Goal: Task Accomplishment & Management: Use online tool/utility

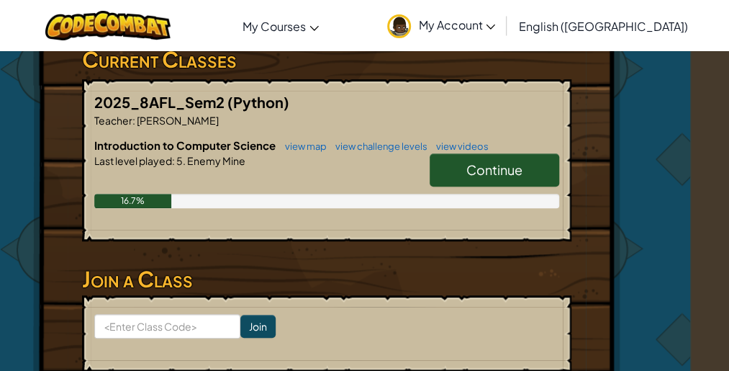
scroll to position [252, 0]
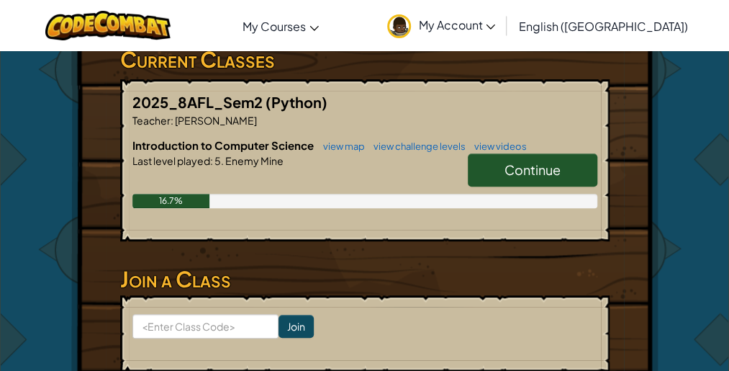
click at [505, 178] on link "Continue" at bounding box center [533, 169] width 130 height 33
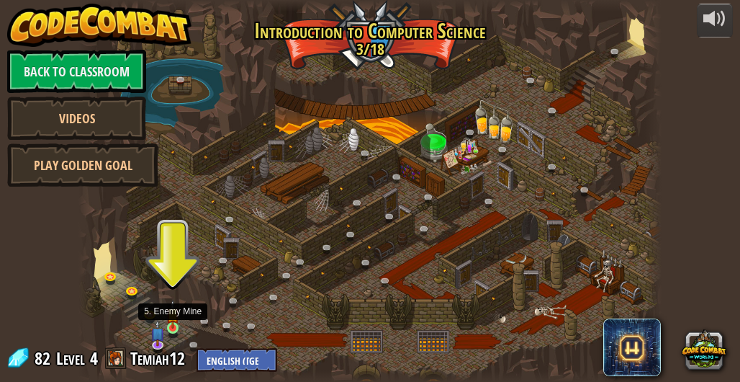
click at [173, 326] on img at bounding box center [172, 314] width 12 height 29
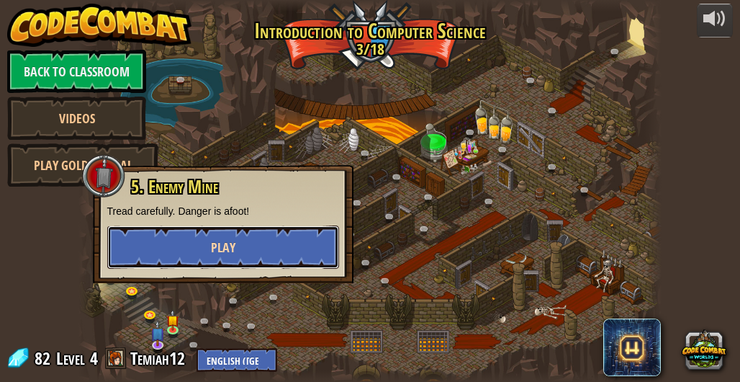
click at [171, 247] on button "Play" at bounding box center [223, 246] width 232 height 43
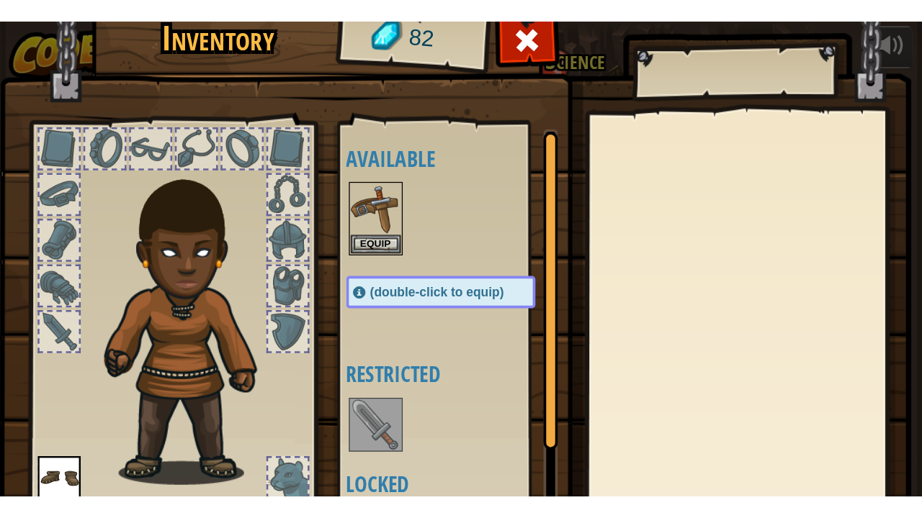
scroll to position [126, 0]
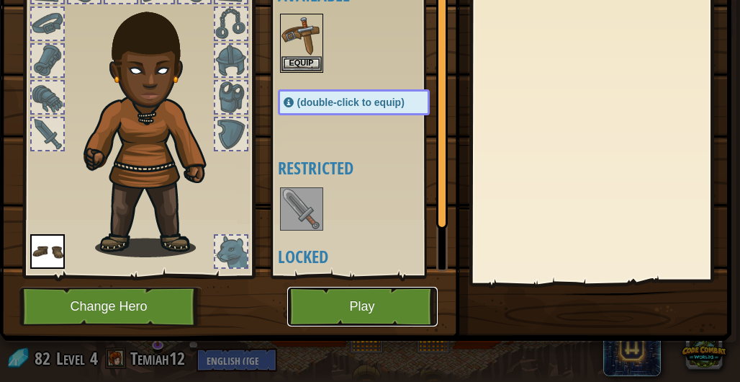
click at [379, 313] on button "Play" at bounding box center [362, 307] width 151 height 40
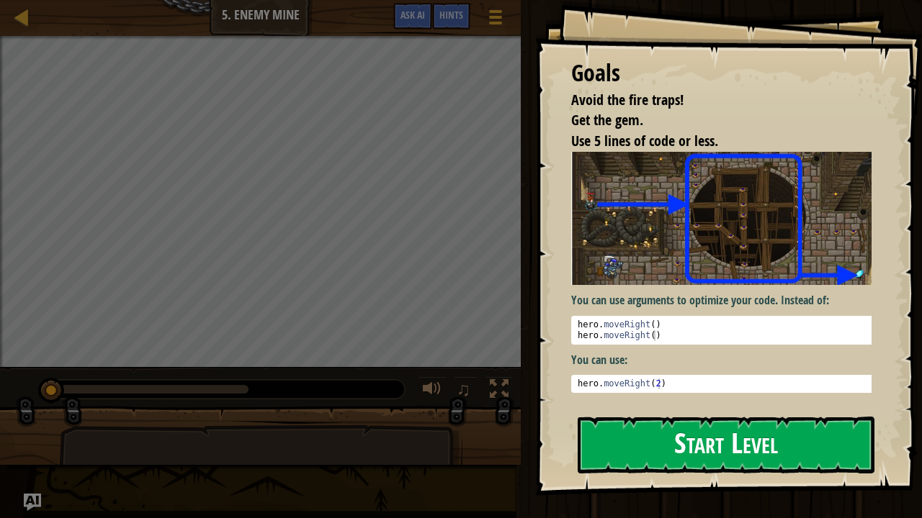
click at [652, 381] on button "Start Level" at bounding box center [726, 445] width 297 height 57
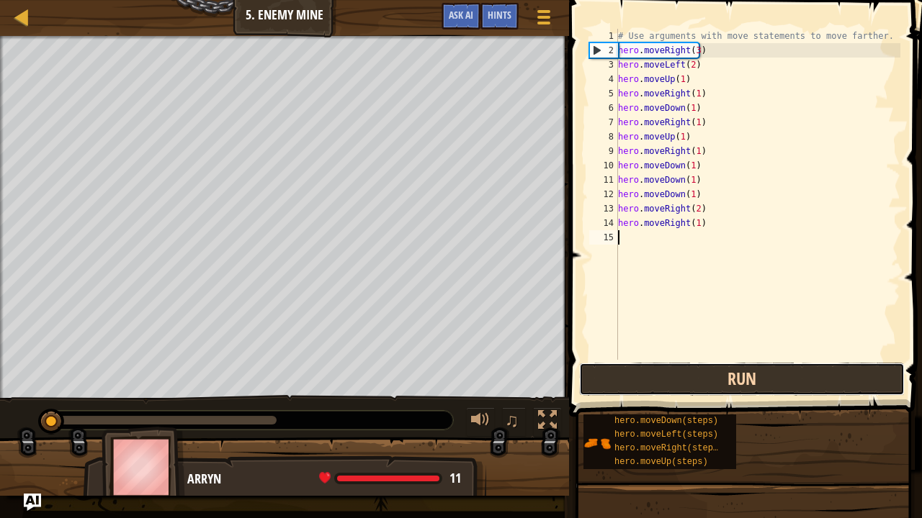
click at [627, 381] on button "Run" at bounding box center [741, 379] width 325 height 33
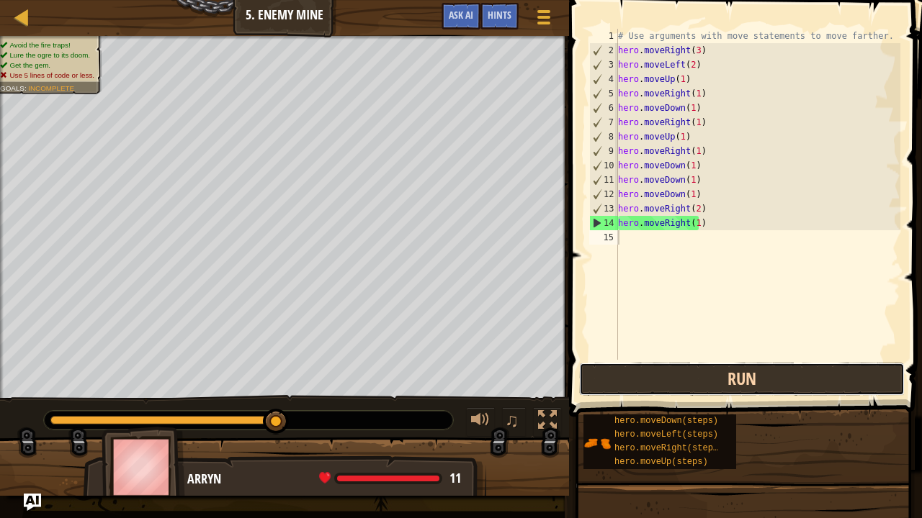
click at [627, 381] on button "Run" at bounding box center [741, 379] width 325 height 33
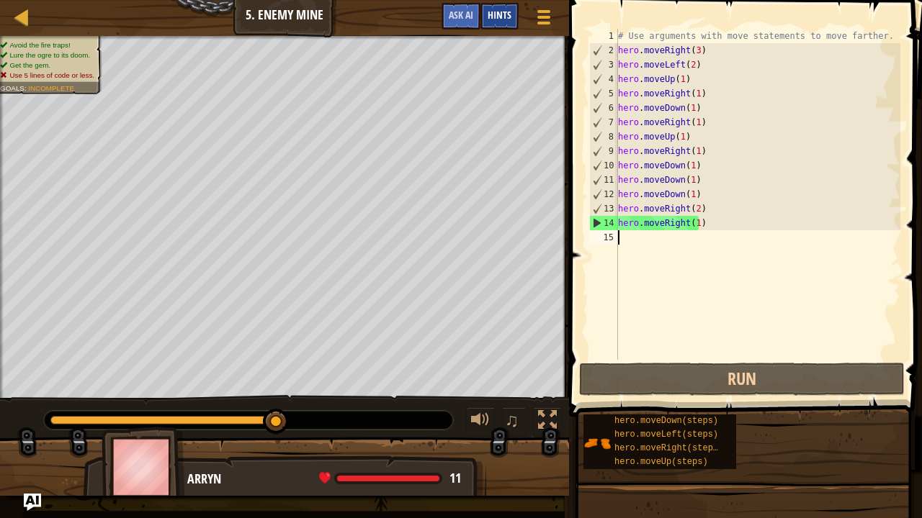
click at [516, 9] on div "Hints" at bounding box center [499, 16] width 38 height 27
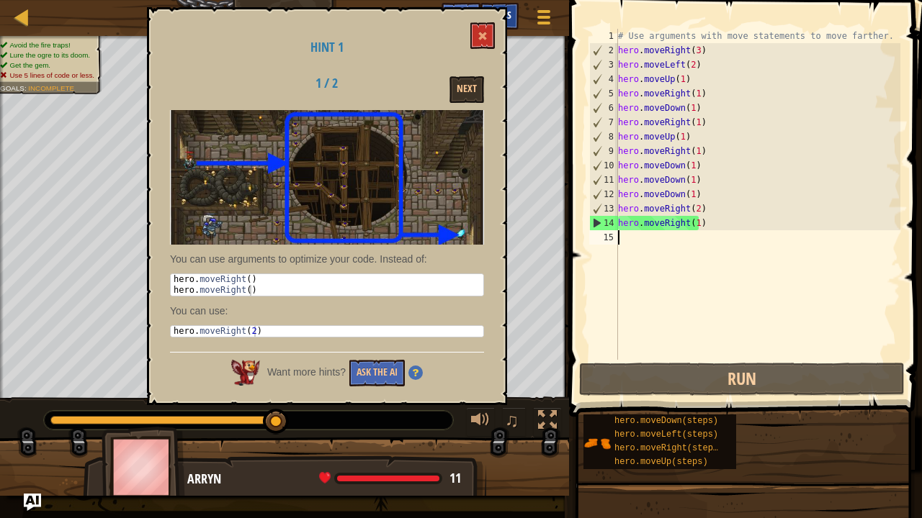
click at [516, 9] on div "Hints" at bounding box center [499, 16] width 38 height 27
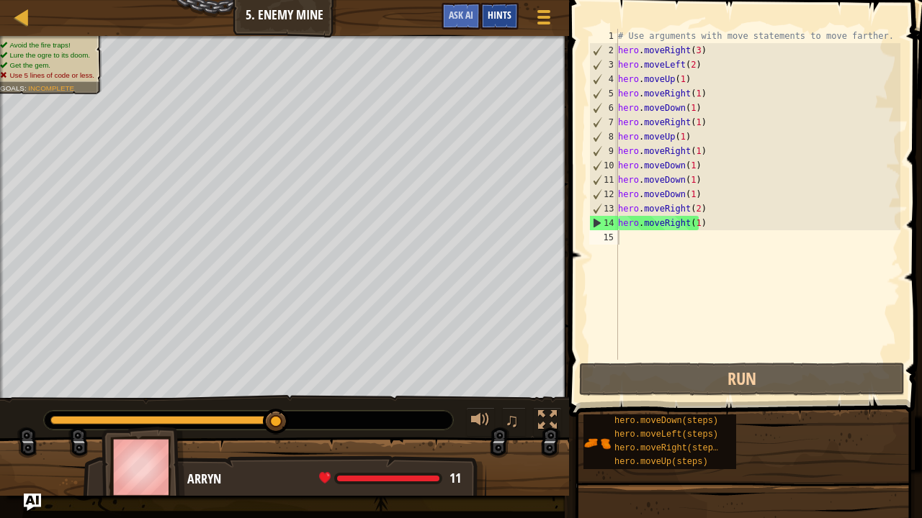
click at [508, 13] on span "Hints" at bounding box center [500, 15] width 24 height 14
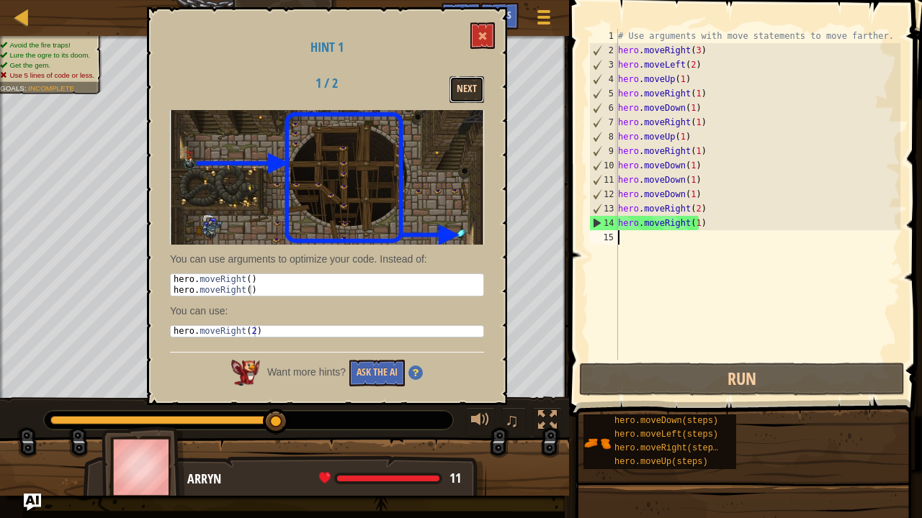
click at [475, 89] on button "Next" at bounding box center [466, 89] width 35 height 27
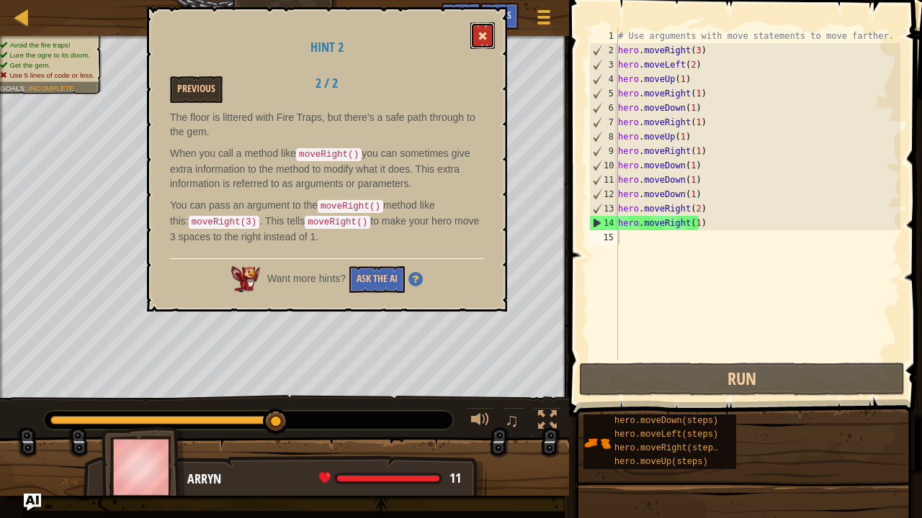
click at [488, 35] on button at bounding box center [482, 35] width 24 height 27
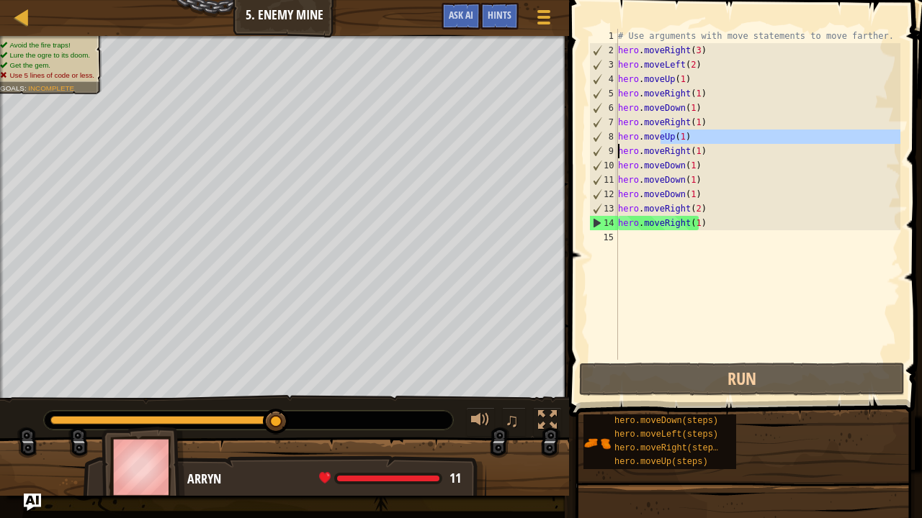
click at [539, 143] on div "Map Introduction to Computer Science 5. Enemy Mine Game Menu Done Hints Ask AI …" at bounding box center [461, 259] width 922 height 518
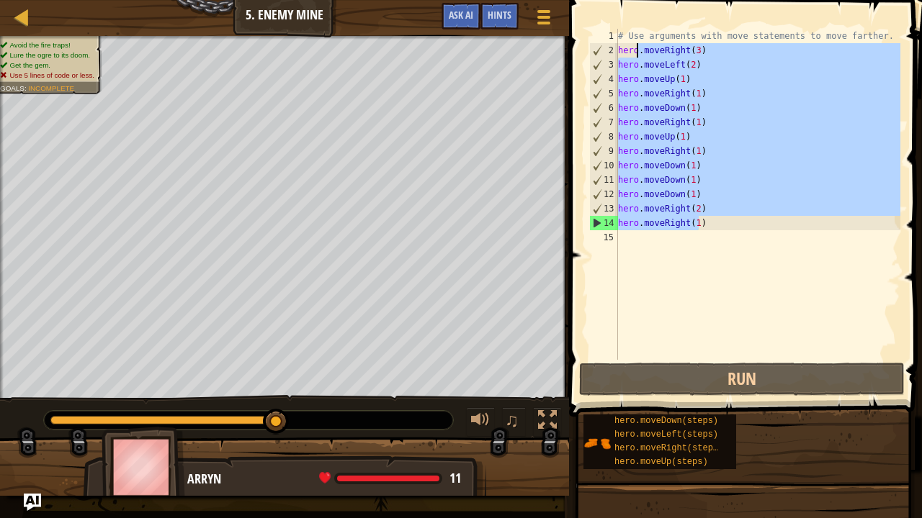
drag, startPoint x: 769, startPoint y: 217, endPoint x: 639, endPoint y: 48, distance: 214.2
click at [639, 48] on div "# Use arguments with move statements to move farther. hero . moveRight ( 3 ) he…" at bounding box center [757, 209] width 285 height 360
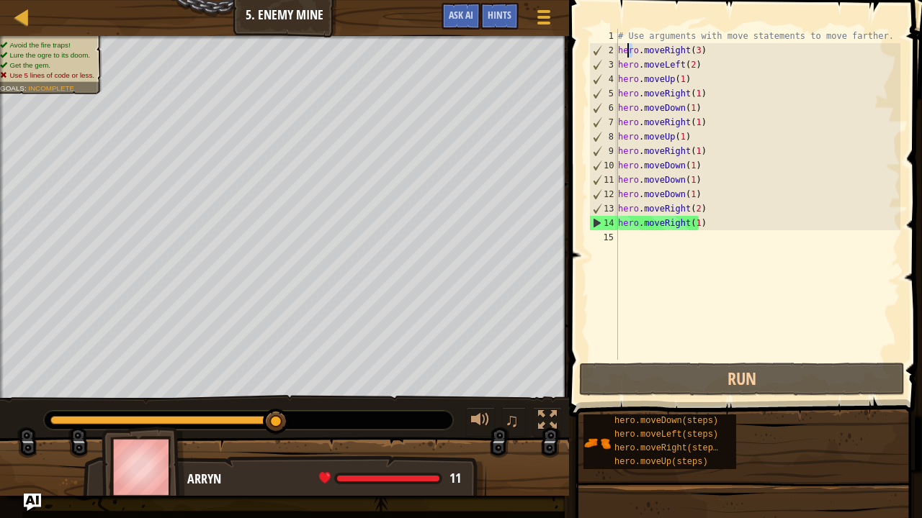
click at [628, 51] on div "# Use arguments with move statements to move farther. hero . moveRight ( 3 ) he…" at bounding box center [757, 209] width 285 height 360
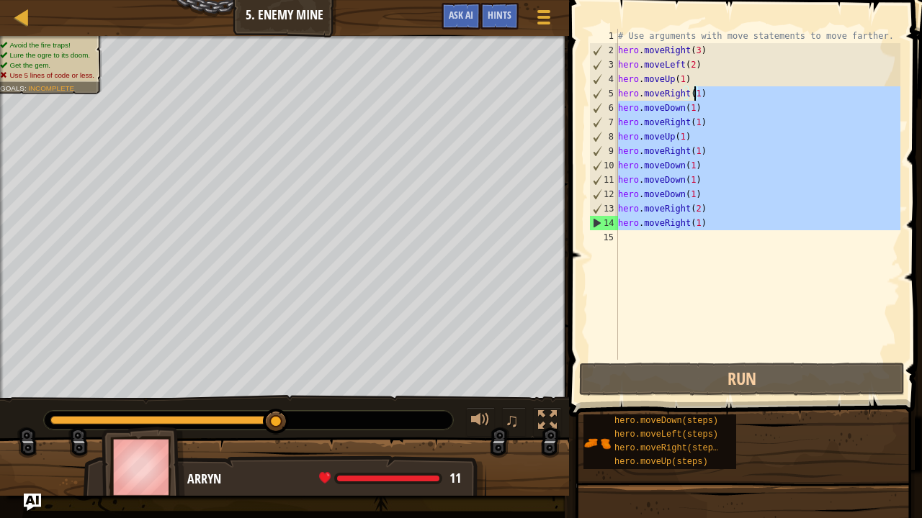
drag, startPoint x: 728, startPoint y: 251, endPoint x: 699, endPoint y: 71, distance: 182.4
click at [699, 71] on div "# Use arguments with move statements to move farther. hero . moveRight ( 3 ) he…" at bounding box center [757, 209] width 285 height 360
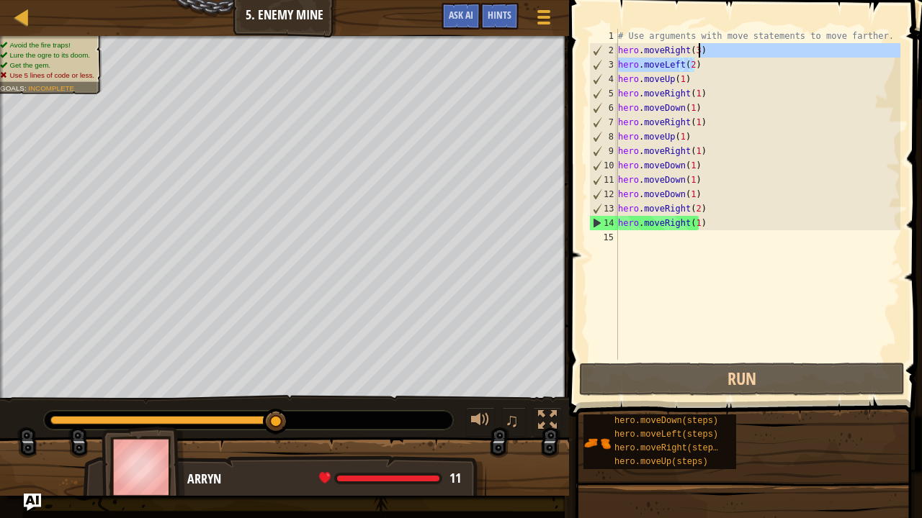
click at [699, 55] on div "# Use arguments with move statements to move farther. hero . moveRight ( 3 ) he…" at bounding box center [757, 209] width 285 height 360
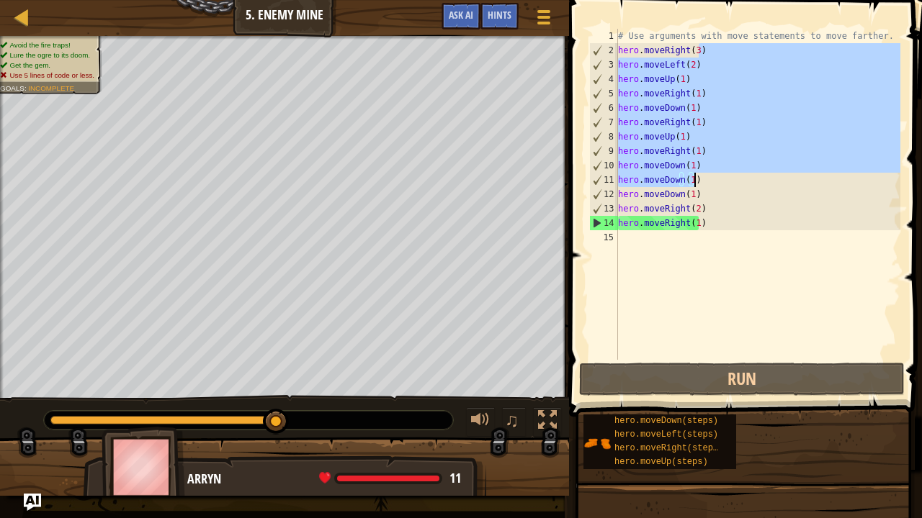
drag, startPoint x: 737, startPoint y: 44, endPoint x: 724, endPoint y: 187, distance: 144.0
click at [724, 187] on div "# Use arguments with move statements to move farther. hero . moveRight ( 3 ) he…" at bounding box center [757, 209] width 285 height 360
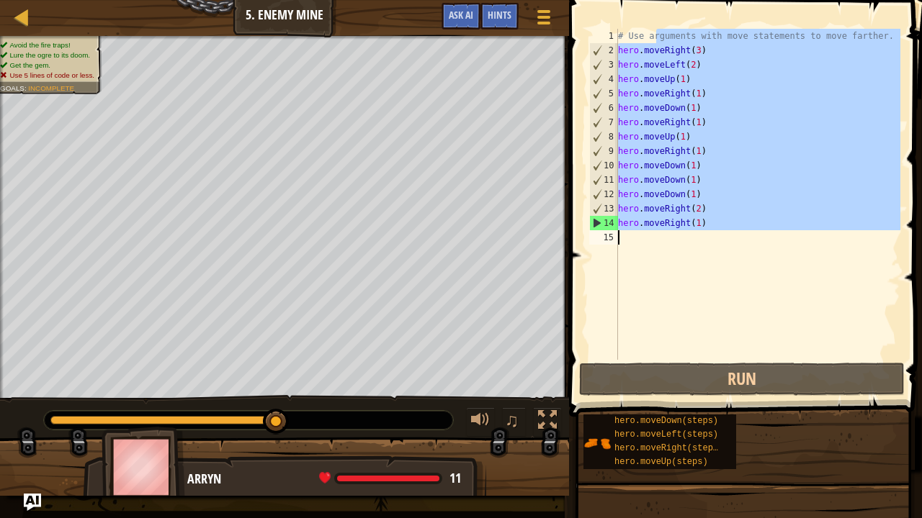
drag, startPoint x: 657, startPoint y: 42, endPoint x: 655, endPoint y: 290, distance: 248.4
click at [655, 290] on div "# Use arguments with move statements to move farther. hero . moveRight ( 3 ) he…" at bounding box center [757, 209] width 285 height 360
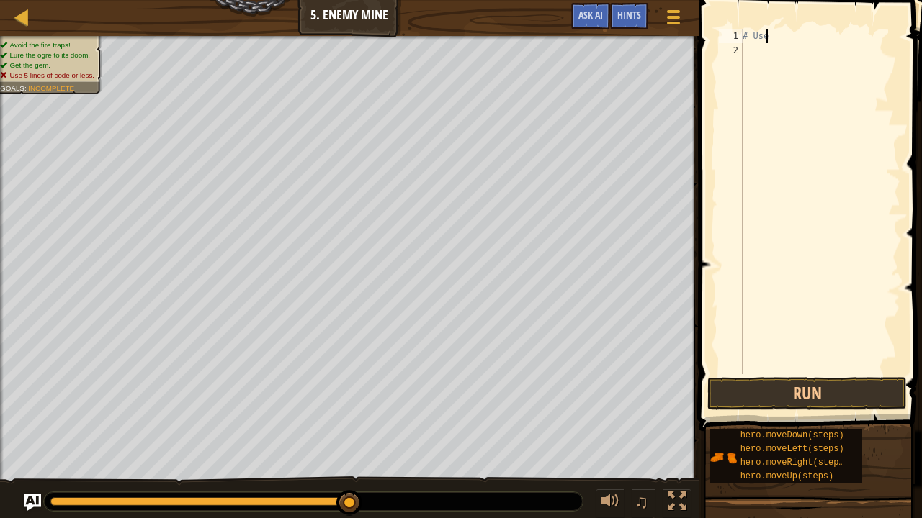
type textarea "#"
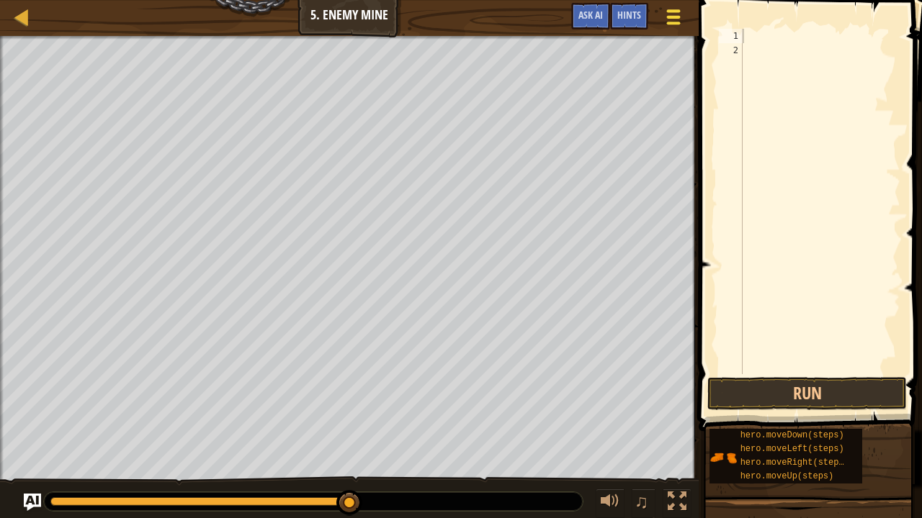
click at [677, 19] on div at bounding box center [673, 16] width 19 height 21
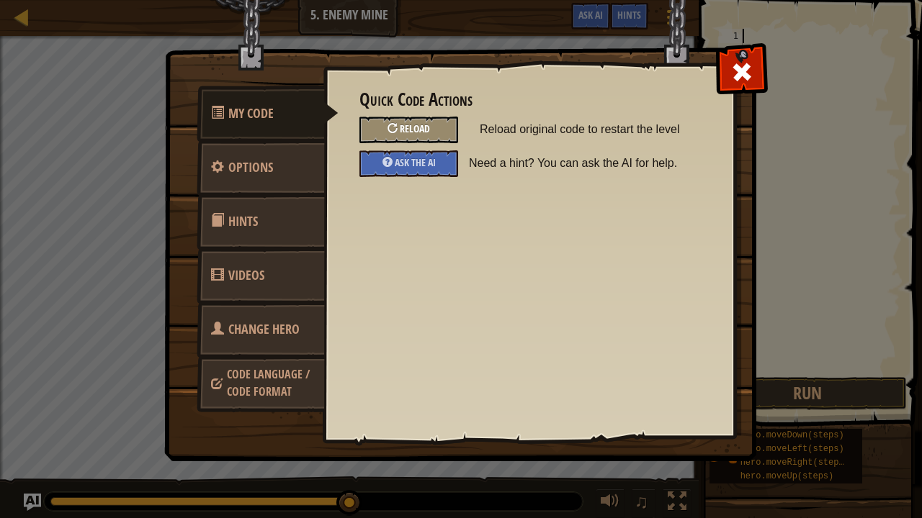
click at [436, 124] on div "Reload" at bounding box center [408, 130] width 99 height 27
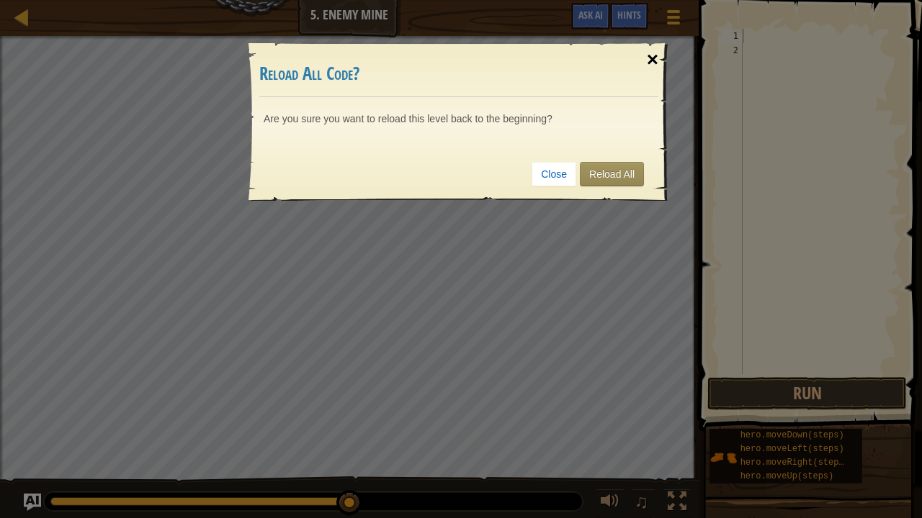
click at [648, 53] on div "×" at bounding box center [652, 60] width 33 height 42
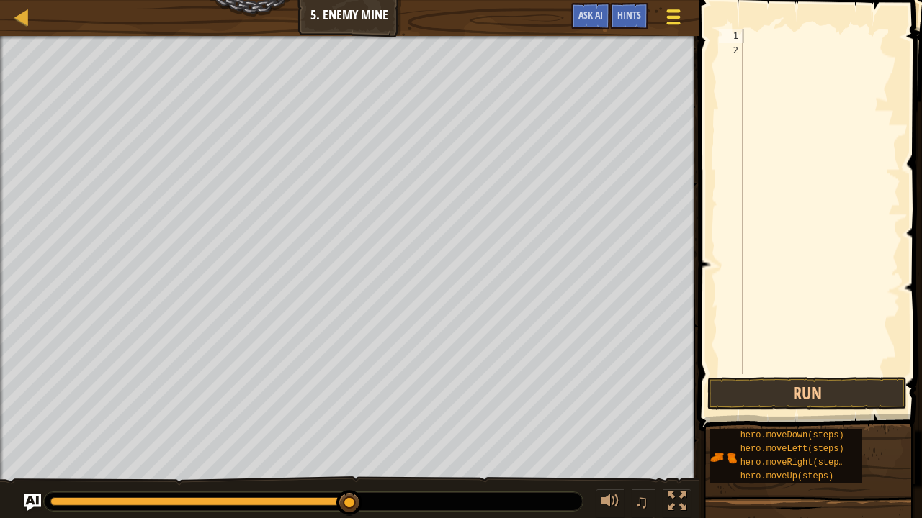
click at [664, 20] on div at bounding box center [673, 16] width 19 height 21
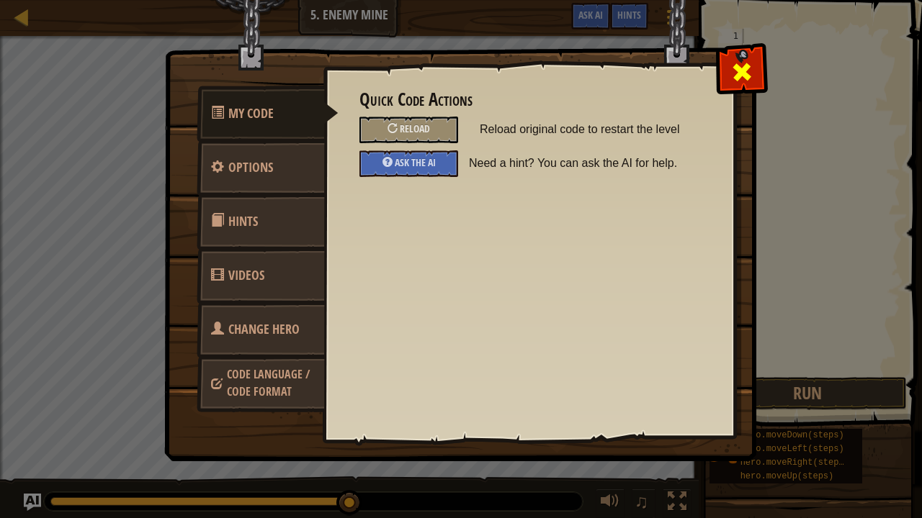
click at [729, 78] on span at bounding box center [741, 71] width 23 height 23
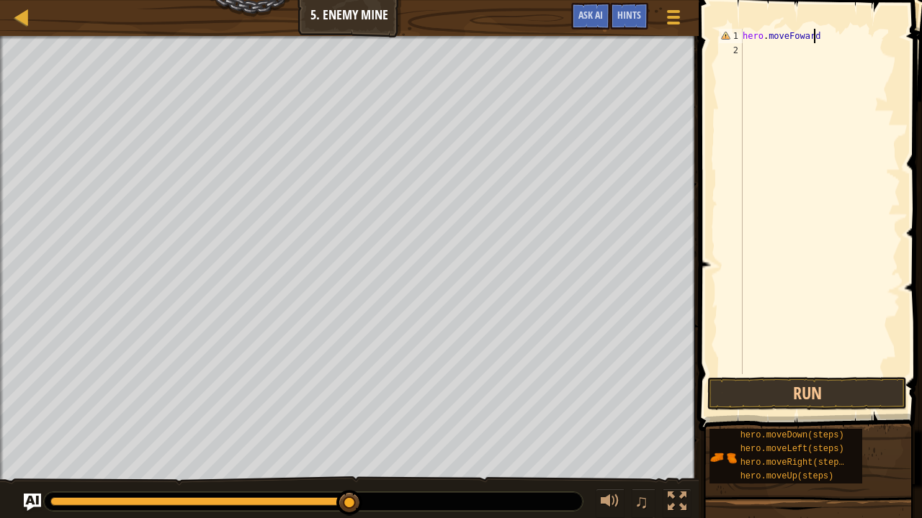
scroll to position [6, 5]
type textarea "hero.moveFoward"
click at [637, 10] on span "Hints" at bounding box center [629, 15] width 24 height 14
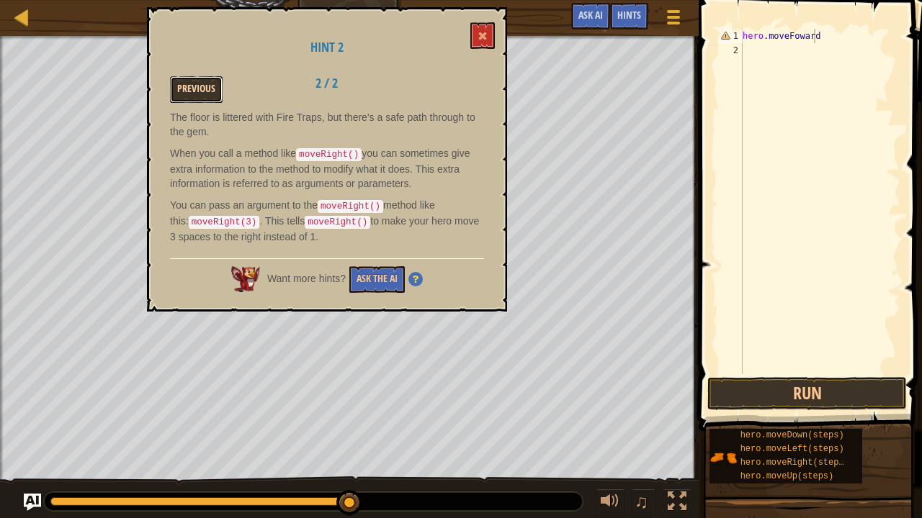
click at [190, 84] on button "Previous" at bounding box center [196, 89] width 53 height 27
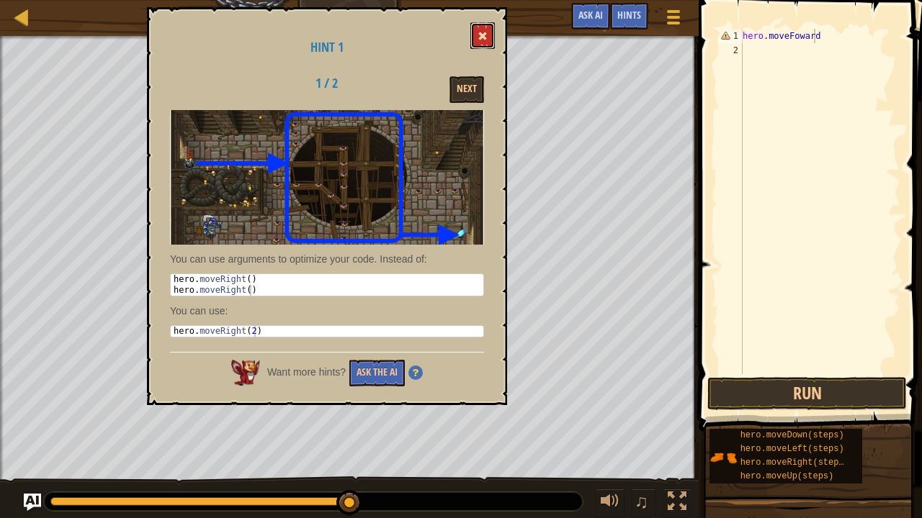
click at [479, 41] on span at bounding box center [482, 36] width 10 height 10
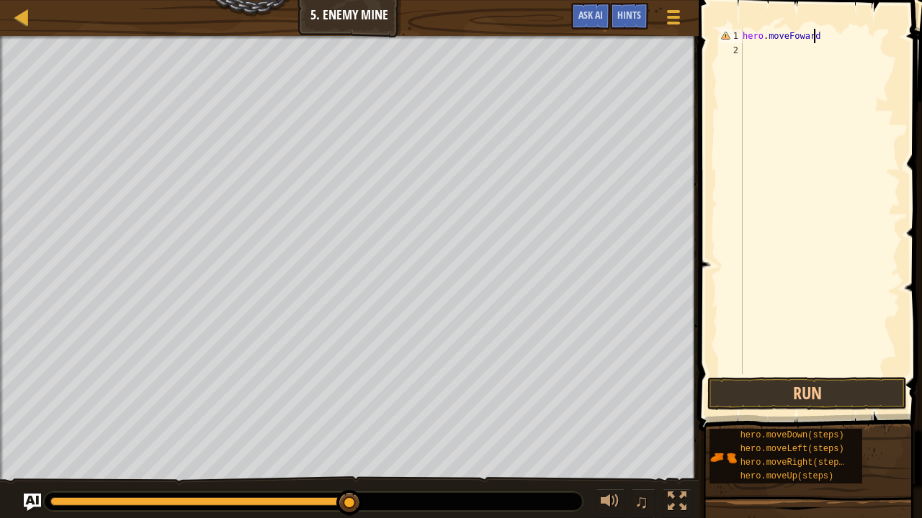
click at [729, 381] on div "Map Introduction to Computer Science 5. Enemy Mine Game Menu Done Hints Ask AI …" at bounding box center [461, 259] width 922 height 518
click at [685, 381] on div "Map Introduction to Computer Science 5. Enemy Mine Game Menu Done Hints Ask AI …" at bounding box center [461, 259] width 922 height 518
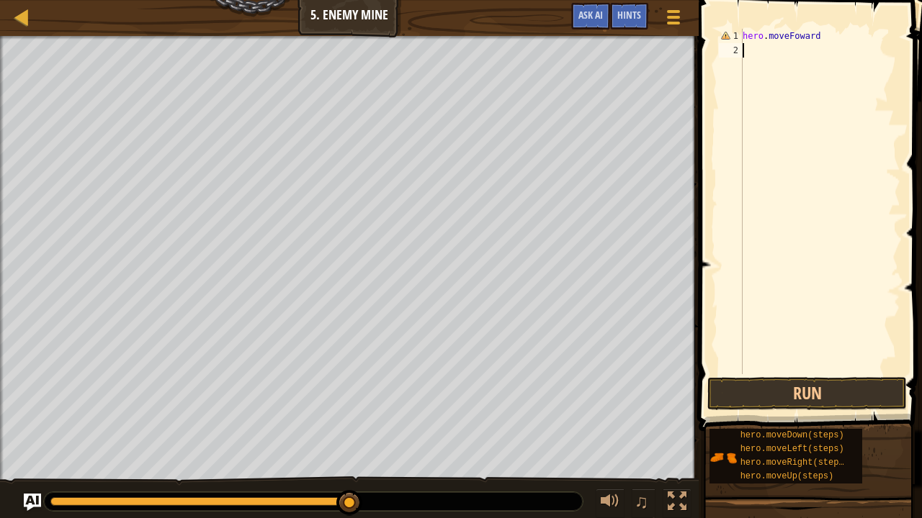
scroll to position [6, 0]
click at [729, 381] on button "Run" at bounding box center [806, 393] width 199 height 33
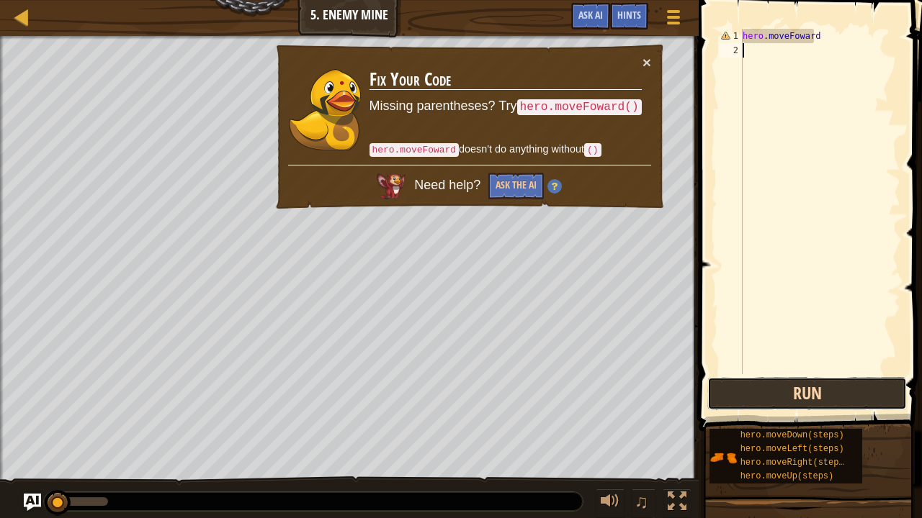
click at [729, 381] on button "Run" at bounding box center [806, 393] width 199 height 33
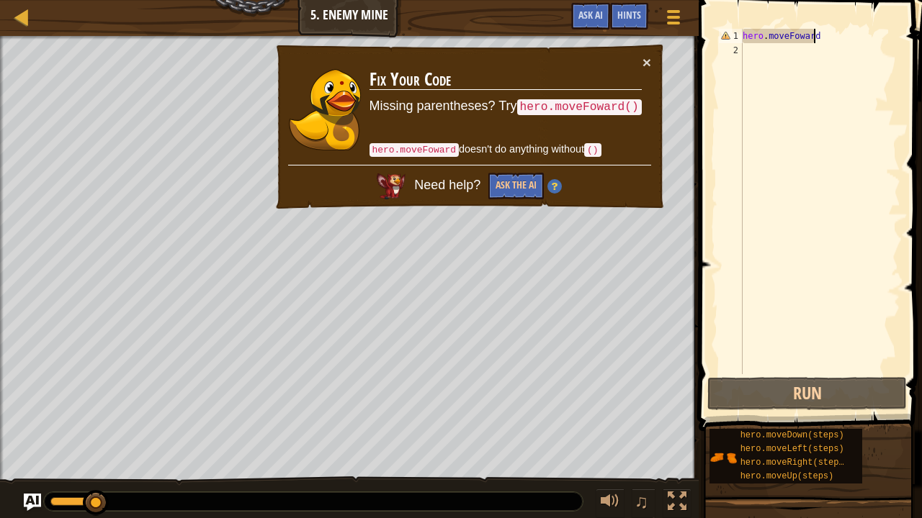
click at [729, 37] on div "hero . moveFoward" at bounding box center [820, 216] width 161 height 374
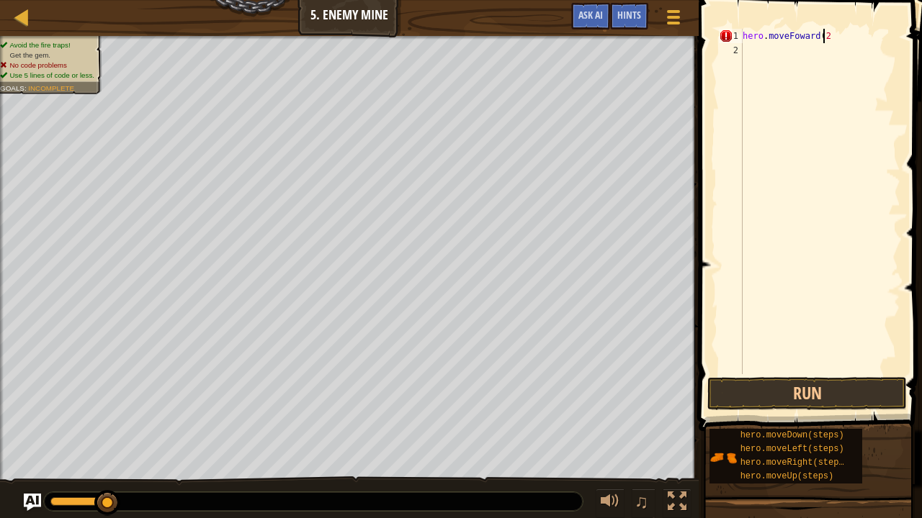
scroll to position [6, 6]
type textarea "hero.moveFoward(2)"
click at [729, 379] on button "Run" at bounding box center [806, 393] width 199 height 33
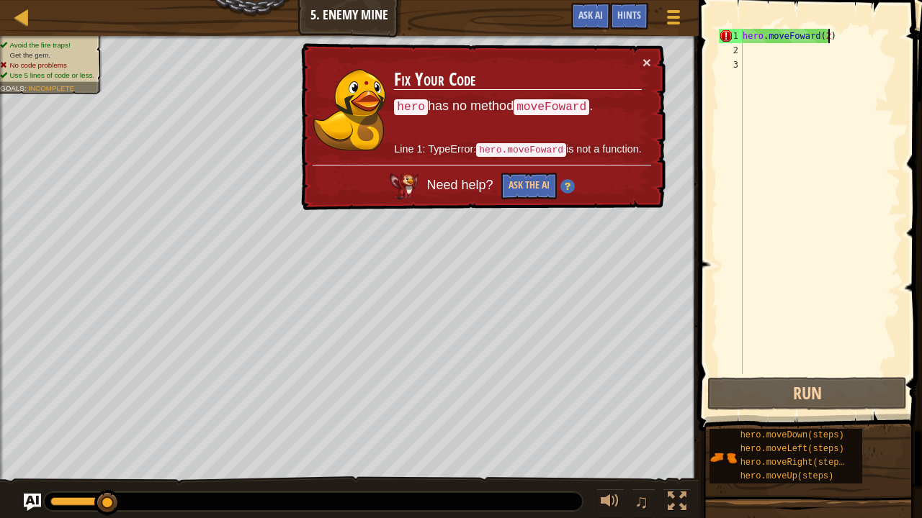
click at [729, 42] on div "hero . moveFoward ( 2 )" at bounding box center [820, 216] width 161 height 374
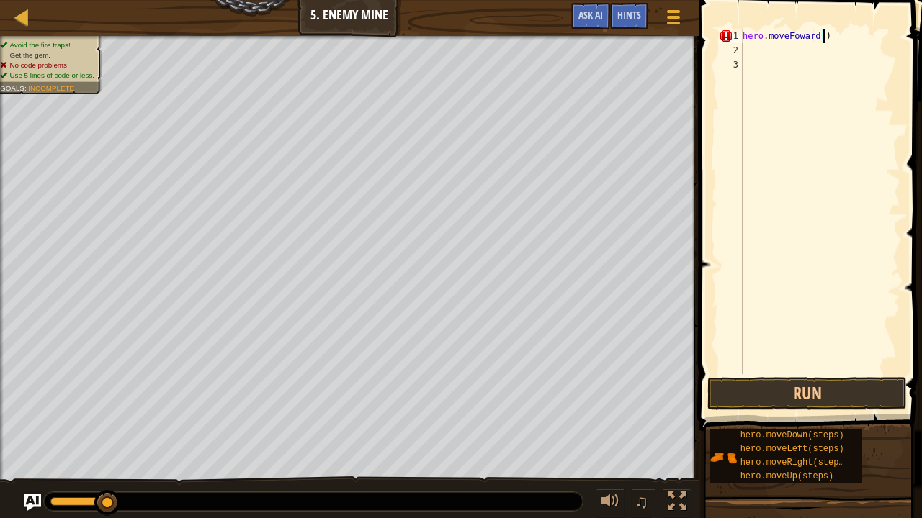
scroll to position [6, 6]
click at [729, 381] on button "Run" at bounding box center [806, 393] width 199 height 33
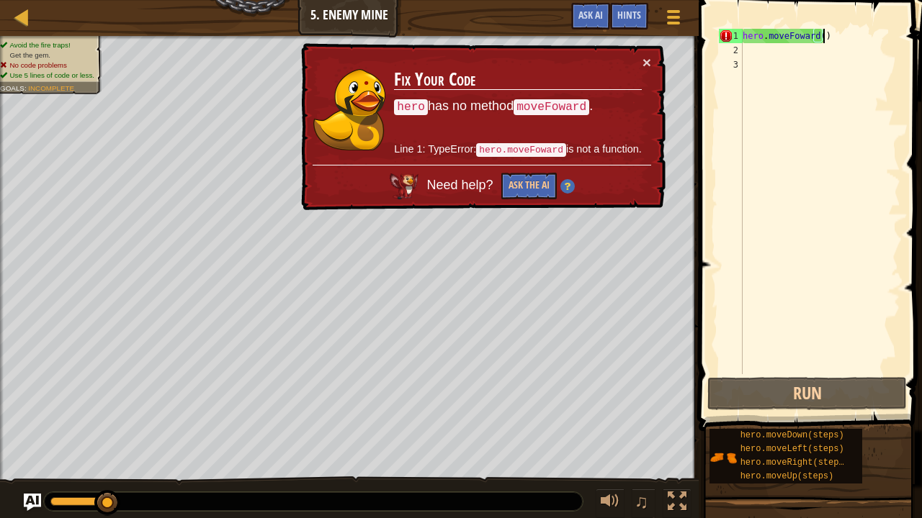
click at [729, 37] on div "hero . moveFoward ( )" at bounding box center [820, 216] width 161 height 374
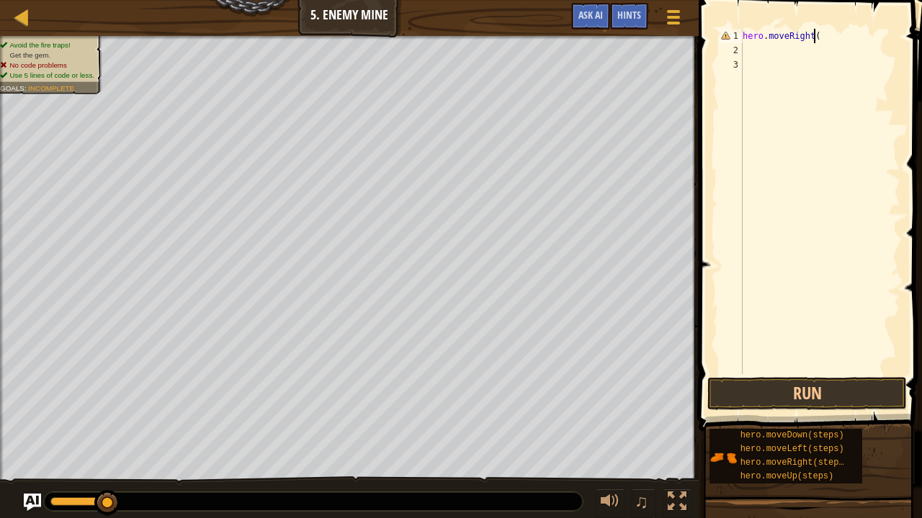
scroll to position [6, 5]
type textarea "hero.moveRight()"
click at [729, 381] on button "Run" at bounding box center [806, 393] width 199 height 33
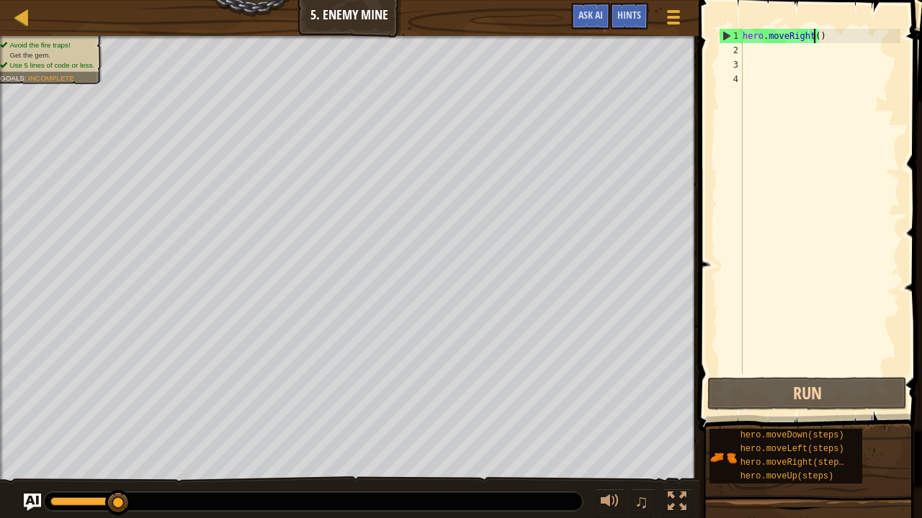
click at [729, 35] on div "hero . moveRight ( )" at bounding box center [820, 216] width 161 height 374
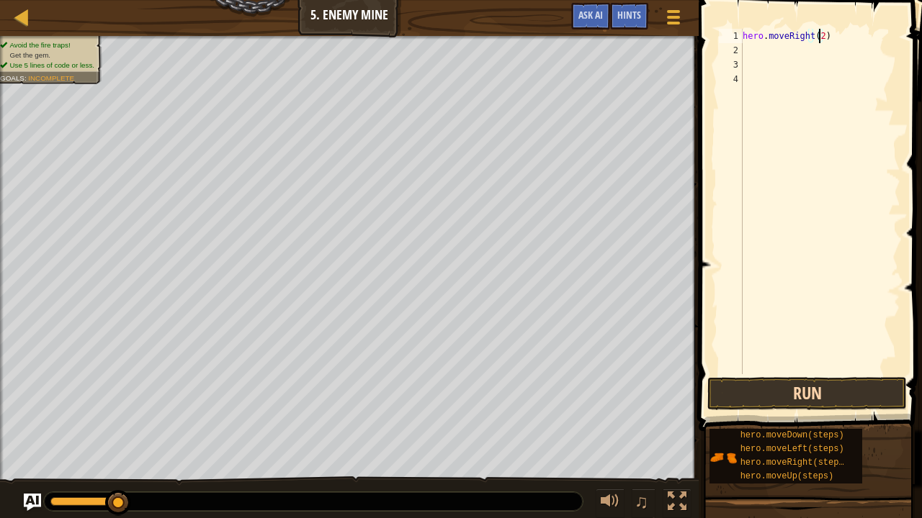
type textarea "hero.moveRight(2)"
click at [729, 381] on button "Run" at bounding box center [806, 393] width 199 height 33
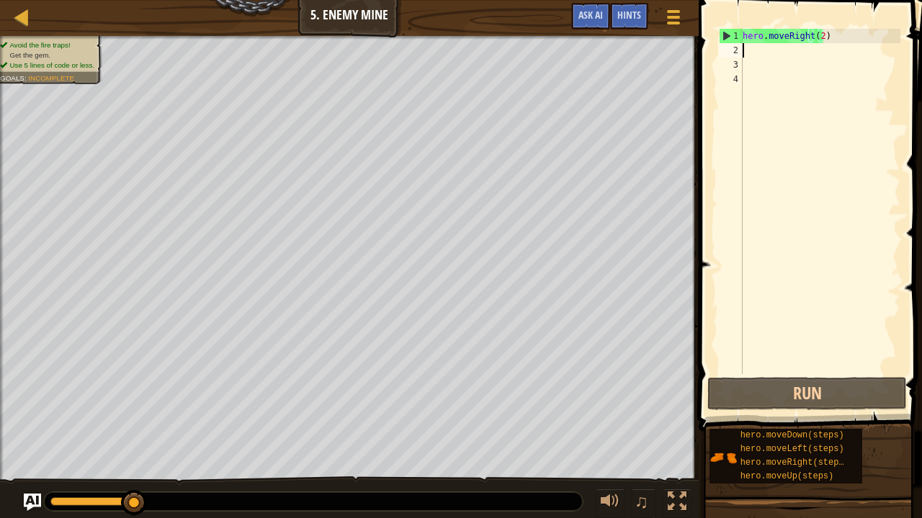
click at [729, 56] on div "hero . moveRight ( 2 )" at bounding box center [820, 216] width 161 height 374
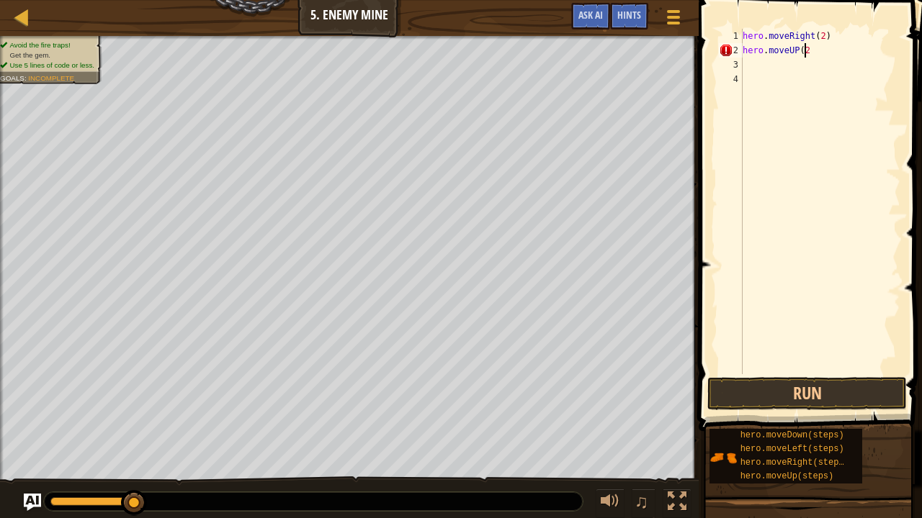
scroll to position [6, 4]
click at [729, 381] on button "Run" at bounding box center [806, 393] width 199 height 33
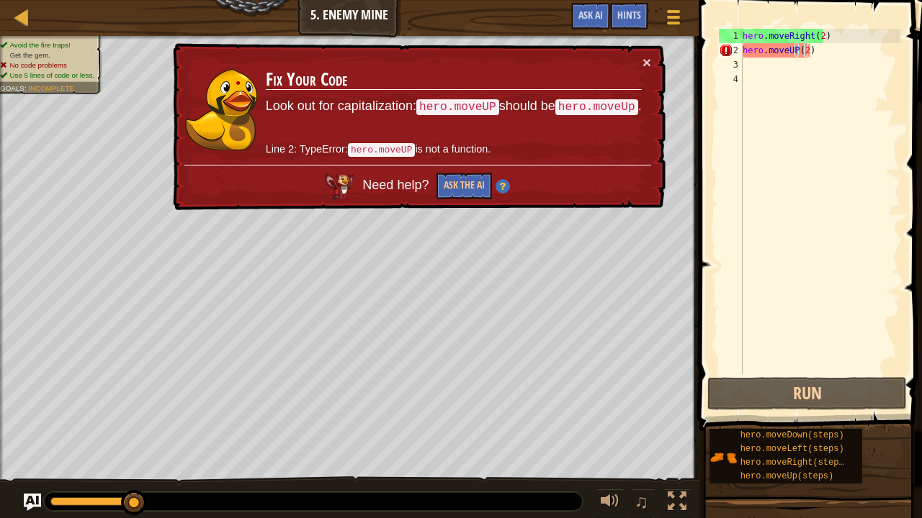
click at [652, 59] on div "× Fix Your Code Look out for capitalization: hero.moveUP should be hero.moveUp …" at bounding box center [418, 127] width 498 height 176
click at [729, 56] on div "hero . moveRight ( 2 ) hero . moveUP ( 2 )" at bounding box center [820, 216] width 161 height 374
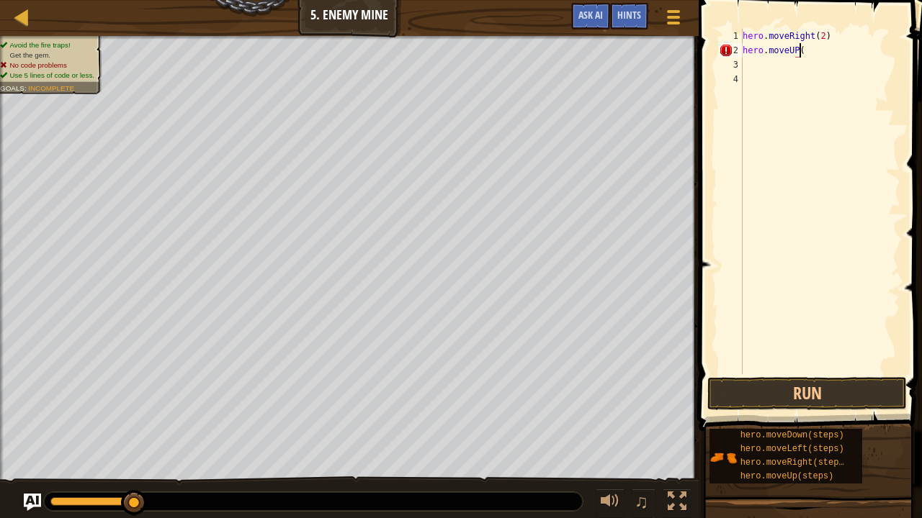
scroll to position [6, 4]
click at [729, 53] on div "hero . moveRight ( 2 ) hero . moveUP" at bounding box center [820, 216] width 161 height 374
click at [729, 381] on button "Run" at bounding box center [806, 393] width 199 height 33
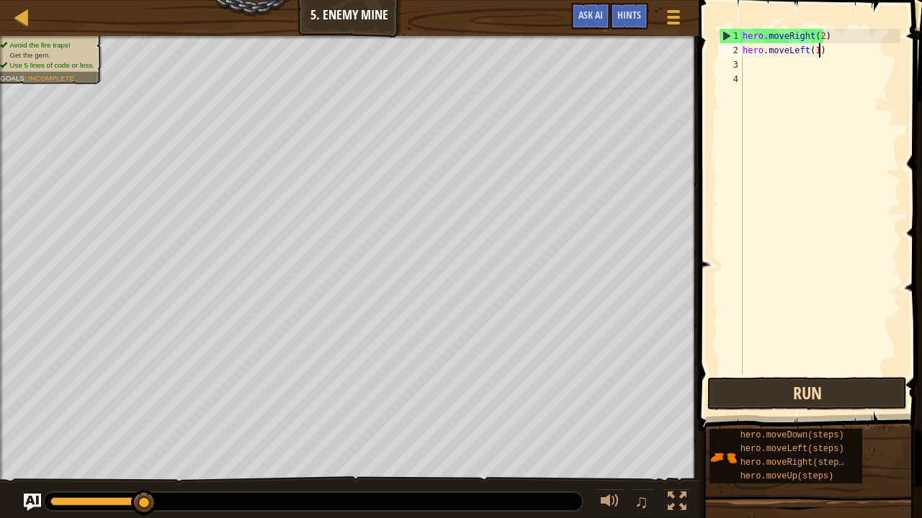
scroll to position [6, 6]
type textarea "hero.moveLeft(1)"
click at [729, 381] on button "Run" at bounding box center [806, 393] width 199 height 33
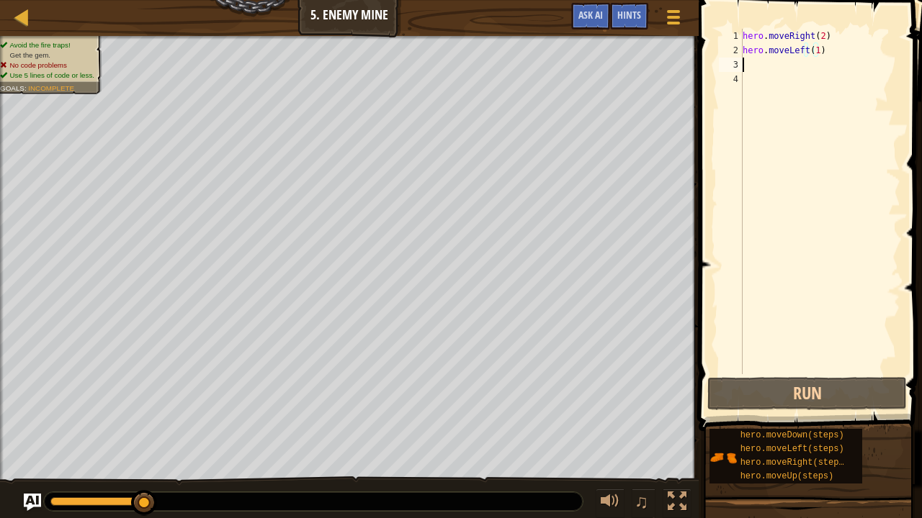
click at [729, 64] on div "hero . moveRight ( 2 ) hero . moveLeft ( 1 )" at bounding box center [820, 216] width 161 height 374
click at [729, 52] on div "hero . moveRight ( 2 ) hero . moveLeft ( 1 )" at bounding box center [820, 216] width 161 height 374
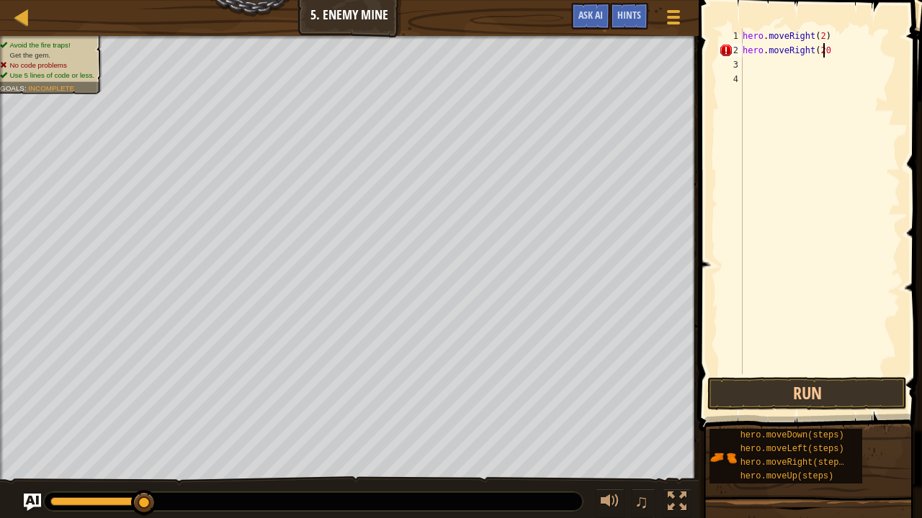
scroll to position [6, 6]
type textarea "hero.moveRight(2)"
click at [729, 381] on button "Run" at bounding box center [806, 393] width 199 height 33
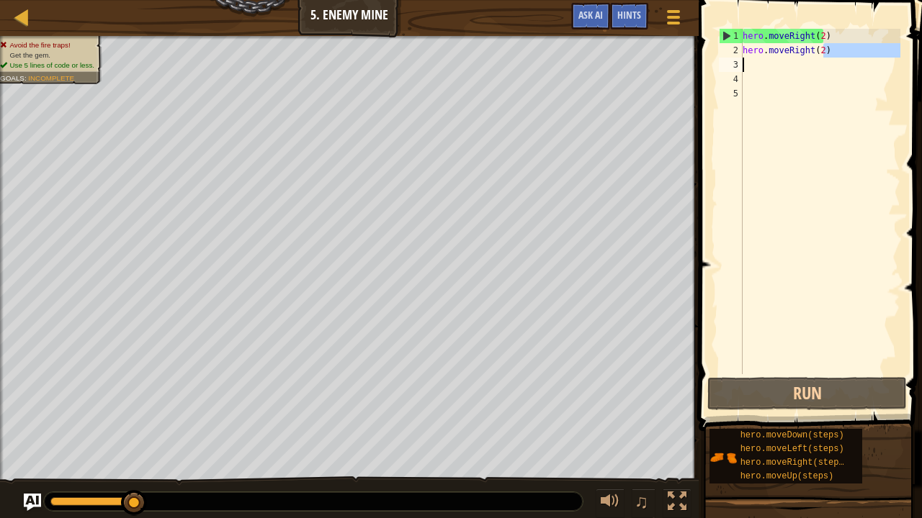
click at [671, 60] on div "Map Introduction to Computer Science 5. Enemy Mine Game Menu Done Hints Ask AI …" at bounding box center [461, 259] width 922 height 518
type textarea "hero.moveRight(2)"
click at [729, 81] on div "hero . moveRight ( 2 ) hero . moveRight ( 2 )" at bounding box center [820, 216] width 161 height 374
click at [729, 69] on div "hero . moveRight ( 2 ) hero . moveRight ( 2 )" at bounding box center [820, 216] width 161 height 374
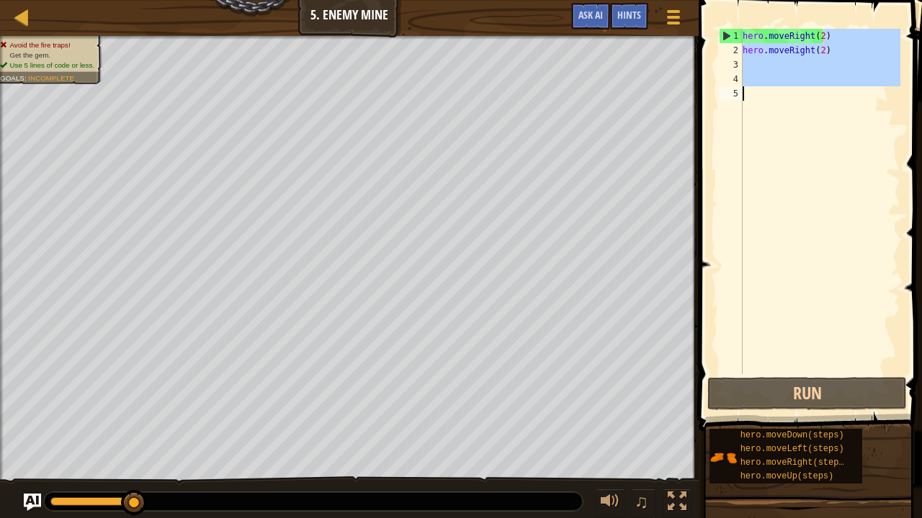
click at [596, 96] on div "Map Introduction to Computer Science 5. Enemy Mine Game Menu Done Hints Ask AI …" at bounding box center [461, 259] width 922 height 518
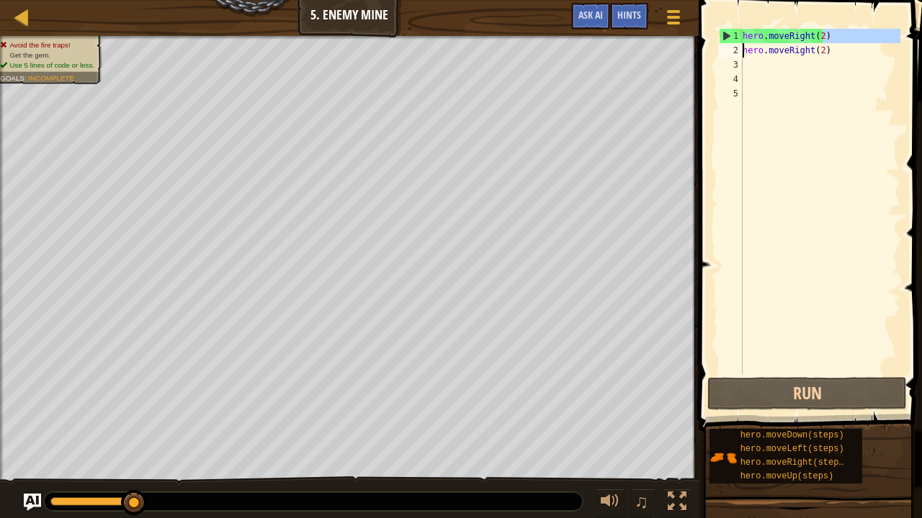
click at [678, 48] on div "Map Introduction to Computer Science 5. Enemy Mine Game Menu Done Hints Ask AI …" at bounding box center [461, 259] width 922 height 518
drag, startPoint x: 841, startPoint y: 35, endPoint x: 638, endPoint y: 9, distance: 204.7
click at [638, 9] on div "Map Introduction to Computer Science 5. Enemy Mine Game Menu Done Hints Ask AI …" at bounding box center [461, 259] width 922 height 518
type textarea "hero.moveRight(2)"
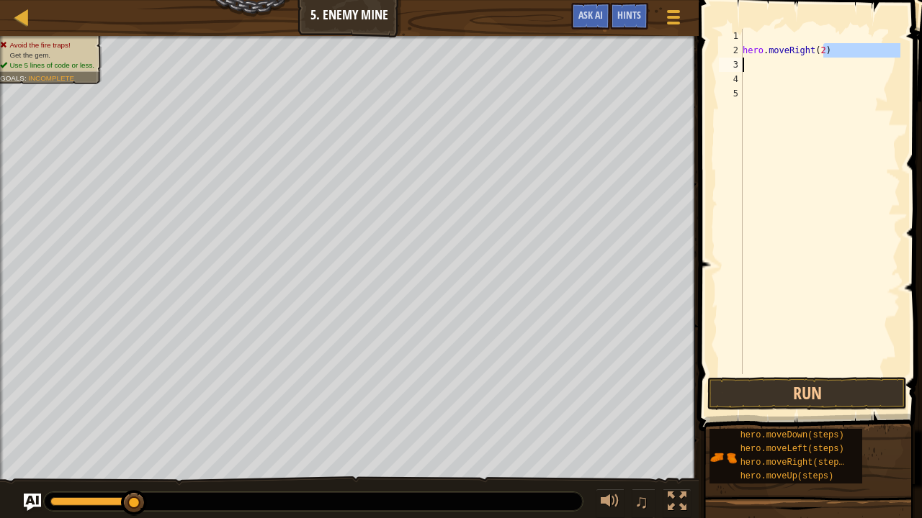
click at [687, 73] on div "Map Introduction to Computer Science 5. Enemy Mine Game Menu Done Hints Ask AI …" at bounding box center [461, 259] width 922 height 518
type textarea "h"
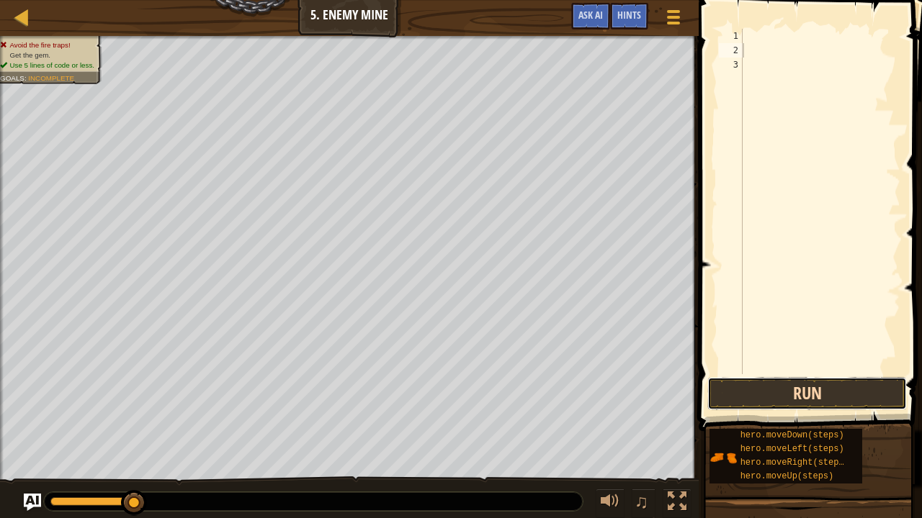
click at [729, 381] on button "Run" at bounding box center [806, 393] width 199 height 33
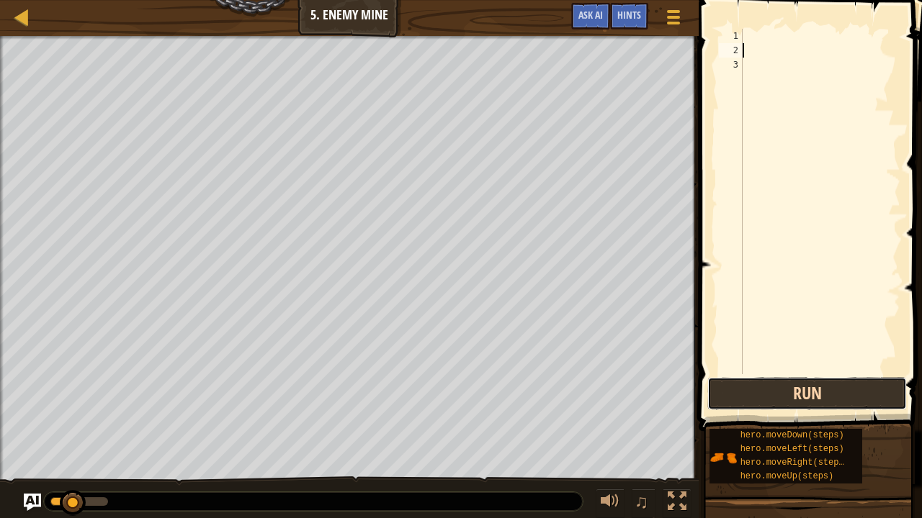
click at [729, 381] on button "Run" at bounding box center [806, 393] width 199 height 33
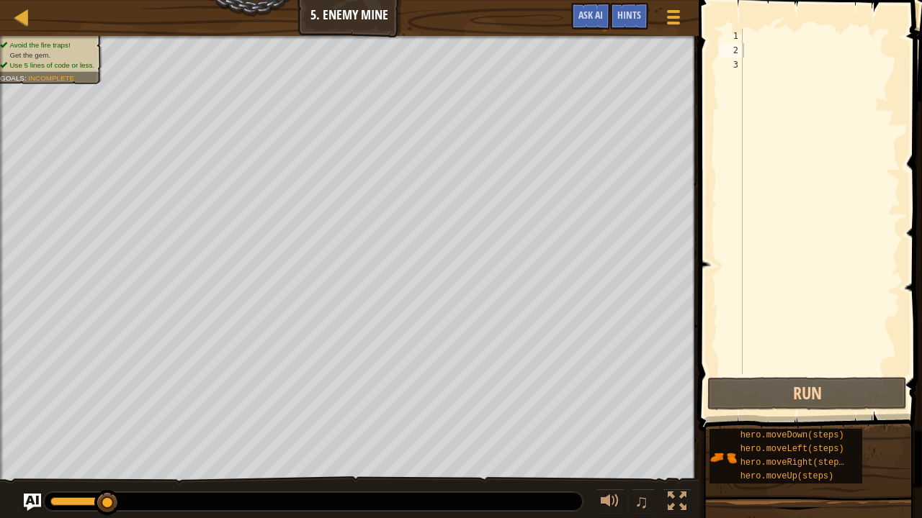
click at [729, 27] on span at bounding box center [811, 195] width 235 height 474
click at [729, 35] on div at bounding box center [820, 216] width 161 height 374
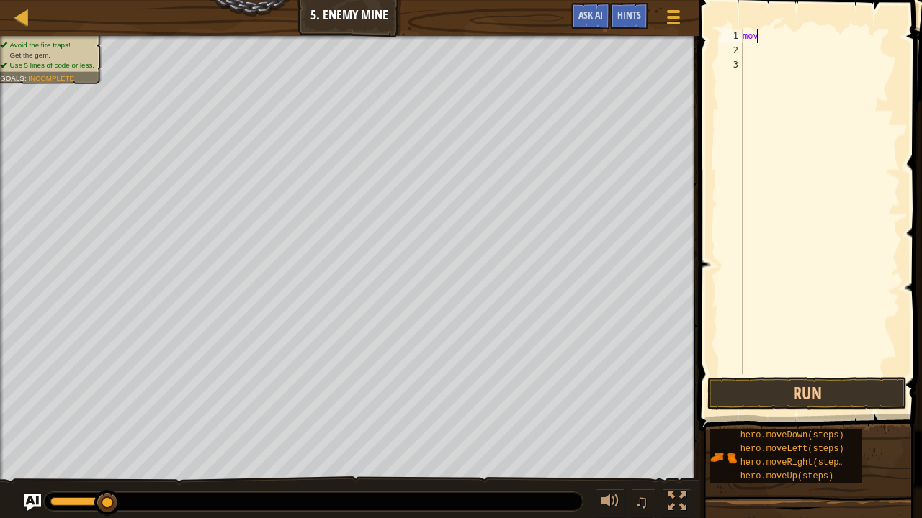
type textarea "m"
click at [729, 381] on button "Run" at bounding box center [806, 393] width 199 height 33
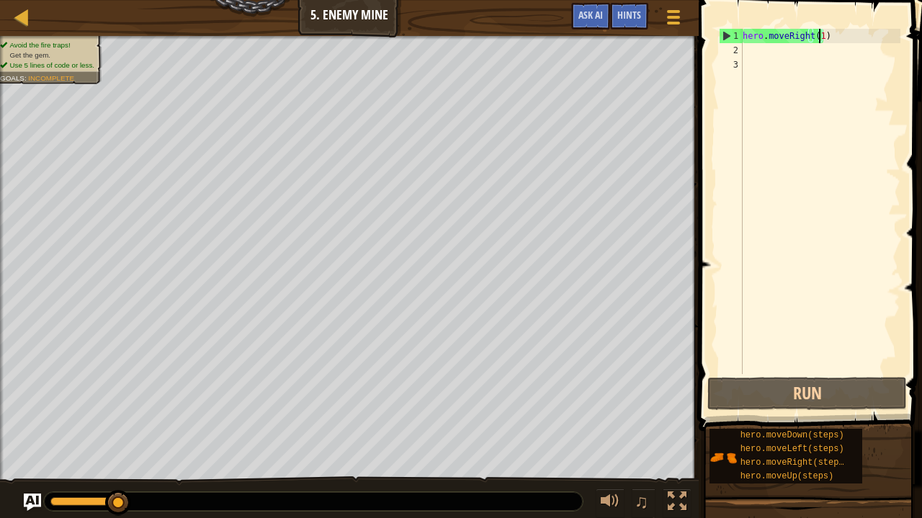
click at [729, 37] on div "hero . moveRight ( 1 )" at bounding box center [820, 216] width 161 height 374
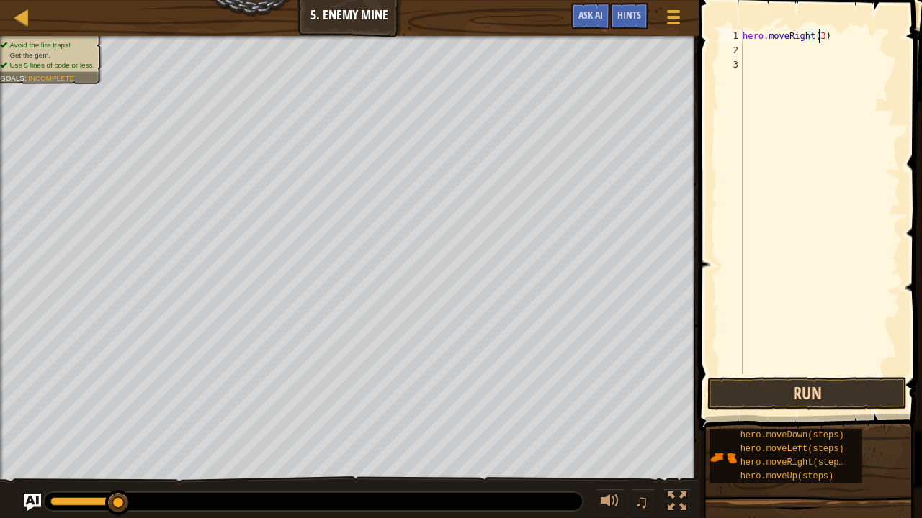
type textarea "hero.moveRight(3)"
click at [729, 381] on button "Run" at bounding box center [806, 393] width 199 height 33
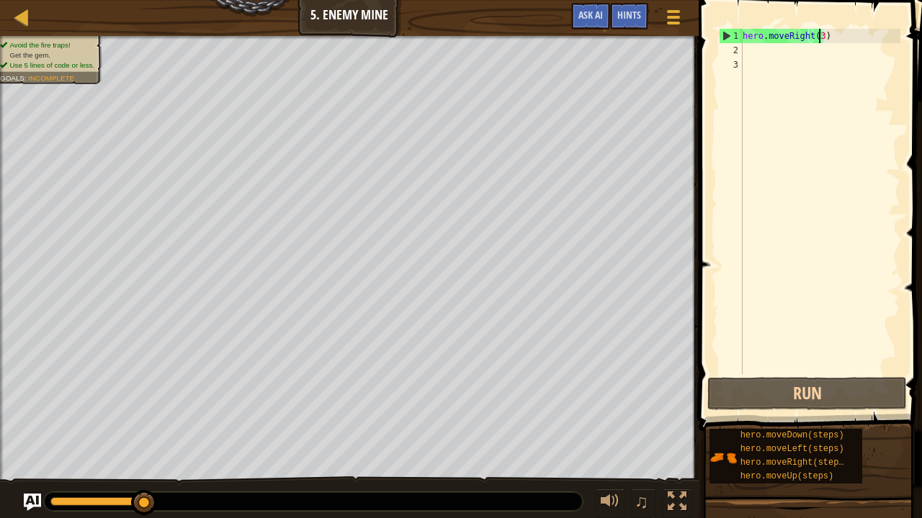
click at [729, 50] on div "hero . moveRight ( 3 )" at bounding box center [820, 216] width 161 height 374
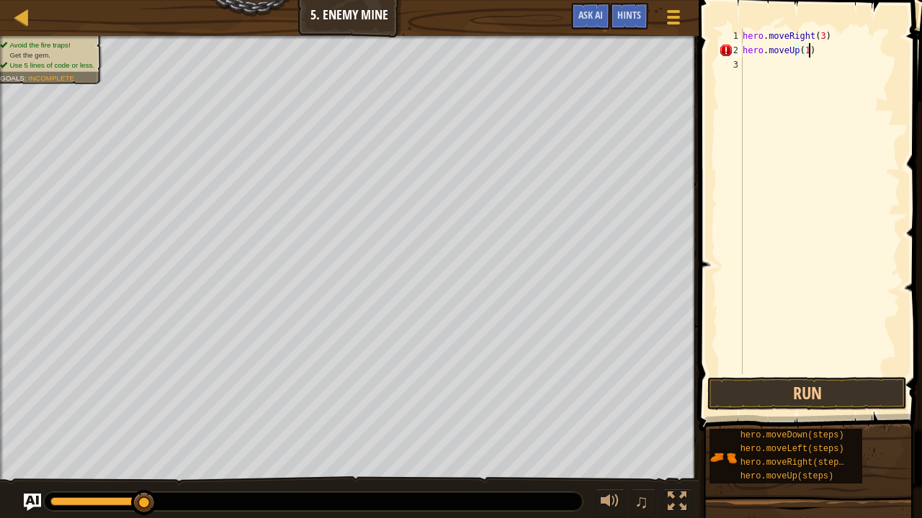
scroll to position [6, 4]
type textarea "hero.moveUp(1)"
click at [729, 381] on button "Run" at bounding box center [806, 393] width 199 height 33
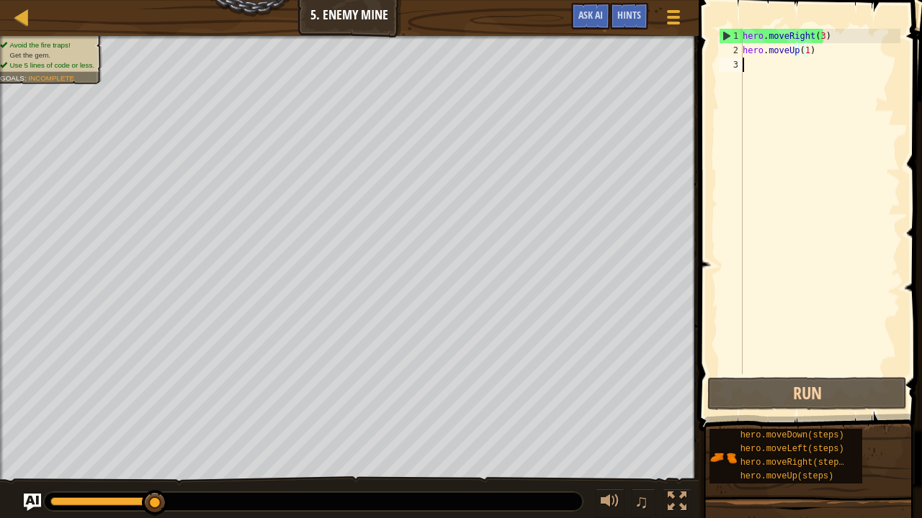
click at [729, 65] on div "hero . moveRight ( 3 ) hero . moveUp ( 1 )" at bounding box center [820, 216] width 161 height 374
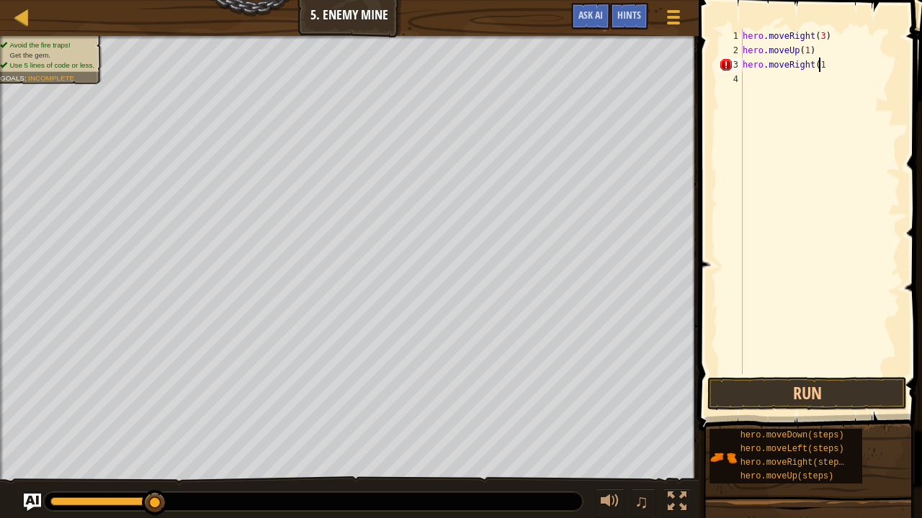
scroll to position [6, 6]
type textarea "hero.moveRight(1)"
click at [729, 381] on button "Run" at bounding box center [806, 393] width 199 height 33
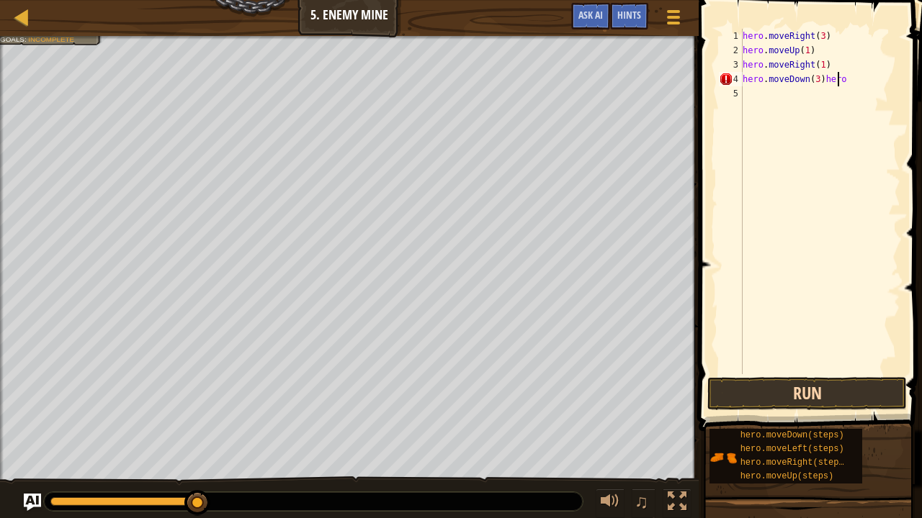
scroll to position [6, 7]
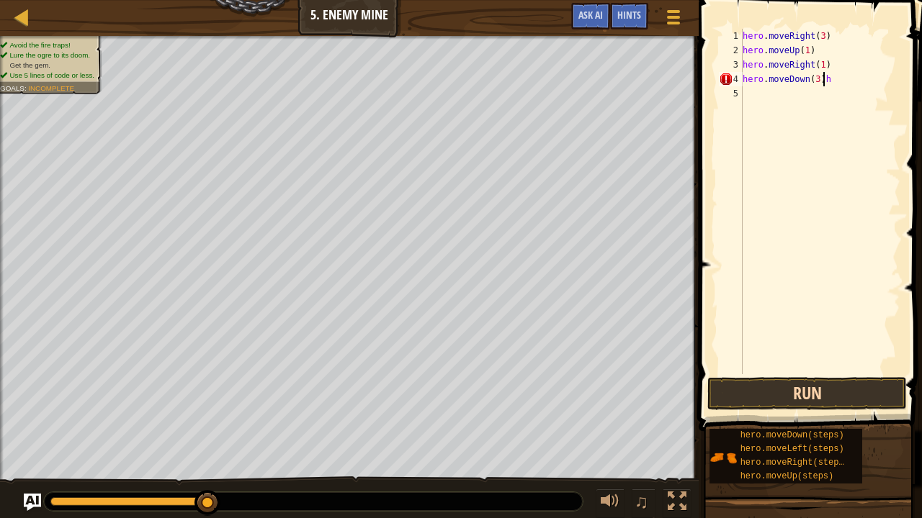
type textarea "hero.moveDown(3)"
type textarea "hero.moveRight(2)"
click at [729, 381] on button "Run" at bounding box center [806, 393] width 199 height 33
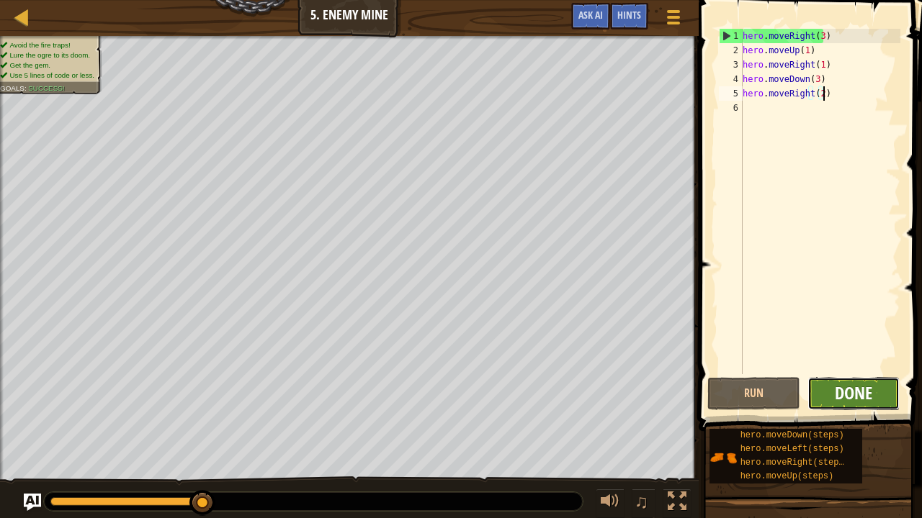
click at [729, 381] on span "Done" at bounding box center [853, 393] width 37 height 23
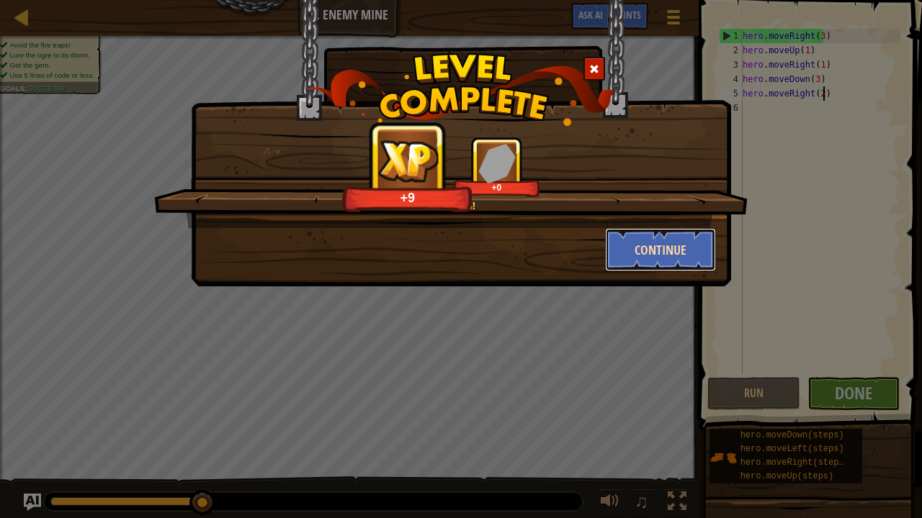
click at [635, 239] on button "Continue" at bounding box center [661, 249] width 112 height 43
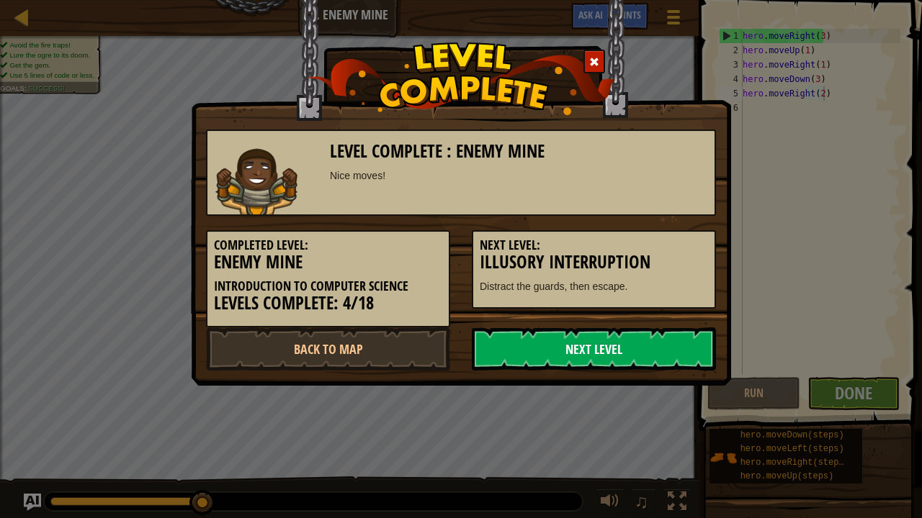
click at [570, 351] on link "Next Level" at bounding box center [594, 349] width 244 height 43
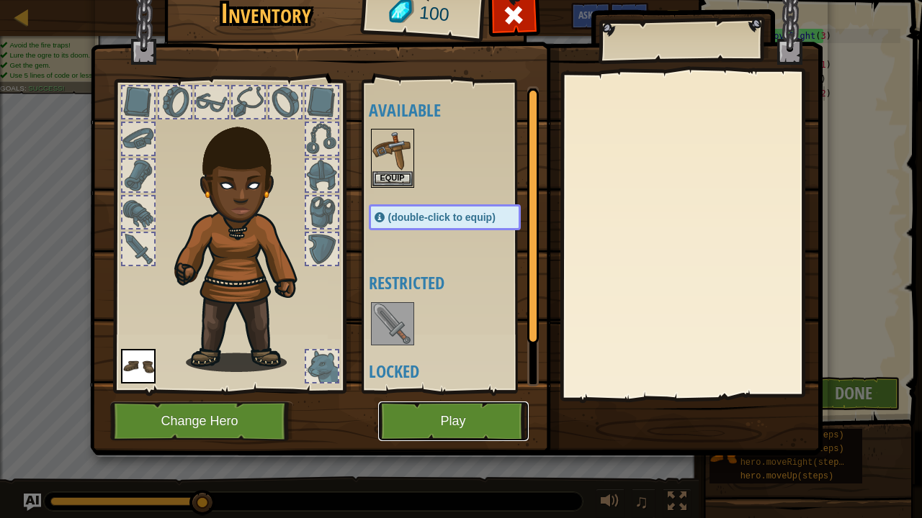
click at [471, 381] on button "Play" at bounding box center [453, 422] width 151 height 40
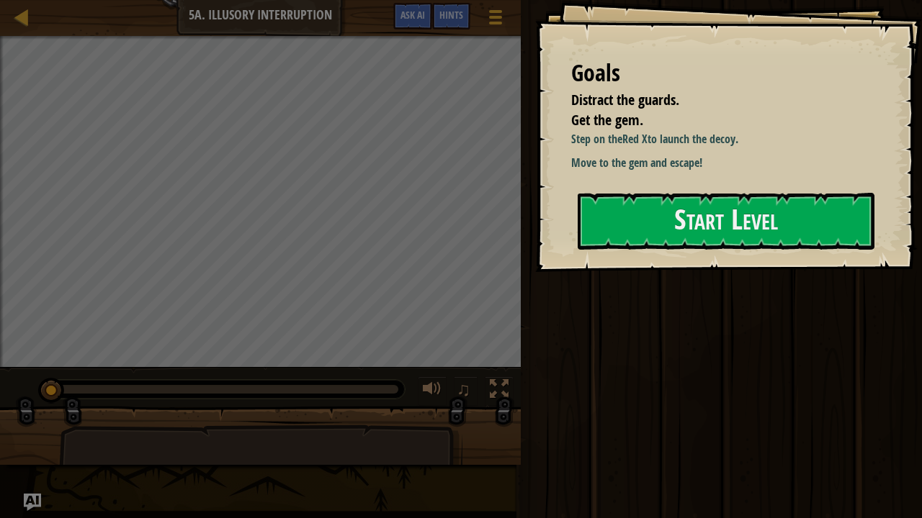
drag, startPoint x: 471, startPoint y: 421, endPoint x: 840, endPoint y: 354, distance: 374.7
click at [729, 354] on div "Run Submit Done" at bounding box center [718, 255] width 405 height 511
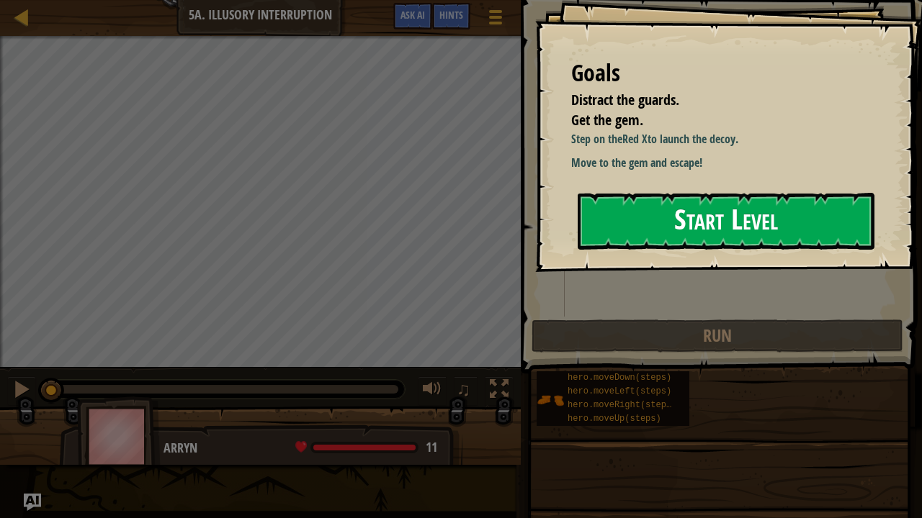
click at [720, 228] on button "Start Level" at bounding box center [726, 221] width 297 height 57
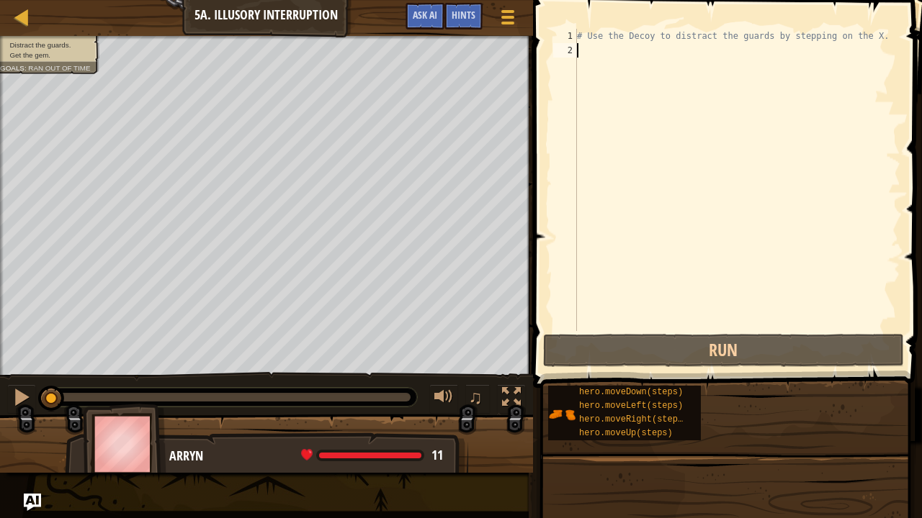
click at [585, 96] on div "# Use the Decoy to distract the guards by stepping on the X." at bounding box center [737, 194] width 326 height 331
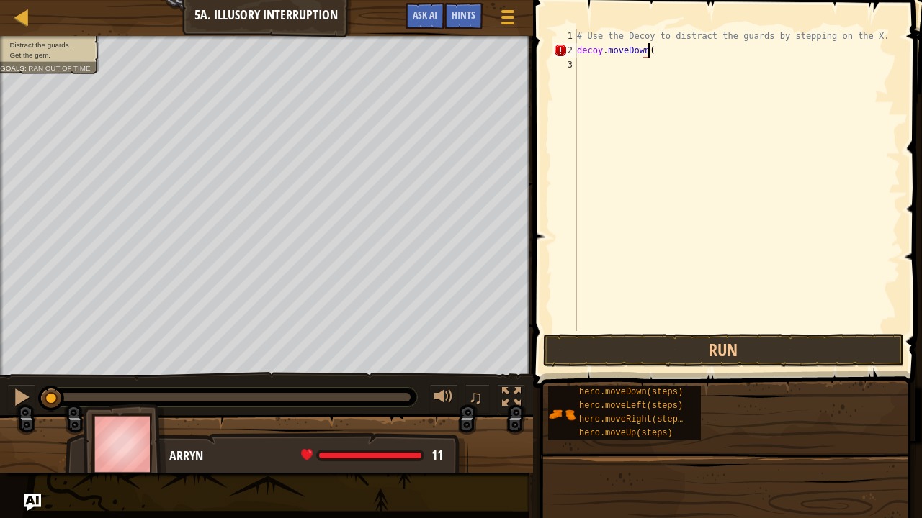
scroll to position [6, 6]
click at [601, 349] on button "Run" at bounding box center [723, 350] width 361 height 33
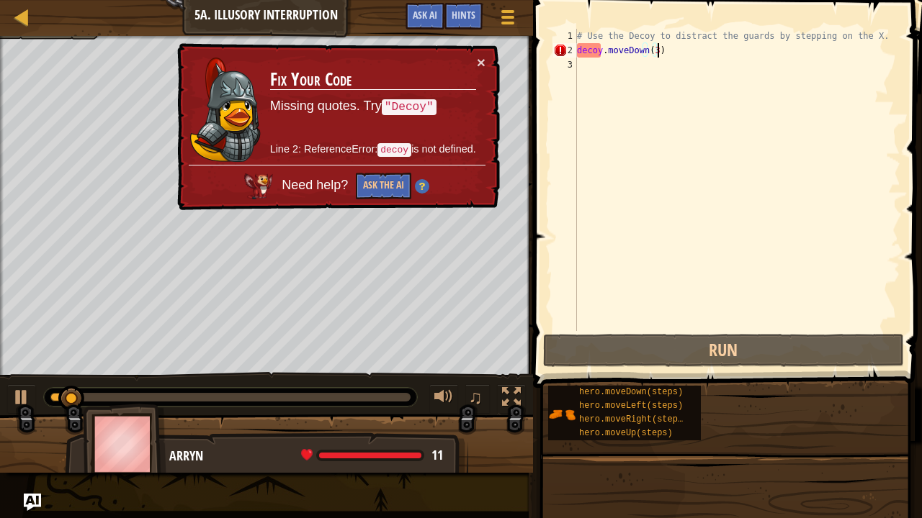
click at [487, 55] on div "× Fix Your Code Missing quotes. Try "Decoy" Line 2: ReferenceError: decoy is no…" at bounding box center [336, 127] width 325 height 168
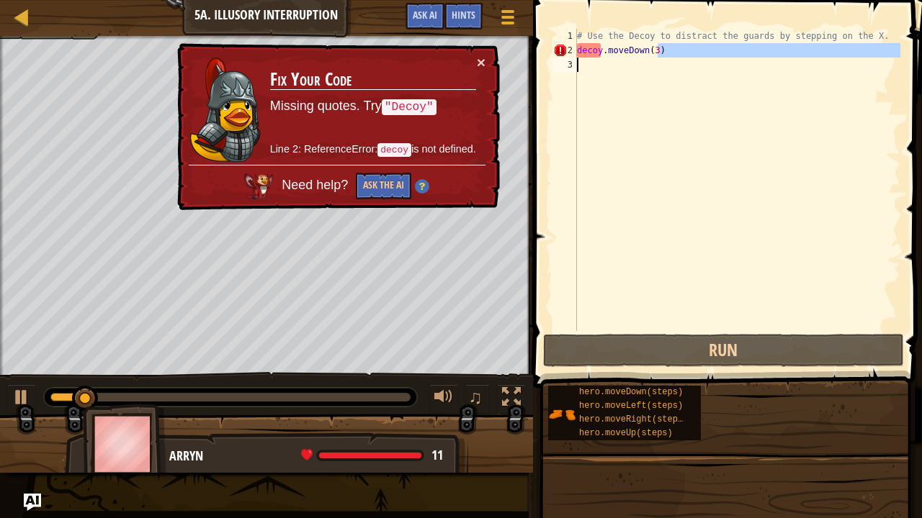
drag, startPoint x: 683, startPoint y: 50, endPoint x: 492, endPoint y: 73, distance: 192.2
click at [492, 73] on div "Map Introduction to Computer Science 5a. Illusory Interruption Game Menu Done H…" at bounding box center [461, 259] width 922 height 518
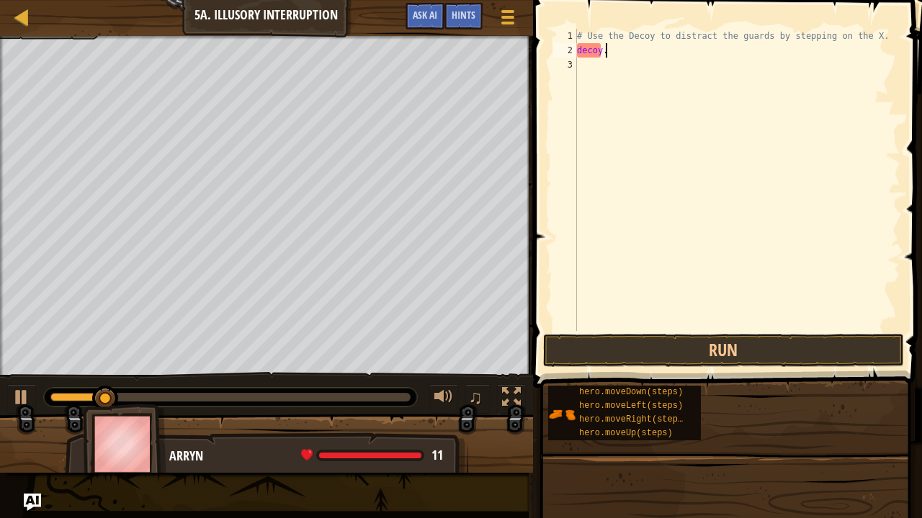
scroll to position [6, 0]
type textarea "d"
type textarea "hero.moveRight(1)"
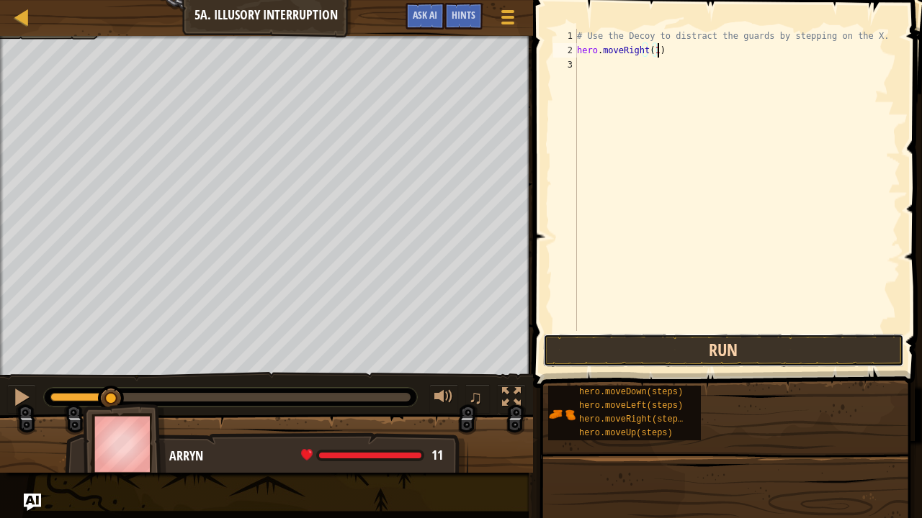
click at [578, 352] on button "Run" at bounding box center [723, 350] width 361 height 33
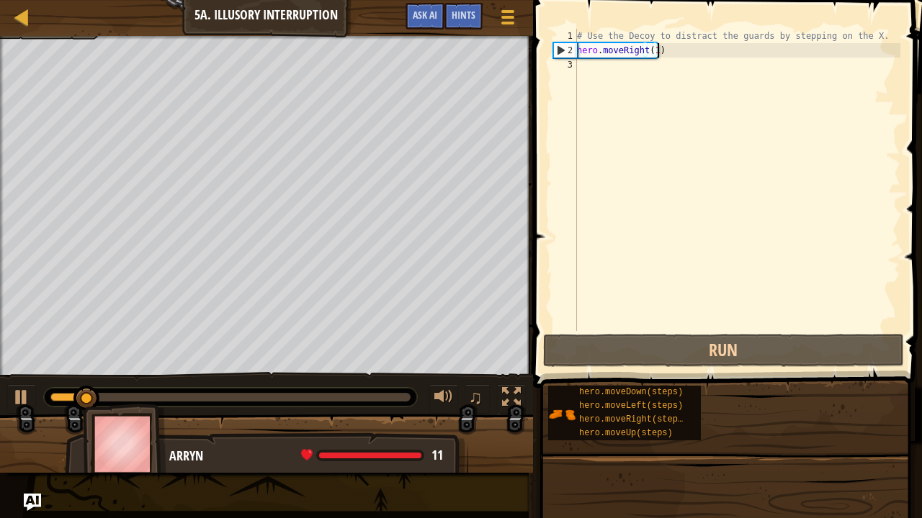
click at [593, 66] on div "# Use the Decoy to distract the guards by stepping on the X. hero . moveRight (…" at bounding box center [737, 194] width 326 height 331
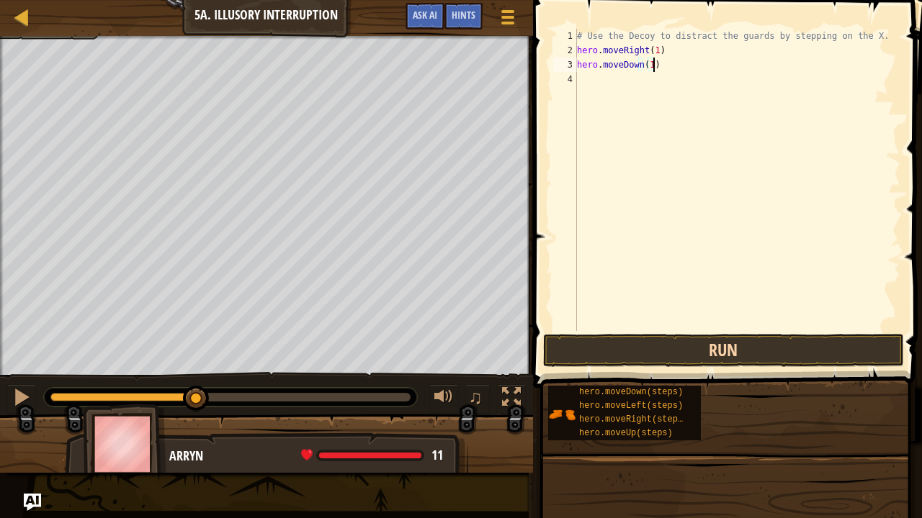
type textarea "hero.moveDown(1)"
click at [631, 336] on button "Run" at bounding box center [723, 350] width 361 height 33
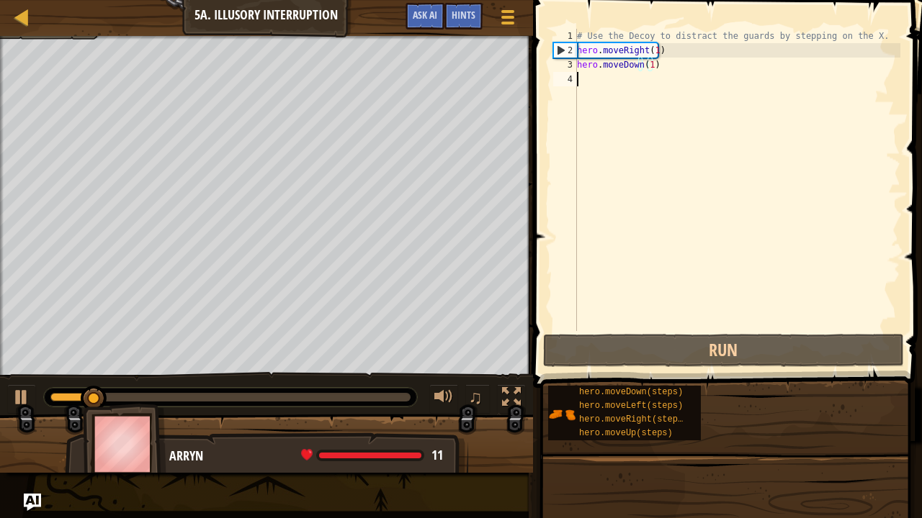
click at [582, 81] on div "# Use the Decoy to distract the guards by stepping on the X. hero . moveRight (…" at bounding box center [737, 194] width 326 height 331
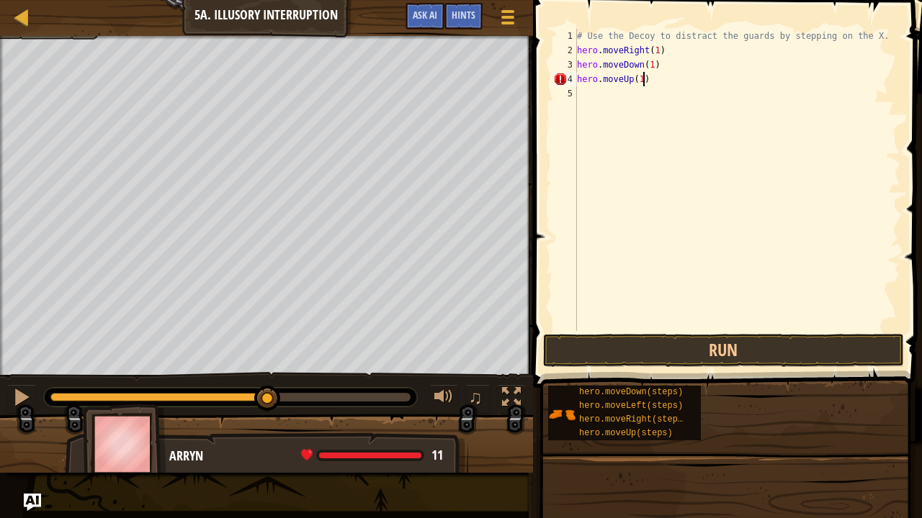
scroll to position [6, 4]
type textarea "hero.moveUp(1)"
click at [622, 346] on button "Run" at bounding box center [723, 350] width 361 height 33
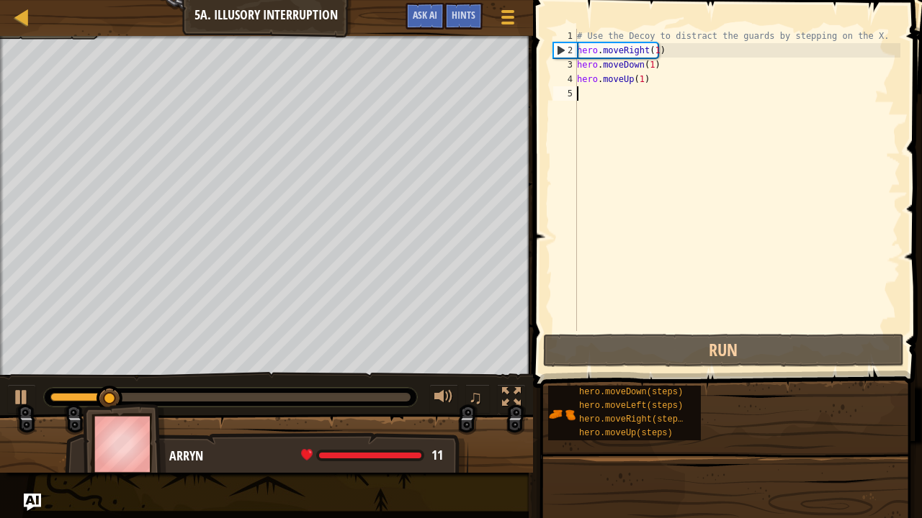
click at [585, 96] on div "# Use the Decoy to distract the guards by stepping on the X. hero . moveRight (…" at bounding box center [737, 194] width 326 height 331
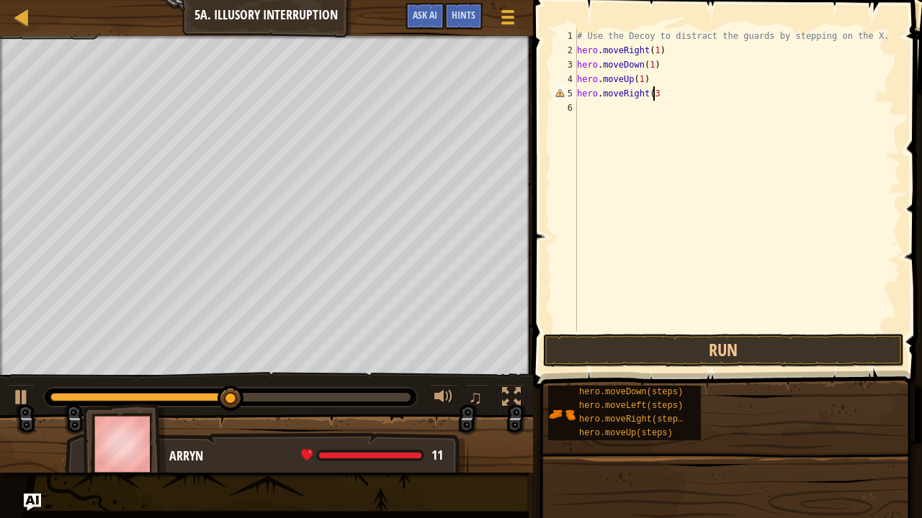
scroll to position [6, 6]
click at [600, 357] on button "Run" at bounding box center [723, 350] width 361 height 33
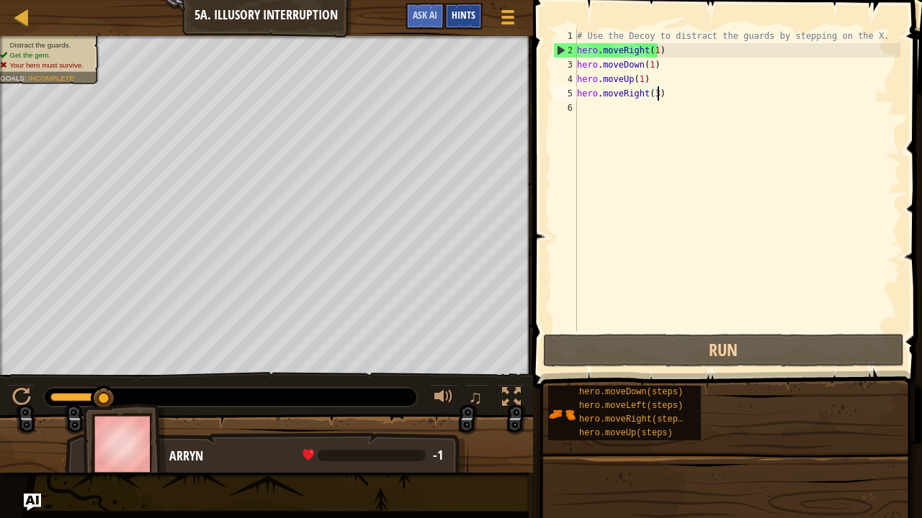
click at [464, 17] on span "Hints" at bounding box center [464, 15] width 24 height 14
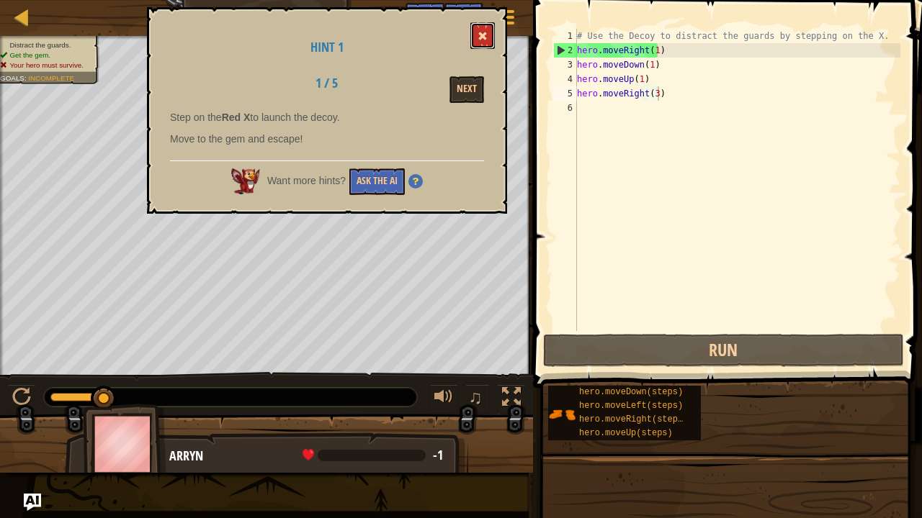
click at [482, 27] on button at bounding box center [482, 35] width 24 height 27
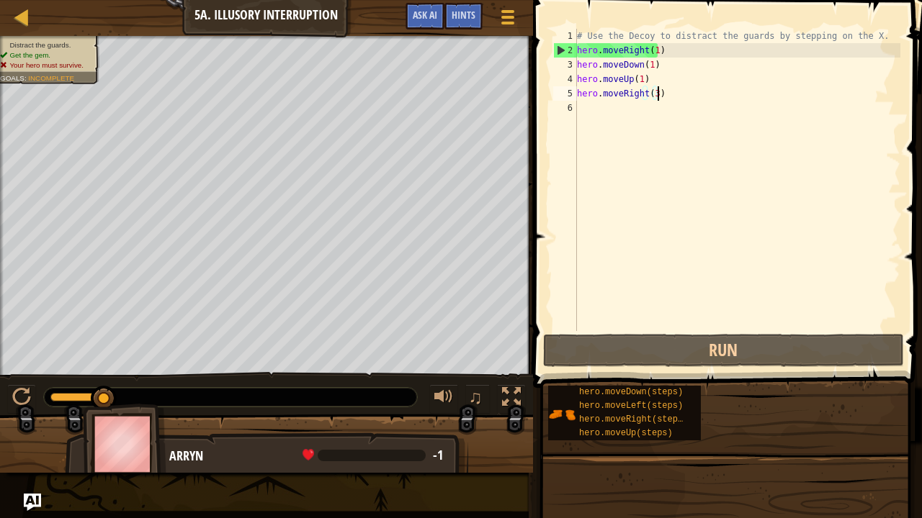
click at [665, 88] on div "# Use the Decoy to distract the guards by stepping on the X. hero . moveRight (…" at bounding box center [737, 194] width 326 height 331
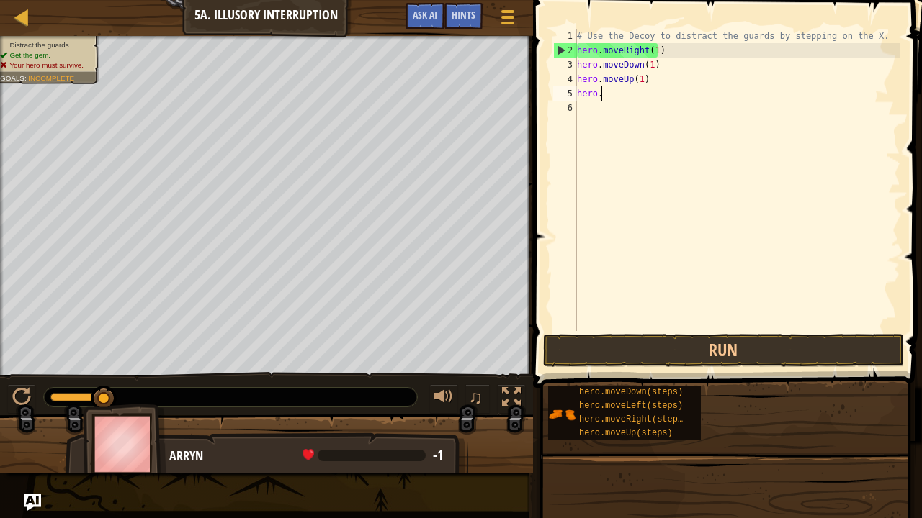
scroll to position [6, 0]
type textarea "h"
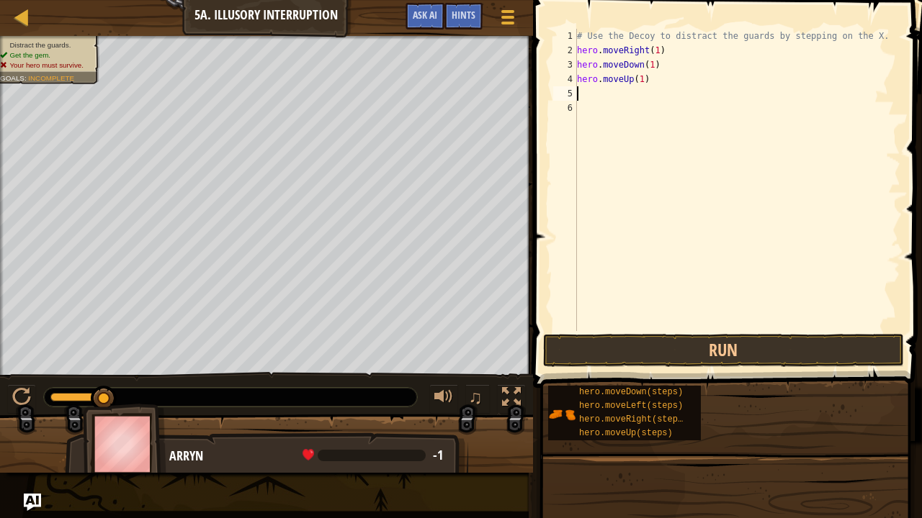
click at [665, 86] on div "# Use the Decoy to distract the guards by stepping on the X. hero . moveRight (…" at bounding box center [737, 194] width 326 height 331
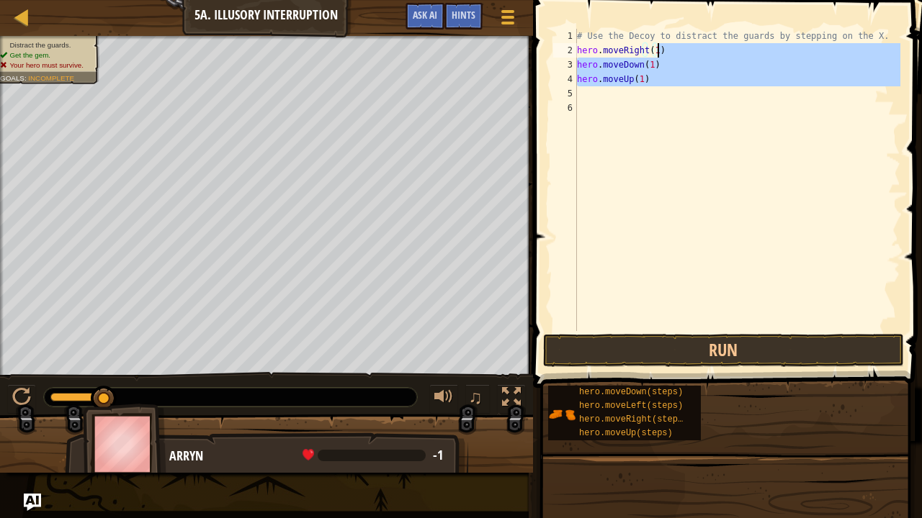
drag, startPoint x: 655, startPoint y: 92, endPoint x: 662, endPoint y: 57, distance: 35.9
click at [662, 57] on div "# Use the Decoy to distract the guards by stepping on the X. hero . moveRight (…" at bounding box center [737, 194] width 326 height 331
type textarea "hero.moveRight(1)"
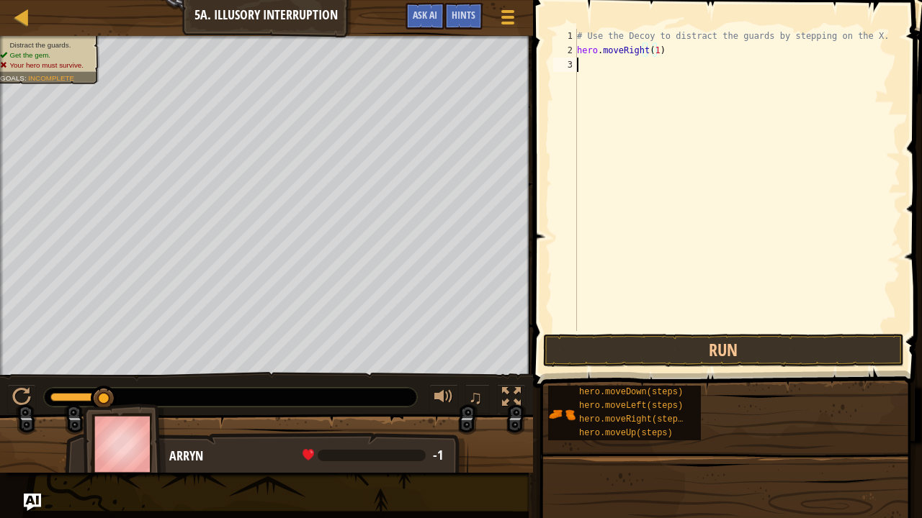
click at [581, 67] on div "# Use the Decoy to distract the guards by stepping on the X. hero . moveRight (…" at bounding box center [737, 194] width 326 height 331
type textarea "hero.moveDown(2)"
click at [594, 356] on button "Run" at bounding box center [723, 350] width 361 height 33
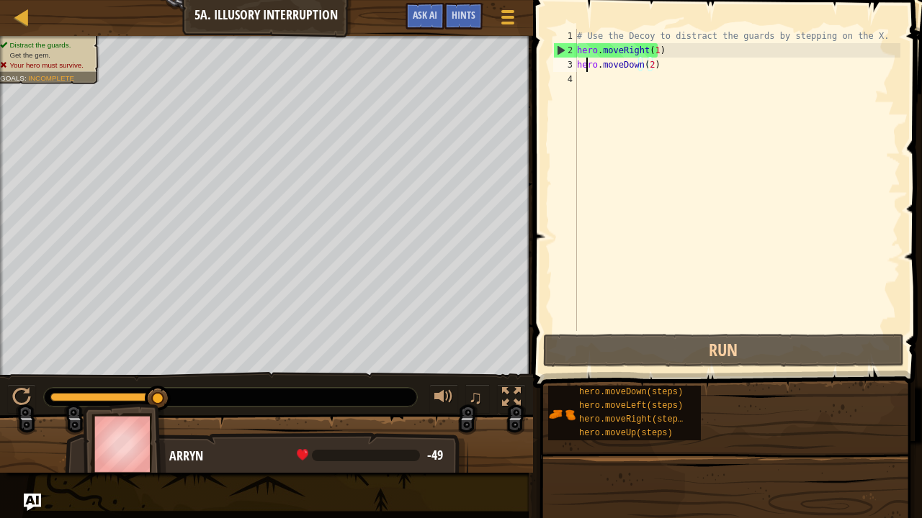
click at [588, 71] on div "# Use the Decoy to distract the guards by stepping on the X. hero . moveRight (…" at bounding box center [737, 194] width 326 height 331
click at [588, 77] on div "# Use the Decoy to distract the guards by stepping on the X. hero . moveRight (…" at bounding box center [737, 194] width 326 height 331
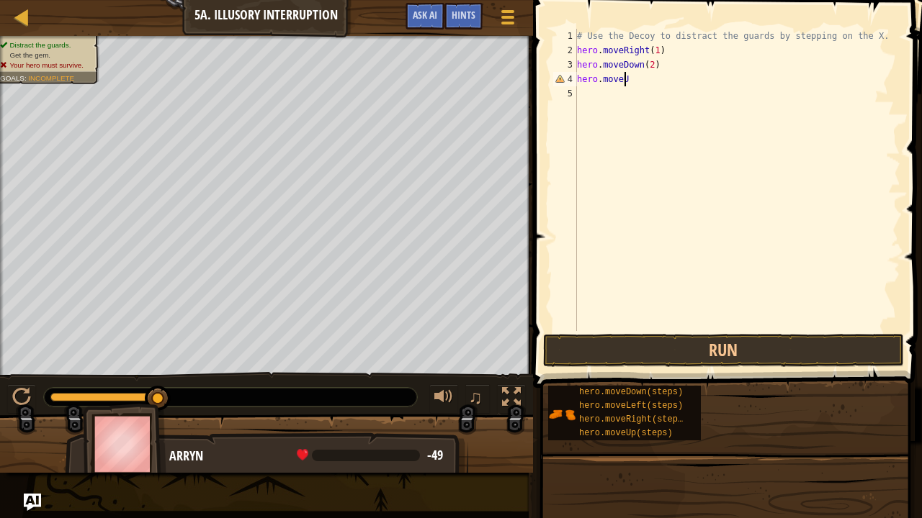
scroll to position [6, 3]
type textarea "hero.moveUp(2)"
click at [581, 94] on div "# Use the Decoy to distract the guards by stepping on the X. hero . moveRight (…" at bounding box center [737, 194] width 326 height 331
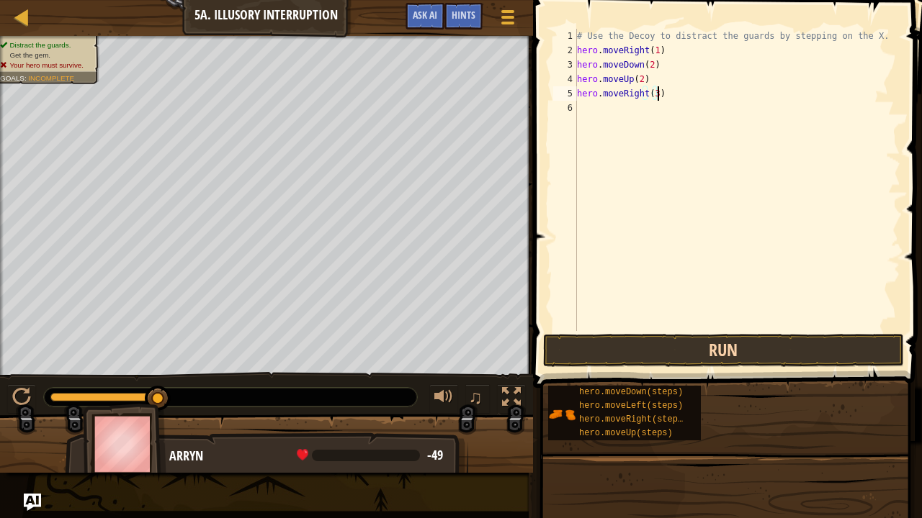
type textarea "hero.moveRight(3)"
click at [564, 353] on button "Run" at bounding box center [723, 350] width 361 height 33
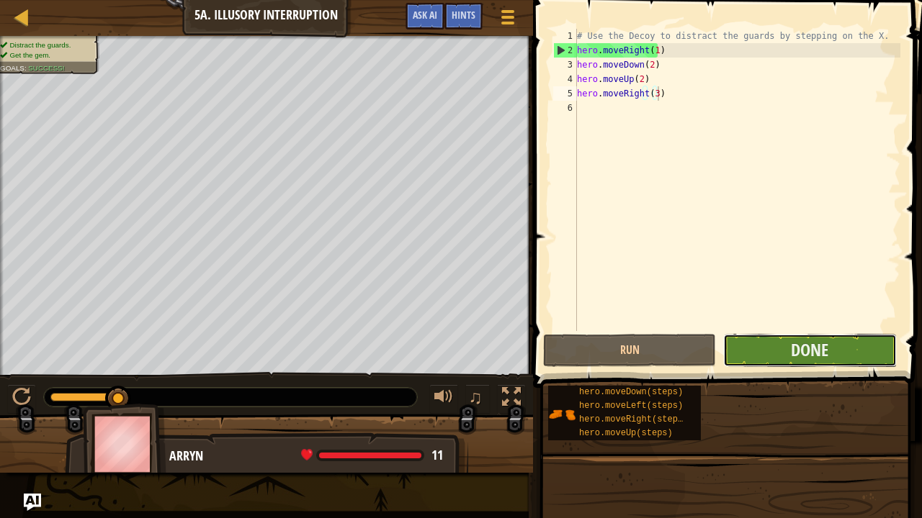
click at [729, 356] on button "Done" at bounding box center [809, 350] width 173 height 33
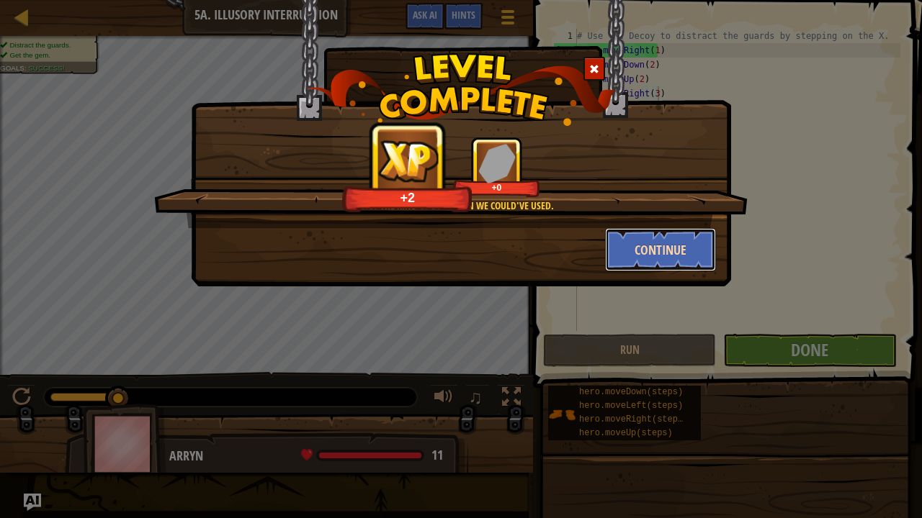
click at [687, 251] on button "Continue" at bounding box center [661, 249] width 112 height 43
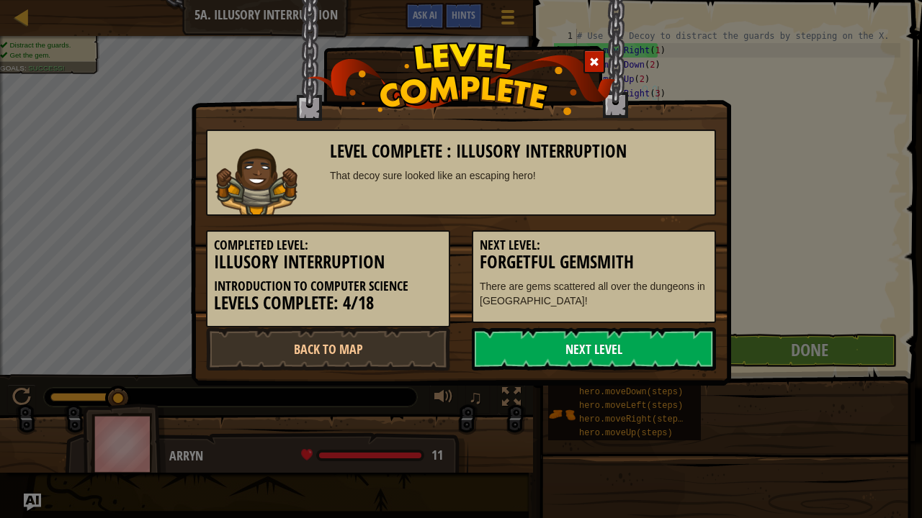
click at [589, 334] on link "Next Level" at bounding box center [594, 349] width 244 height 43
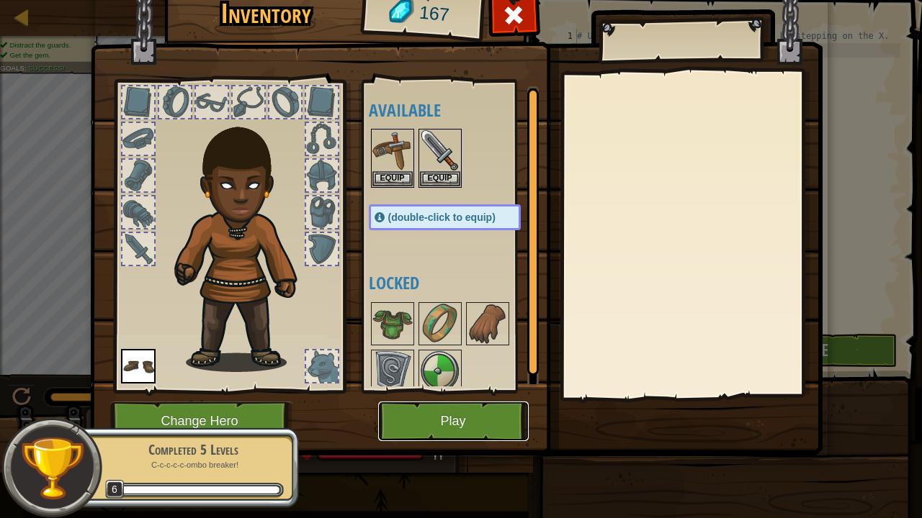
click at [418, 381] on button "Play" at bounding box center [453, 422] width 151 height 40
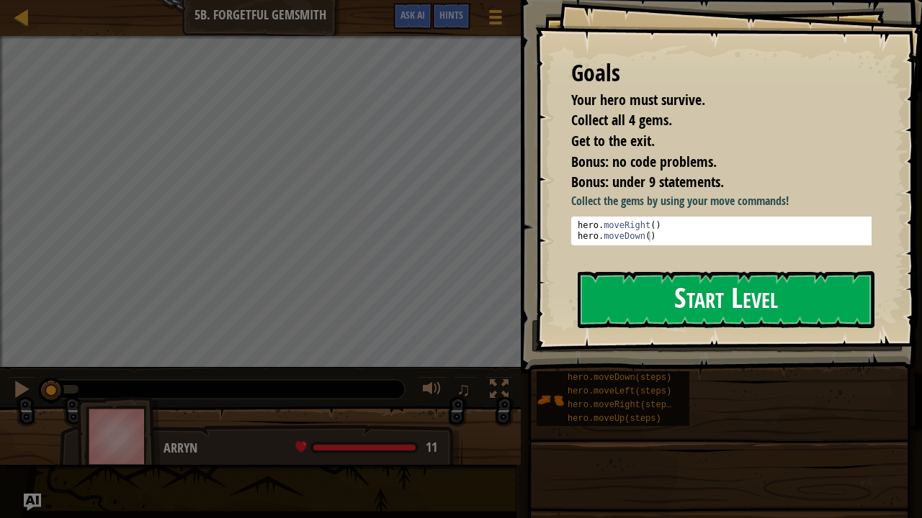
click at [729, 285] on button "Start Level" at bounding box center [726, 299] width 297 height 57
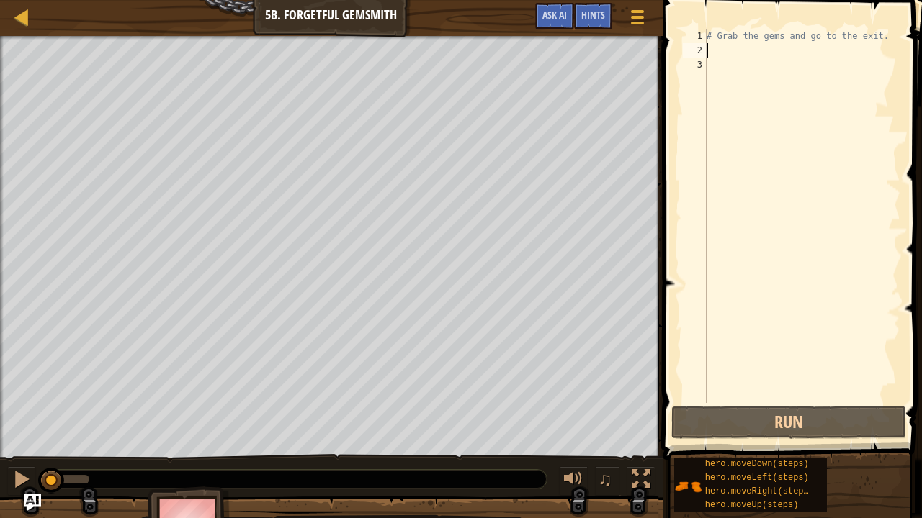
click at [717, 43] on div "# Grab the gems and go to the exit." at bounding box center [802, 230] width 197 height 403
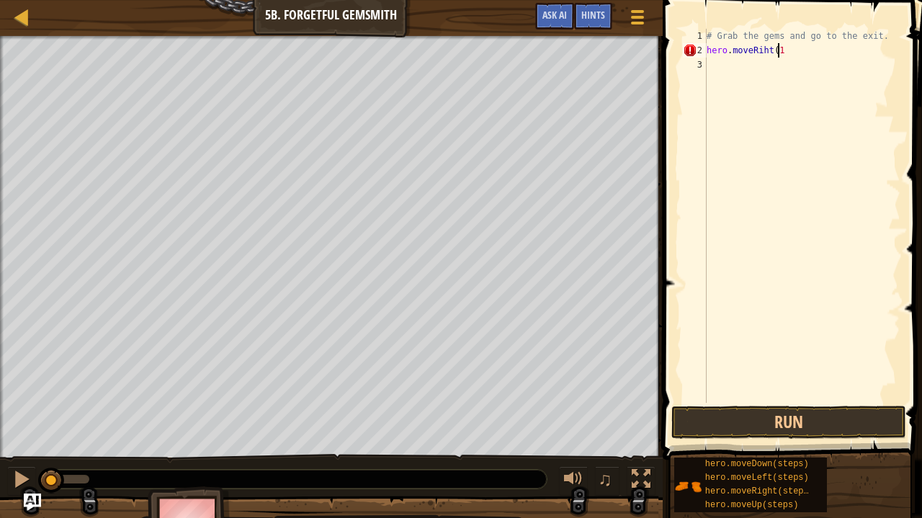
scroll to position [6, 6]
click at [691, 381] on button "Run" at bounding box center [788, 422] width 235 height 33
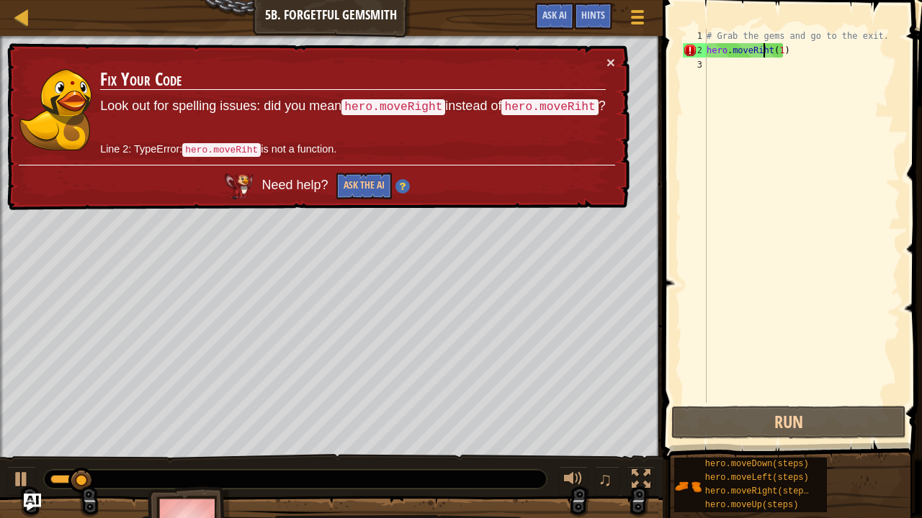
click at [729, 50] on div "# Grab the gems and go to the exit. hero . moveRiht ( 1 )" at bounding box center [802, 230] width 197 height 403
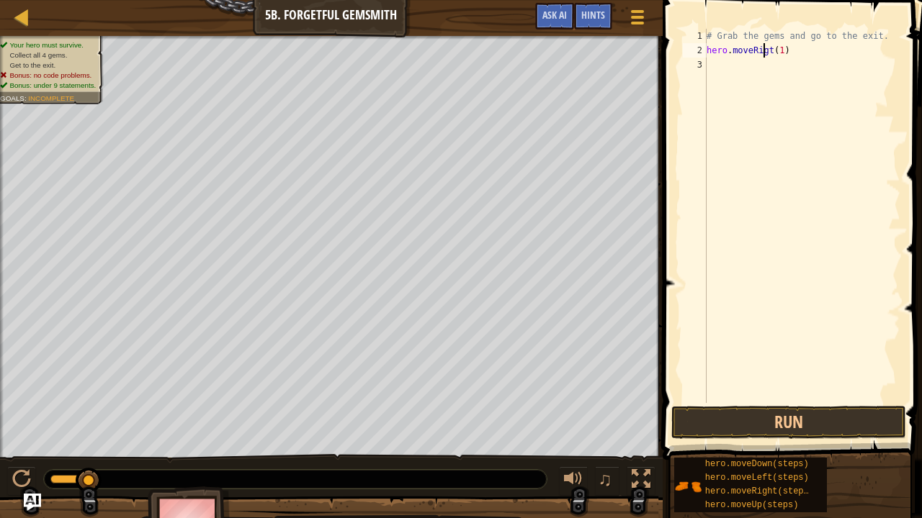
scroll to position [6, 5]
click at [729, 45] on div "# Grab the gems and go to the exit. hero . moveRightt ( 1 )" at bounding box center [802, 230] width 197 height 403
click at [729, 50] on div "# Grab the gems and go to the exit. hero . moveRightt ( 1" at bounding box center [802, 230] width 197 height 403
click at [729, 53] on div "# Grab the gems and go to the exit. hero . moveRight ( 1" at bounding box center [802, 230] width 197 height 403
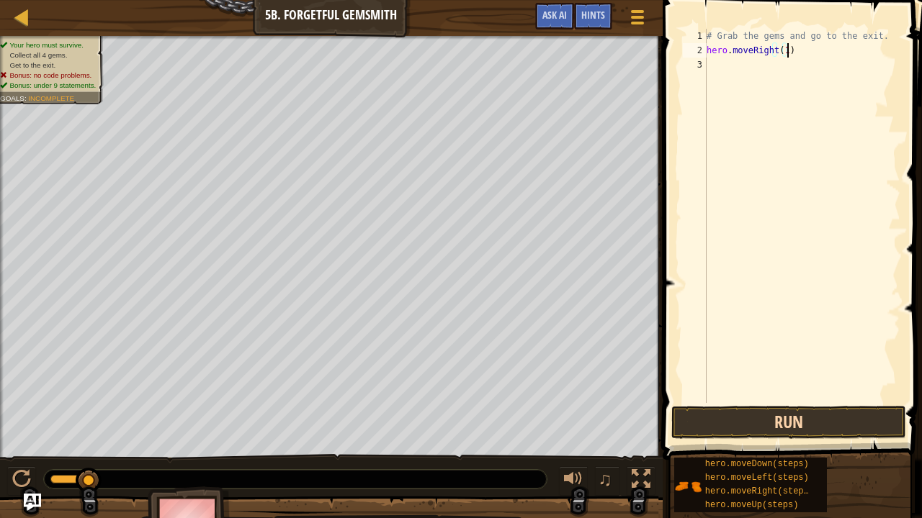
type textarea "hero.moveRight(1)"
click at [729, 381] on button "Run" at bounding box center [788, 422] width 235 height 33
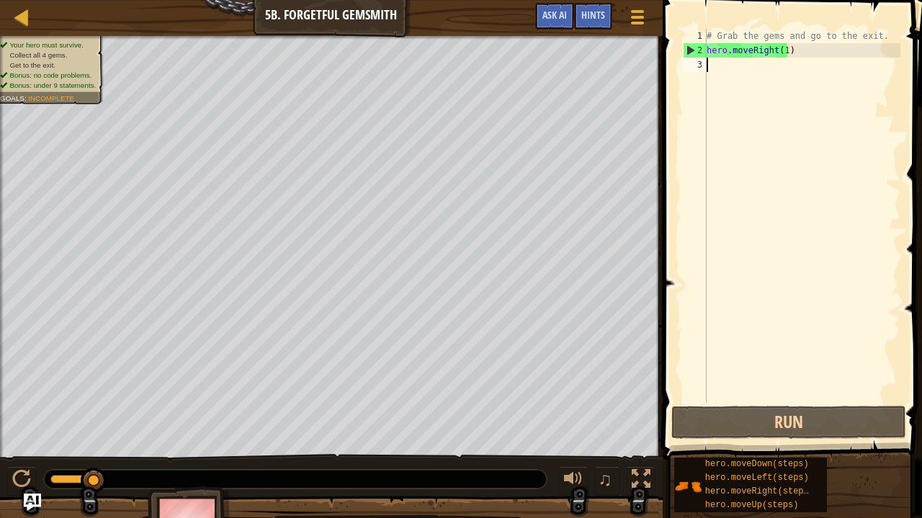
click at [709, 64] on div "# Grab the gems and go to the exit. hero . moveRight ( 1 )" at bounding box center [802, 230] width 197 height 403
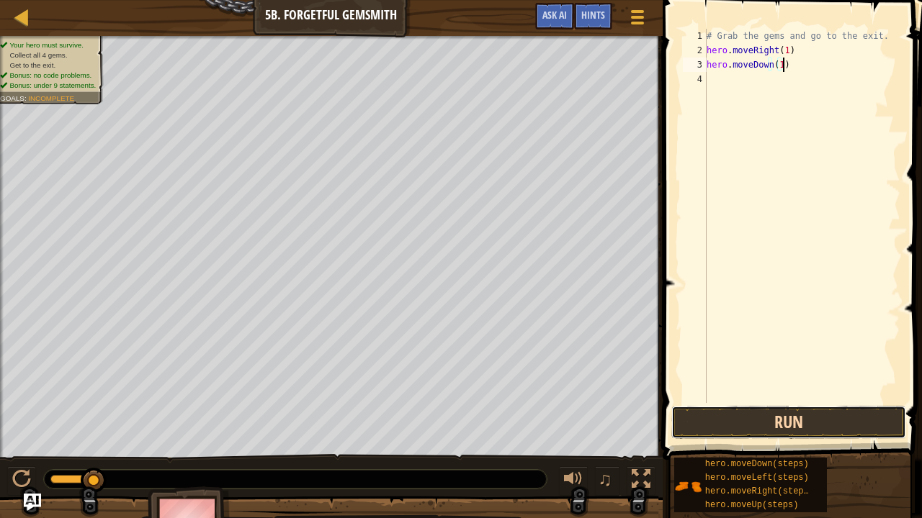
click at [729, 381] on button "Run" at bounding box center [788, 422] width 235 height 33
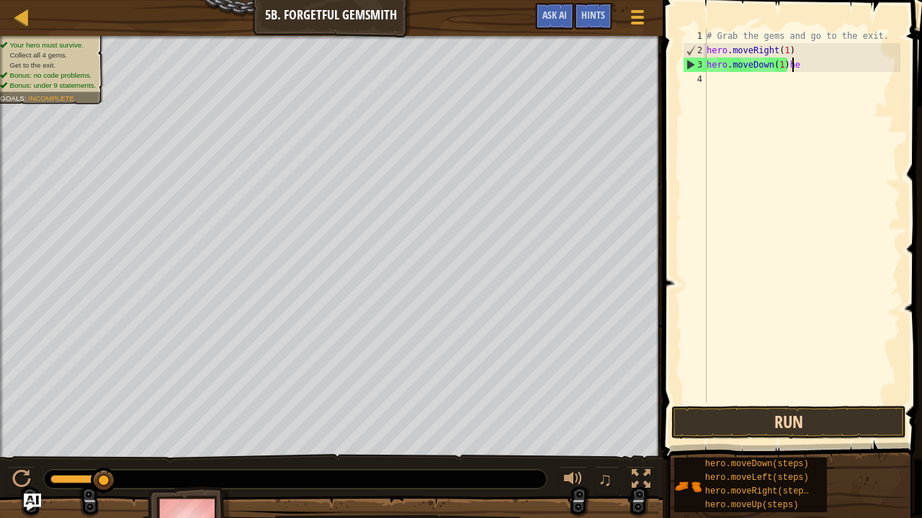
scroll to position [6, 6]
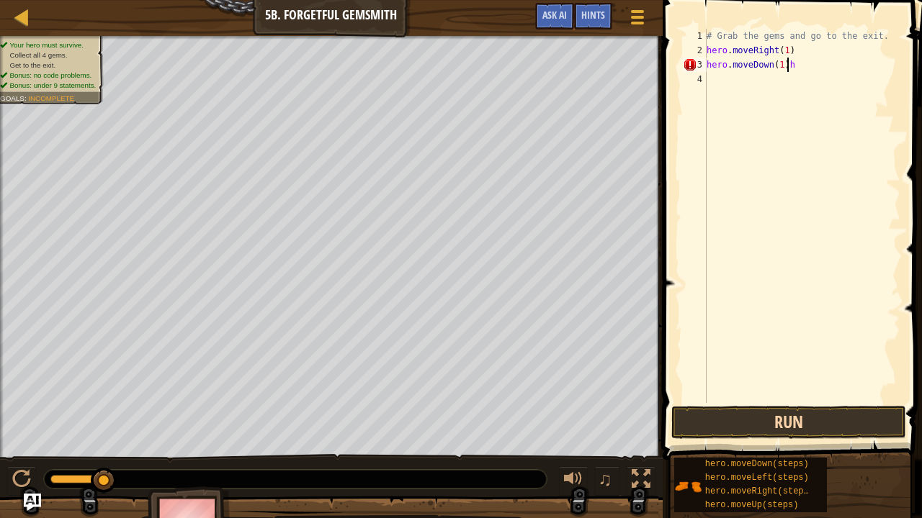
type textarea "hero.moveDown(1)"
type textarea "hero.moveRight(2)"
click at [729, 381] on button "Run" at bounding box center [788, 422] width 235 height 33
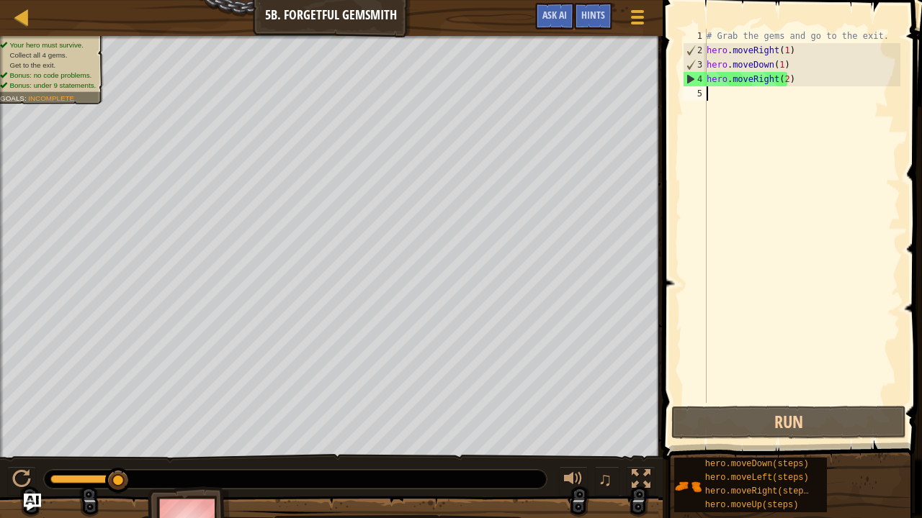
click at [713, 101] on div "# Grab the gems and go to the exit. hero . moveRight ( 1 ) hero . moveDown ( 1 …" at bounding box center [802, 230] width 197 height 403
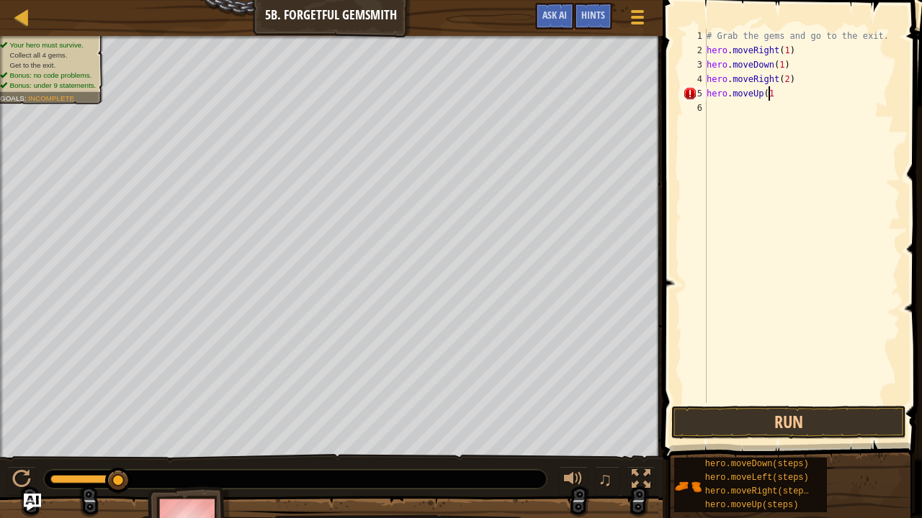
scroll to position [6, 4]
type textarea "hero.moveUp(1)"
click at [701, 381] on button "Run" at bounding box center [788, 422] width 235 height 33
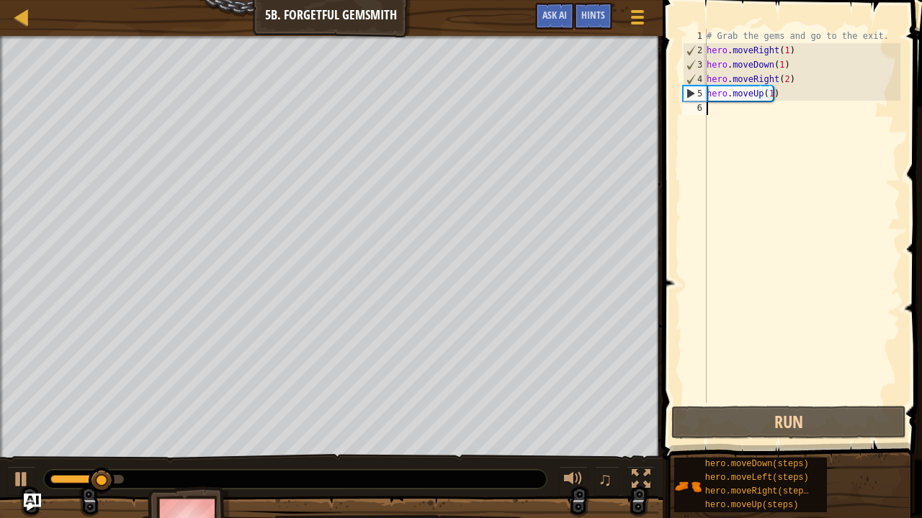
click at [710, 109] on div "# Grab the gems and go to the exit. hero . moveRight ( 1 ) hero . moveDown ( 1 …" at bounding box center [802, 230] width 197 height 403
click at [729, 96] on div "# Grab the gems and go to the exit. hero . moveRight ( 1 ) hero . moveDown ( 1 …" at bounding box center [802, 230] width 197 height 403
type textarea "hero.moveUp(1)"
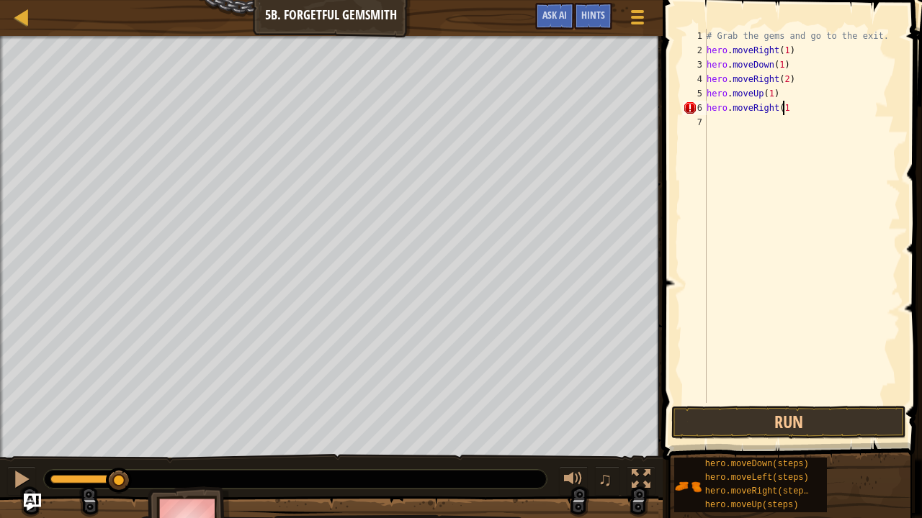
scroll to position [6, 6]
type textarea "hero.moveRight(1)"
click at [727, 381] on button "Run" at bounding box center [788, 422] width 235 height 33
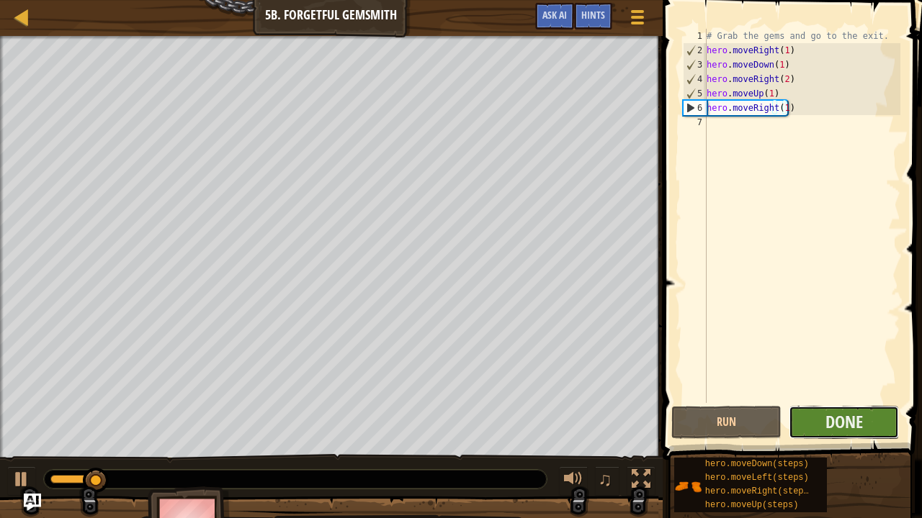
click at [729, 381] on button "Done" at bounding box center [844, 422] width 110 height 33
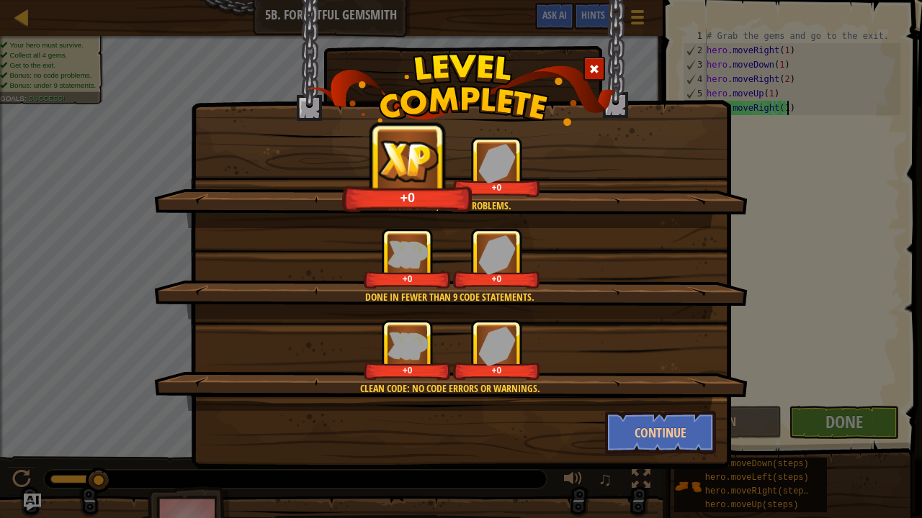
click at [729, 304] on div "Done in fewer than 9 code statements. +0 +0" at bounding box center [450, 273] width 593 height 91
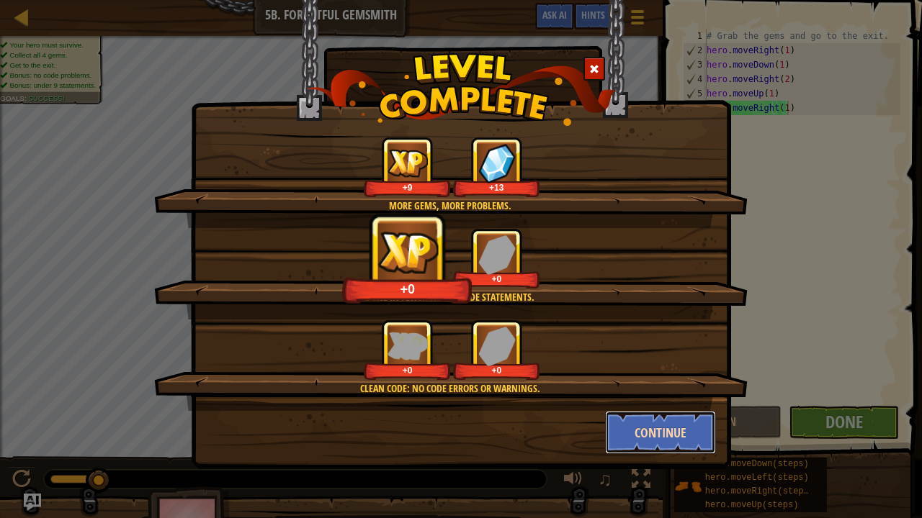
click at [635, 381] on button "Continue" at bounding box center [661, 432] width 112 height 43
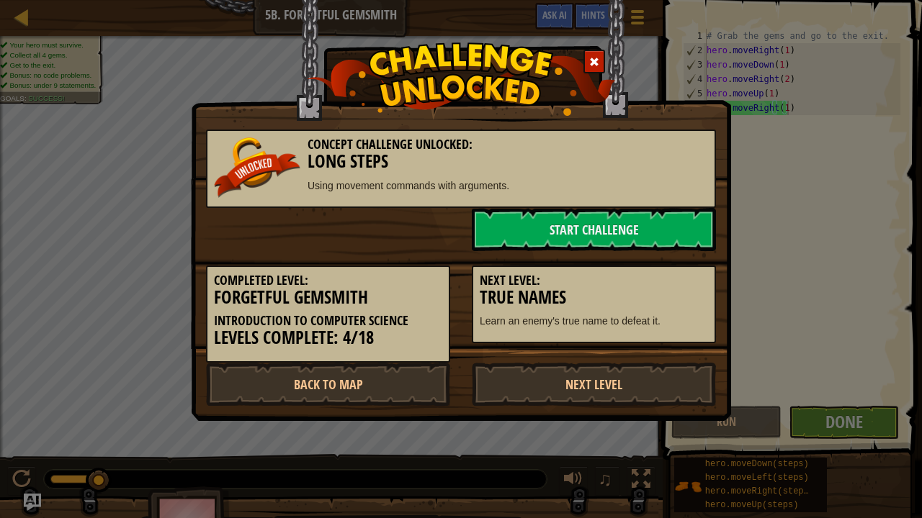
click at [729, 73] on div "Concept Challenge Unlocked: Long Steps Using movement commands with arguments. …" at bounding box center [461, 259] width 922 height 518
click at [341, 381] on div "Concept Challenge Unlocked: Long Steps Using movement commands with arguments. …" at bounding box center [461, 259] width 922 height 518
drag, startPoint x: 341, startPoint y: 501, endPoint x: 230, endPoint y: 516, distance: 111.9
click at [230, 381] on div "Concept Challenge Unlocked: Long Steps Using movement commands with arguments. …" at bounding box center [461, 259] width 922 height 518
click at [590, 63] on span at bounding box center [594, 62] width 10 height 10
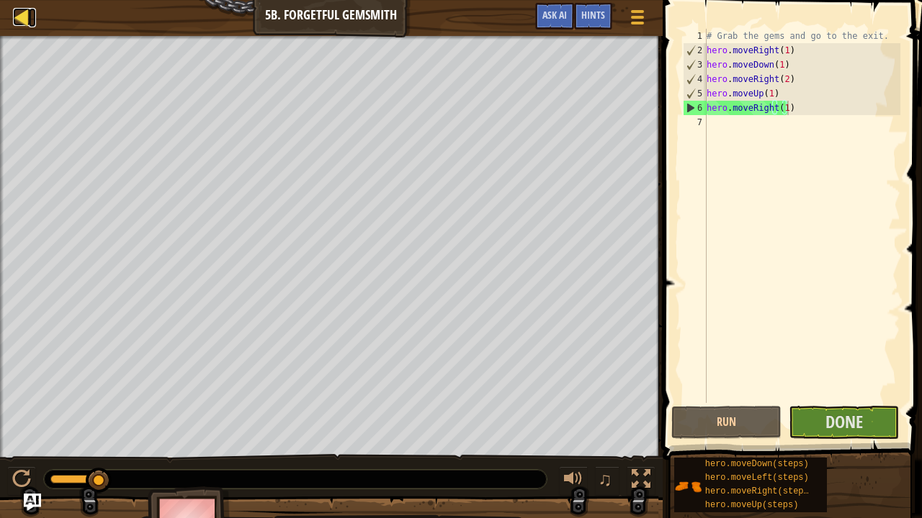
click at [21, 14] on div at bounding box center [22, 17] width 18 height 18
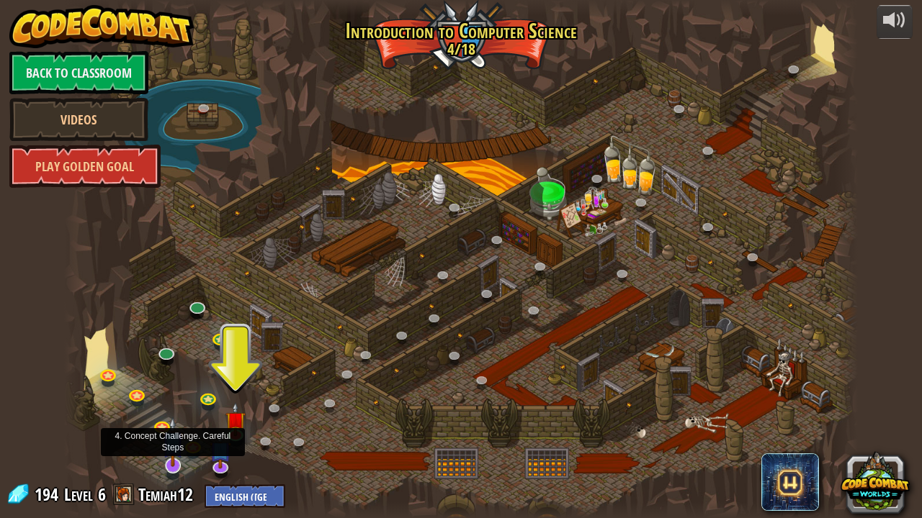
click at [174, 381] on img at bounding box center [173, 442] width 22 height 50
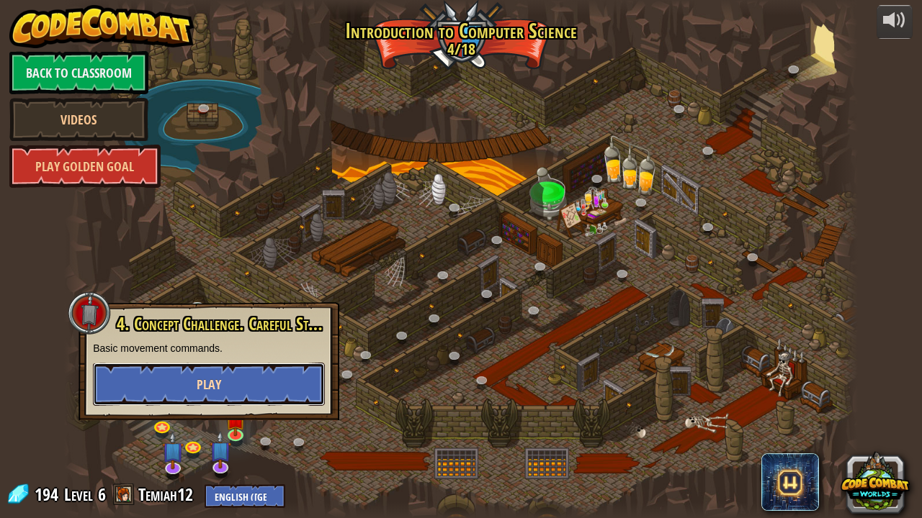
click at [163, 381] on button "Play" at bounding box center [209, 384] width 232 height 43
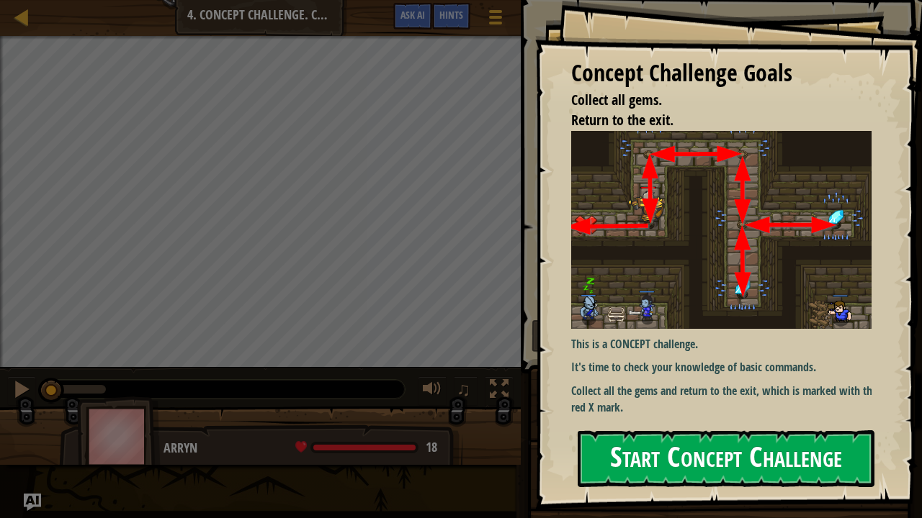
click at [614, 381] on button "Start Concept Challenge" at bounding box center [726, 459] width 297 height 57
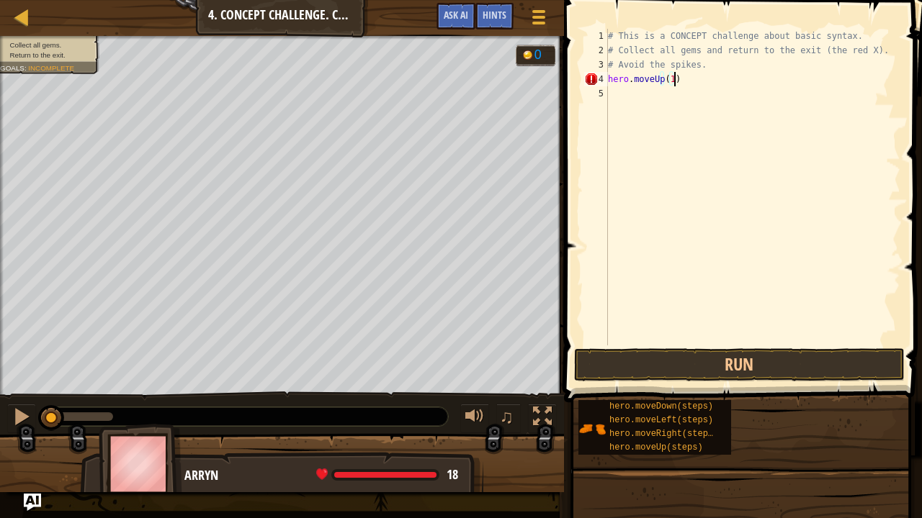
scroll to position [6, 4]
type textarea "hero.moveUp(1)"
click at [619, 364] on button "Run" at bounding box center [739, 365] width 331 height 33
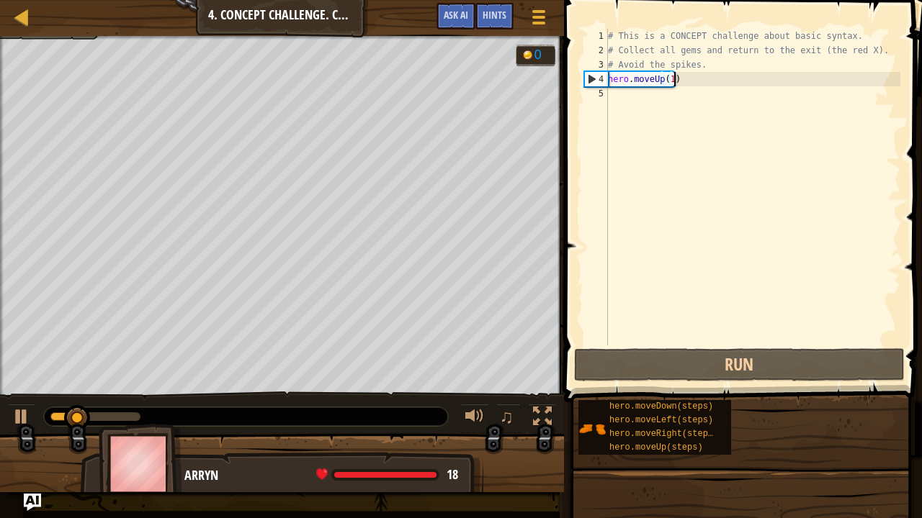
click at [615, 96] on div "# This is a CONCEPT challenge about basic syntax. # Collect all gems and return…" at bounding box center [752, 202] width 295 height 346
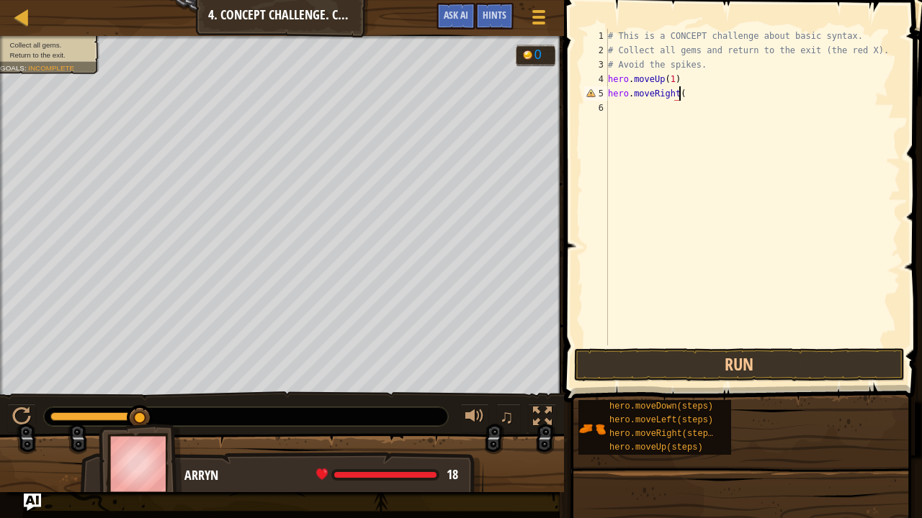
scroll to position [6, 5]
type textarea "hero.moveRight(1)"
click at [619, 112] on div "# This is a CONCEPT challenge about basic syntax. # Collect all gems and return…" at bounding box center [752, 202] width 295 height 346
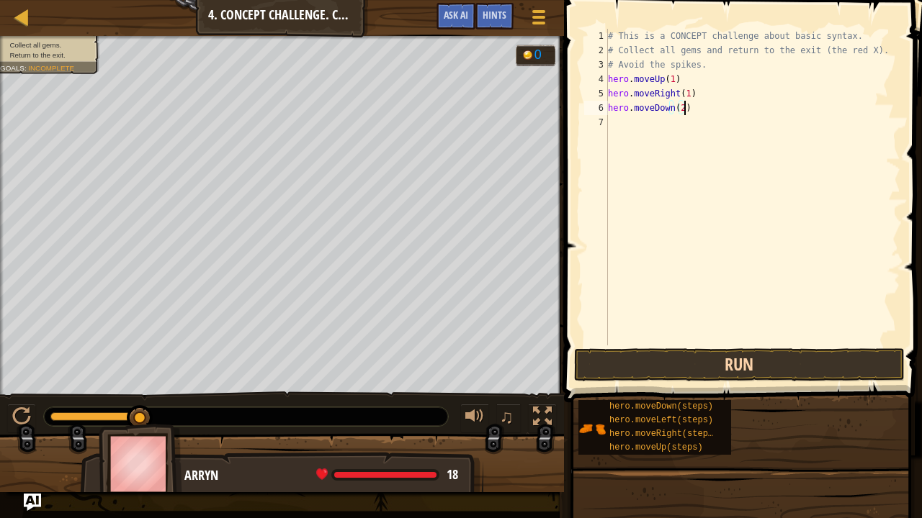
type textarea "hero.moveDown(2)"
click at [603, 374] on button "Run" at bounding box center [739, 365] width 331 height 33
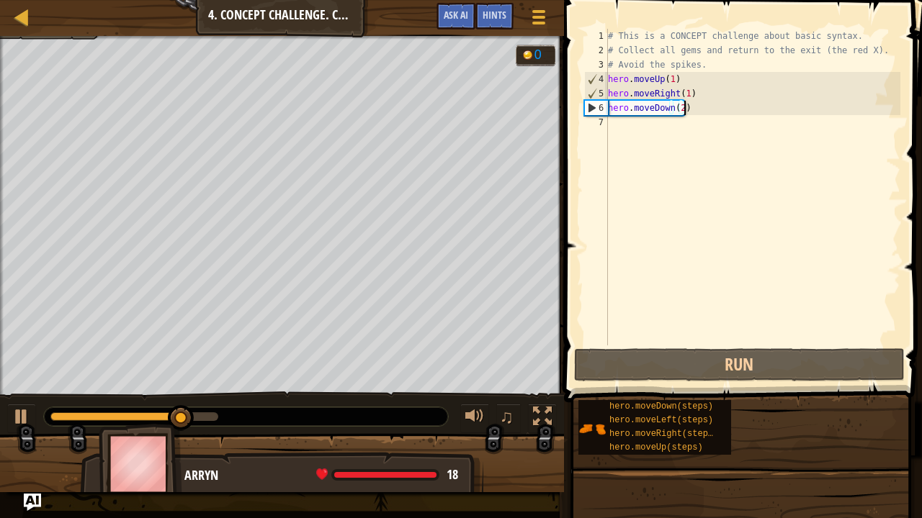
click at [665, 222] on div "# This is a CONCEPT challenge about basic syntax. # Collect all gems and return…" at bounding box center [752, 202] width 295 height 346
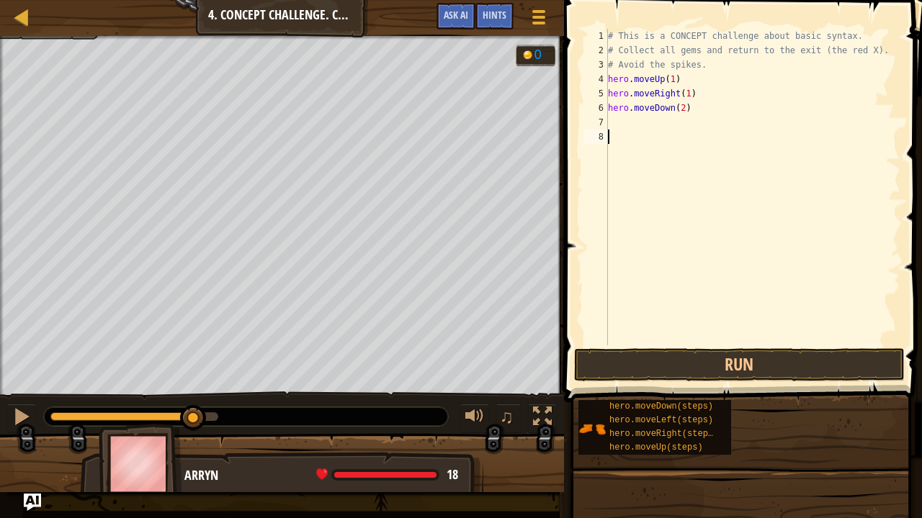
click at [616, 121] on div "# This is a CONCEPT challenge about basic syntax. # Collect all gems and return…" at bounding box center [752, 202] width 295 height 346
type textarea "hero.moveUp(1)"
click at [620, 144] on div "# This is a CONCEPT challenge about basic syntax. # Collect all gems and return…" at bounding box center [752, 202] width 295 height 346
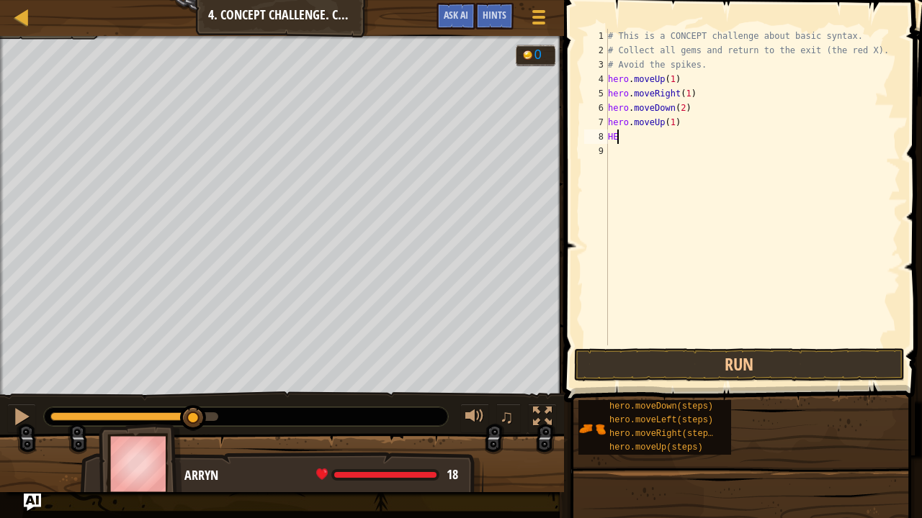
type textarea "H"
type textarea "hero.moveRight(1)"
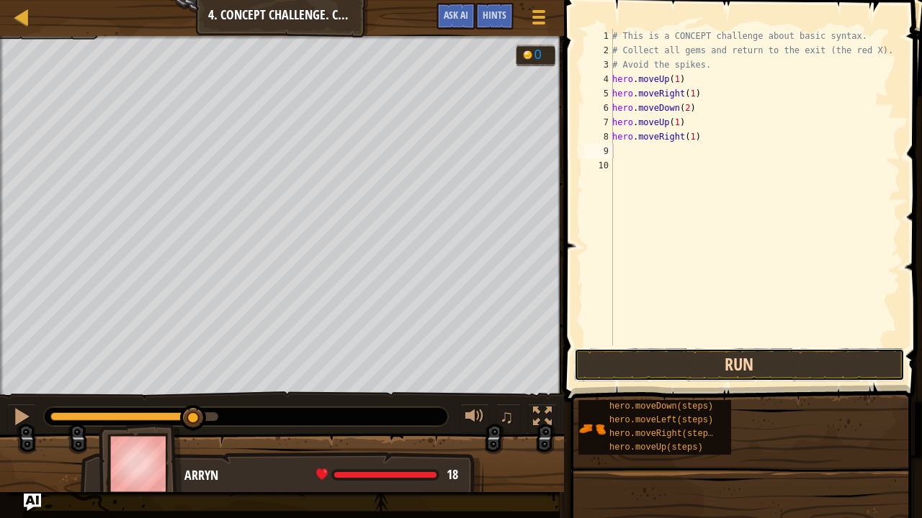
click at [626, 363] on button "Run" at bounding box center [739, 365] width 331 height 33
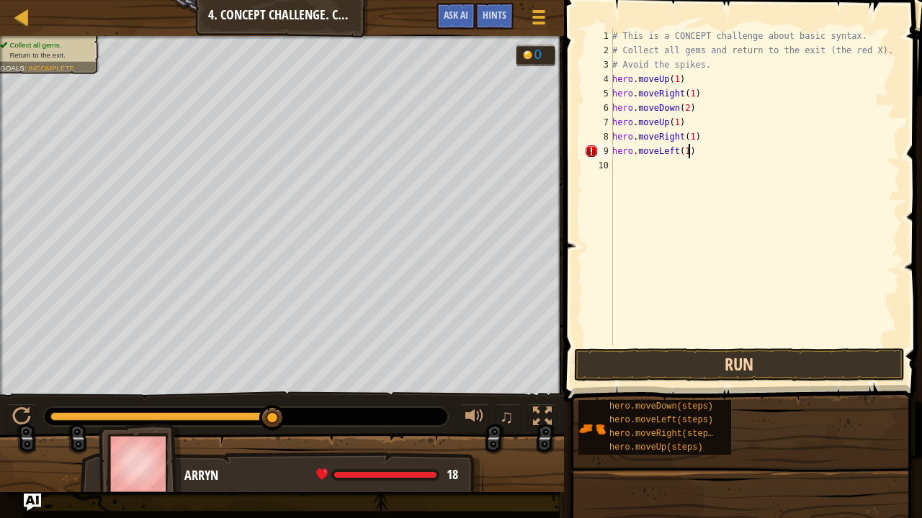
scroll to position [6, 5]
type textarea "hero.moveLeft(1)"
click at [612, 356] on button "Run" at bounding box center [739, 365] width 331 height 33
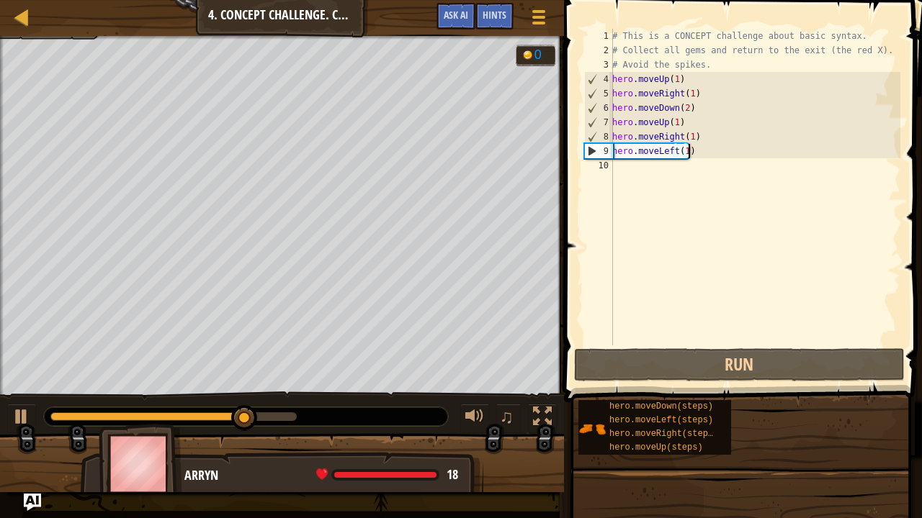
click at [631, 166] on div "# This is a CONCEPT challenge about basic syntax. # Collect all gems and return…" at bounding box center [754, 202] width 291 height 346
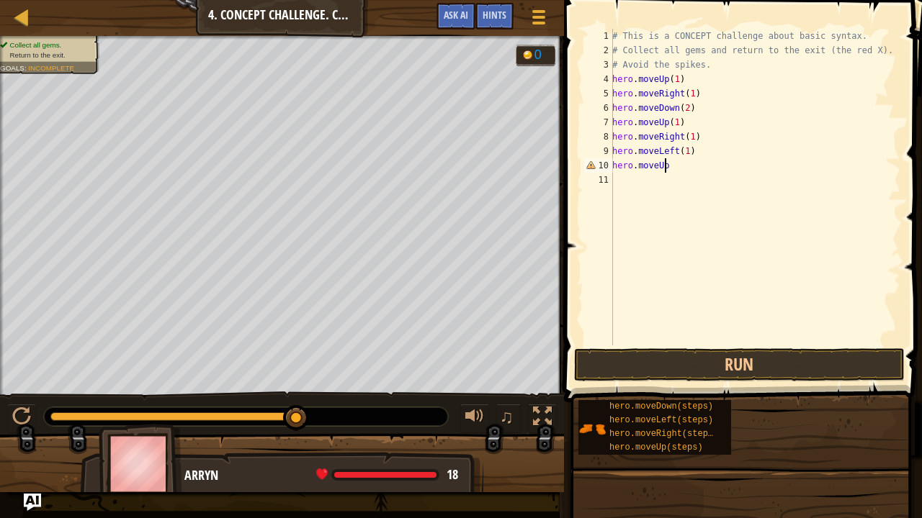
scroll to position [6, 4]
type textarea "hero.moveUp(1)"
click at [625, 186] on div "# This is a CONCEPT challenge about basic syntax. # Collect all gems and return…" at bounding box center [754, 202] width 291 height 346
type textarea "hero.moveLeft(1)"
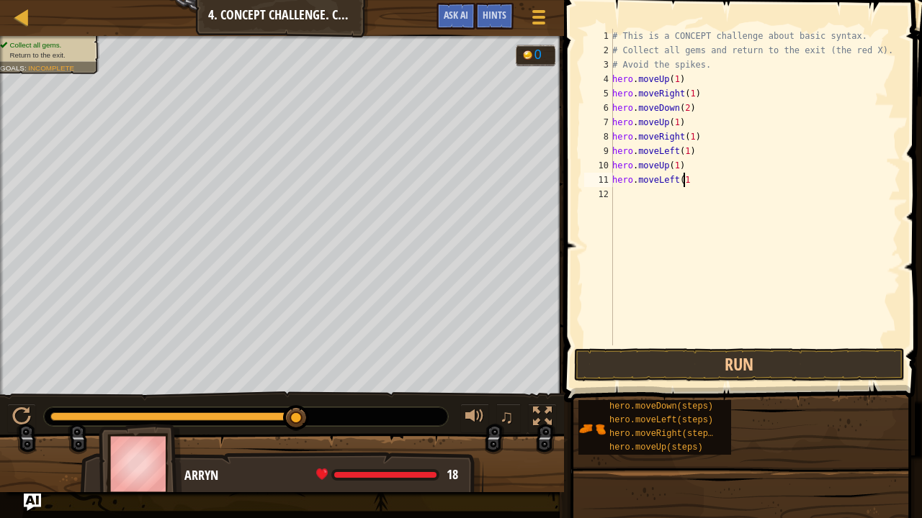
scroll to position [6, 5]
click at [630, 199] on div "# This is a CONCEPT challenge about basic syntax. # Collect all gems and return…" at bounding box center [754, 202] width 291 height 346
type textarea "hero.moveDown(1)"
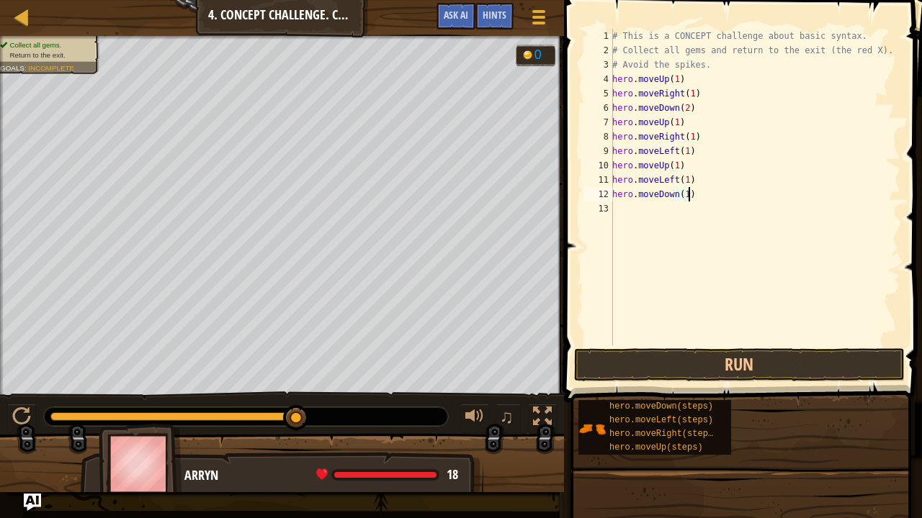
click at [619, 211] on div "# This is a CONCEPT challenge about basic syntax. # Collect all gems and return…" at bounding box center [754, 202] width 291 height 346
type textarea "hero.moveLeft(1)"
click at [619, 363] on button "Run" at bounding box center [739, 365] width 331 height 33
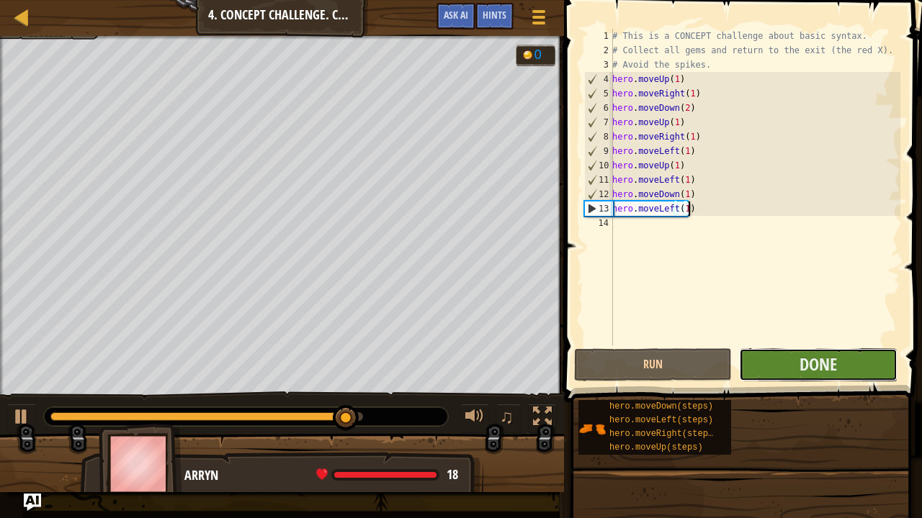
click at [729, 367] on button "Done" at bounding box center [818, 365] width 158 height 33
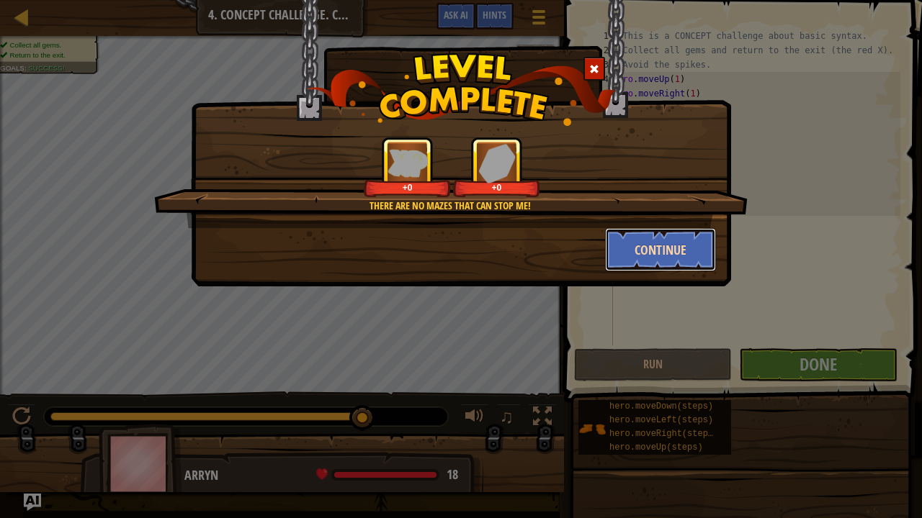
click at [636, 248] on button "Continue" at bounding box center [661, 249] width 112 height 43
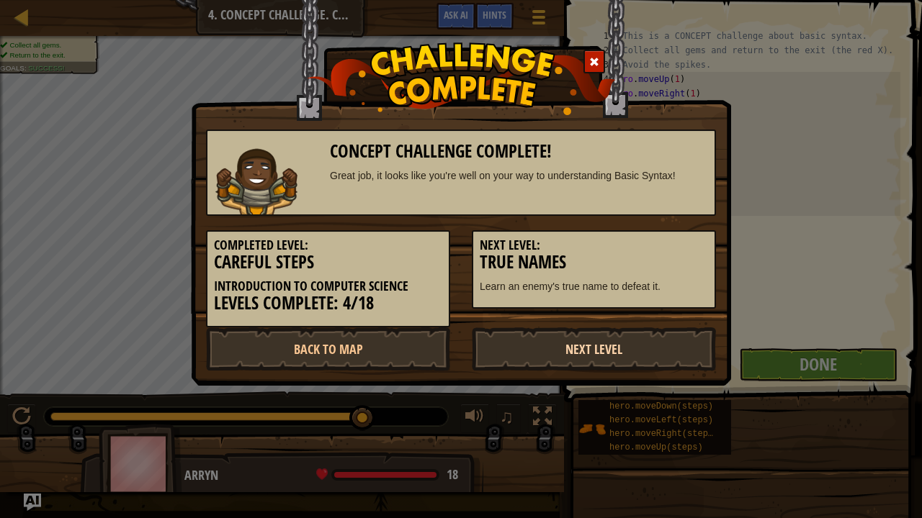
click at [661, 347] on link "Next Level" at bounding box center [594, 349] width 244 height 43
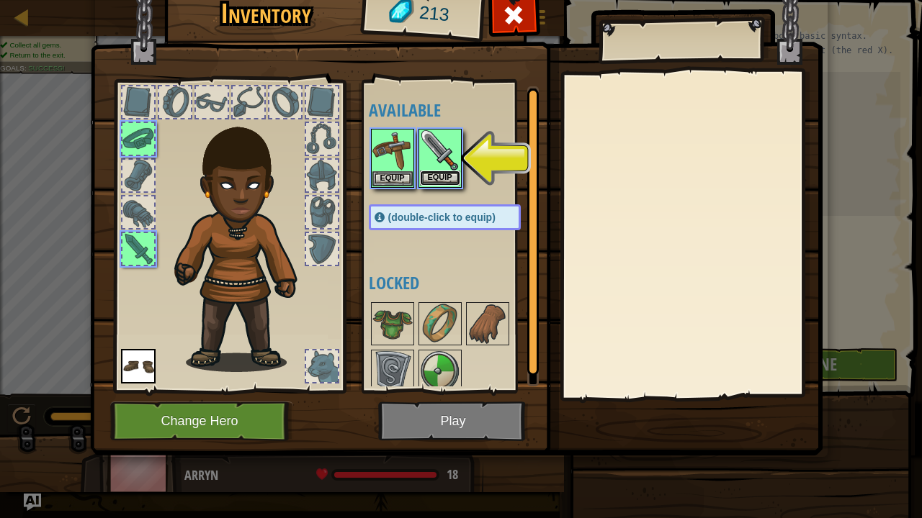
click at [434, 176] on button "Equip" at bounding box center [440, 178] width 40 height 15
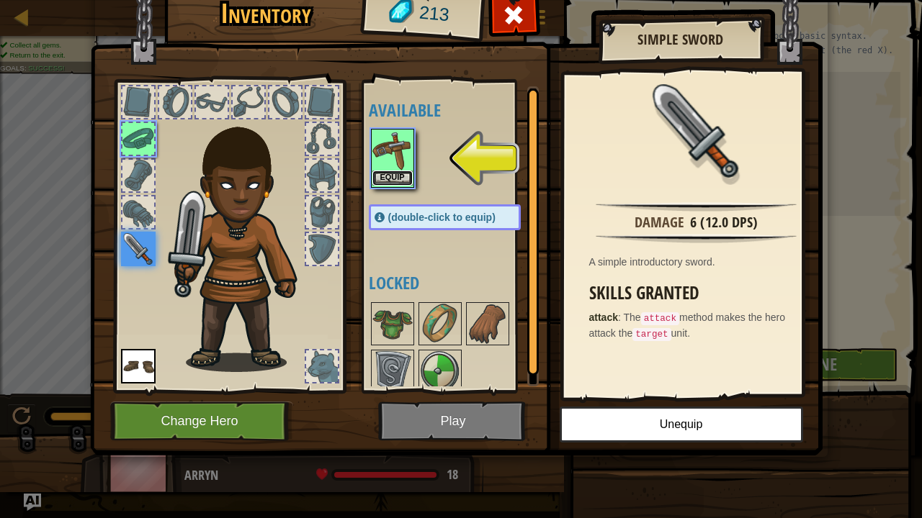
click at [388, 176] on button "Equip" at bounding box center [392, 178] width 40 height 15
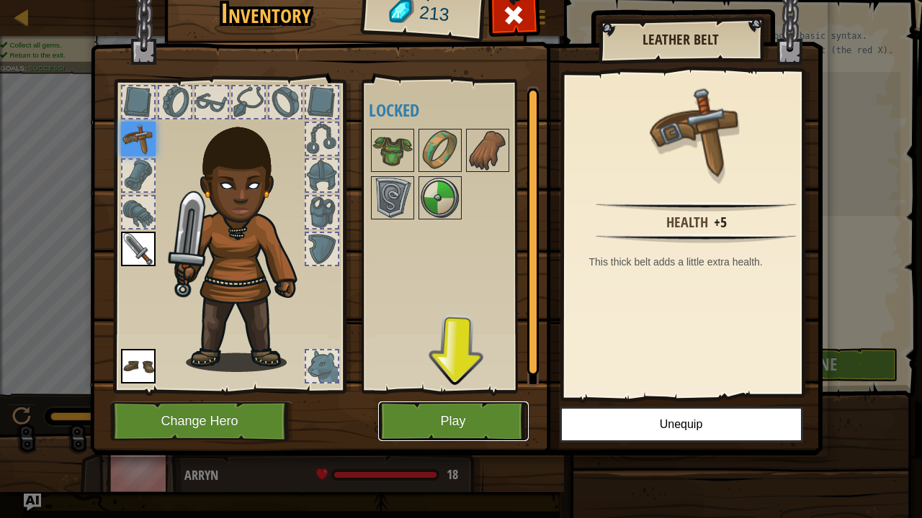
click at [393, 381] on button "Play" at bounding box center [453, 422] width 151 height 40
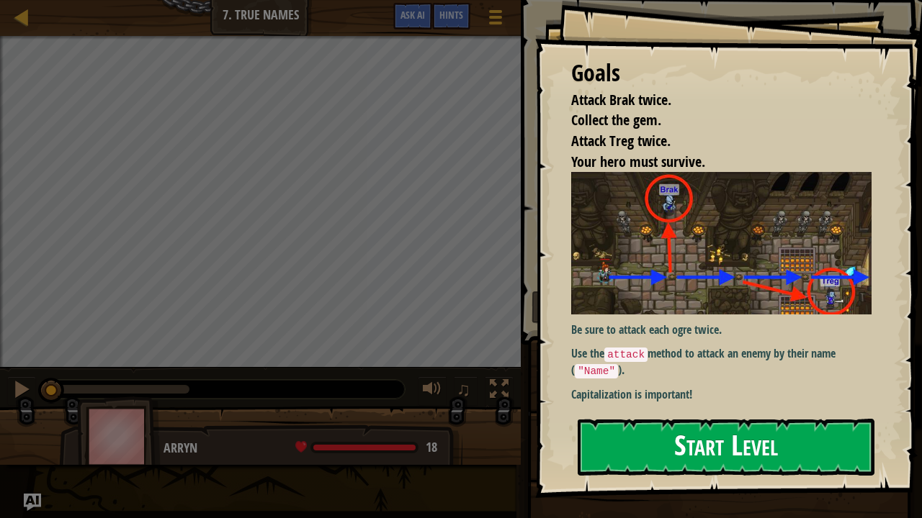
click at [729, 381] on button "Start Level" at bounding box center [726, 447] width 297 height 57
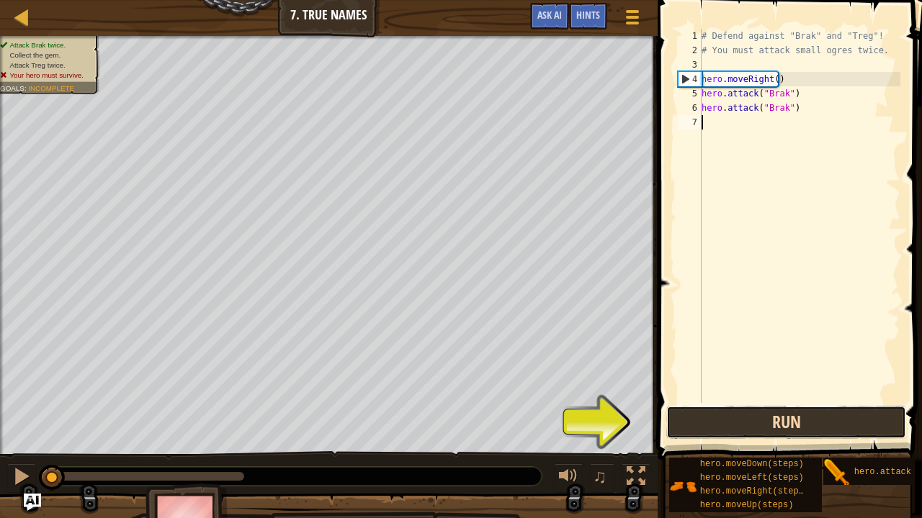
click at [673, 381] on button "Run" at bounding box center [786, 422] width 240 height 33
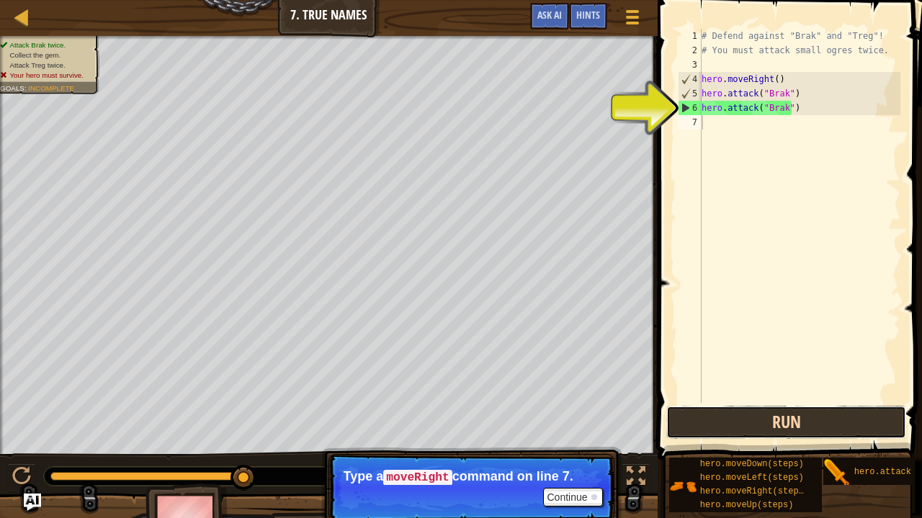
click at [693, 381] on button "Run" at bounding box center [786, 422] width 240 height 33
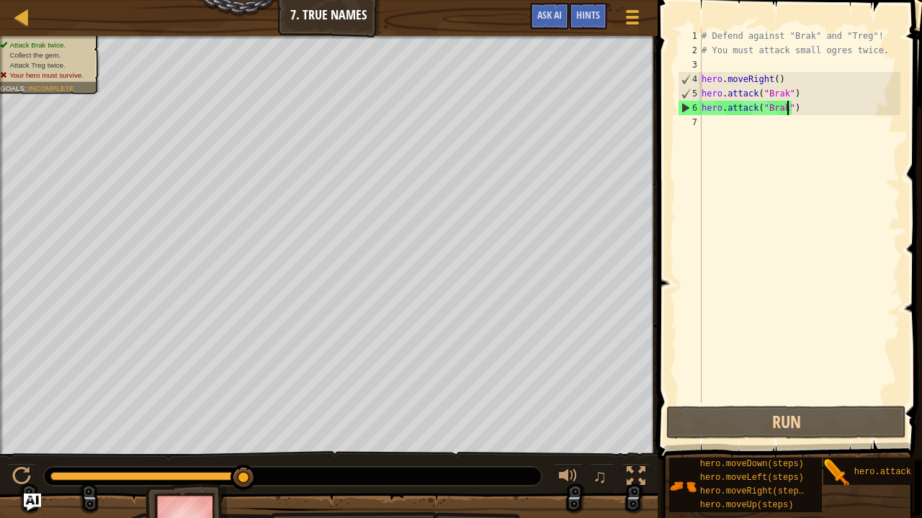
click at [729, 108] on div "# Defend against "Brak" and "Treg"! # You must attack small ogres twice. hero .…" at bounding box center [800, 230] width 202 height 403
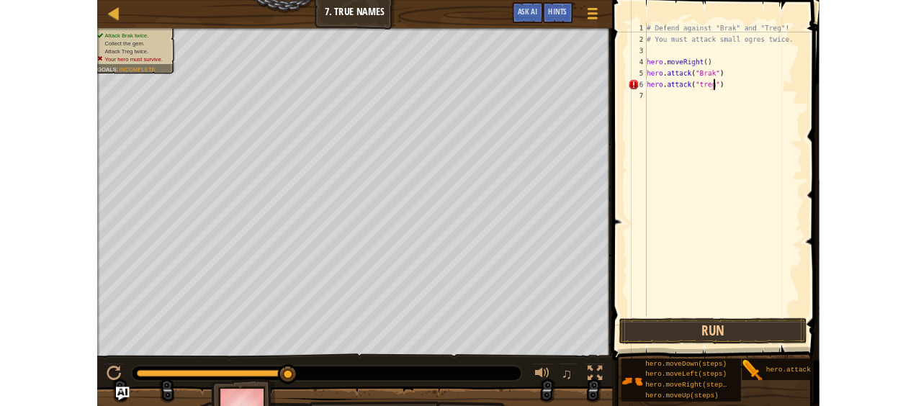
scroll to position [6, 6]
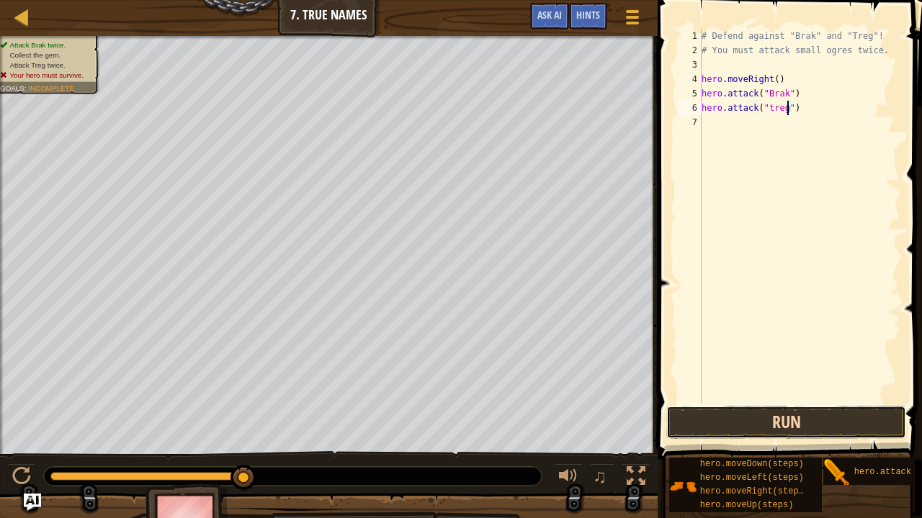
click at [729, 381] on button "Run" at bounding box center [786, 422] width 240 height 33
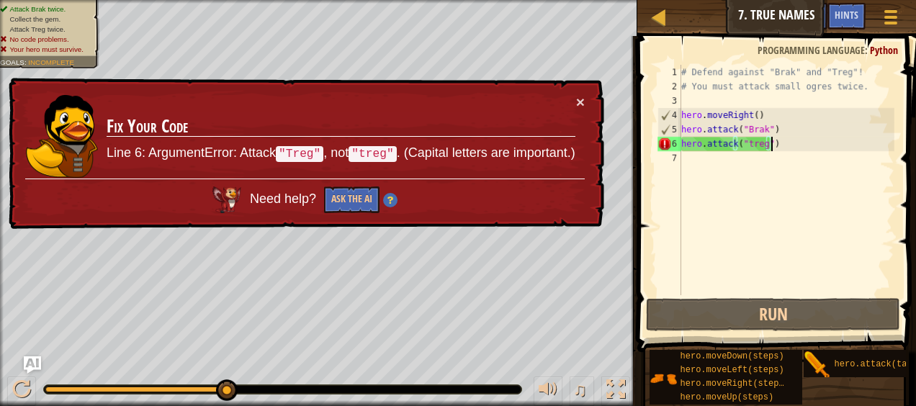
click at [729, 145] on div "# Defend against "Brak" and "Treg"! # You must attack small ogres twice. hero .…" at bounding box center [786, 194] width 216 height 259
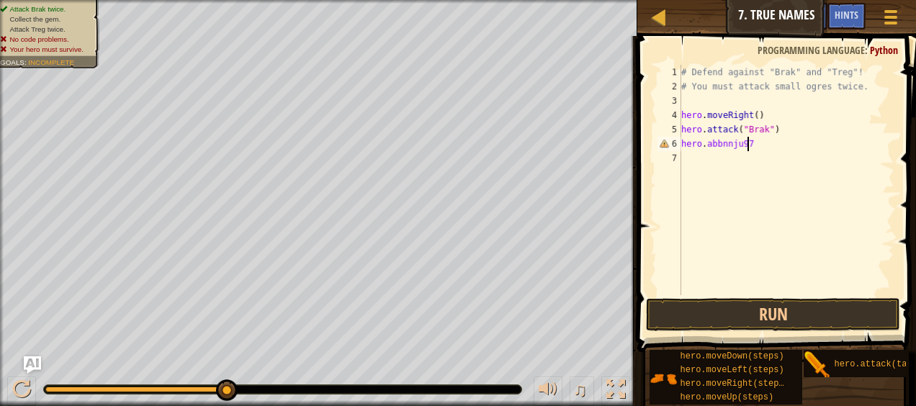
scroll to position [6, 4]
click at [729, 86] on div "# Defend against "Brak" and "Treg"! # You must attack small ogres twice. hero .…" at bounding box center [786, 194] width 216 height 259
click at [729, 149] on div "# Defend against "Brak" and "Treg"! # You must attack small ogres twice. hero .…" at bounding box center [786, 194] width 216 height 259
click at [729, 307] on button "Run" at bounding box center [772, 314] width 253 height 33
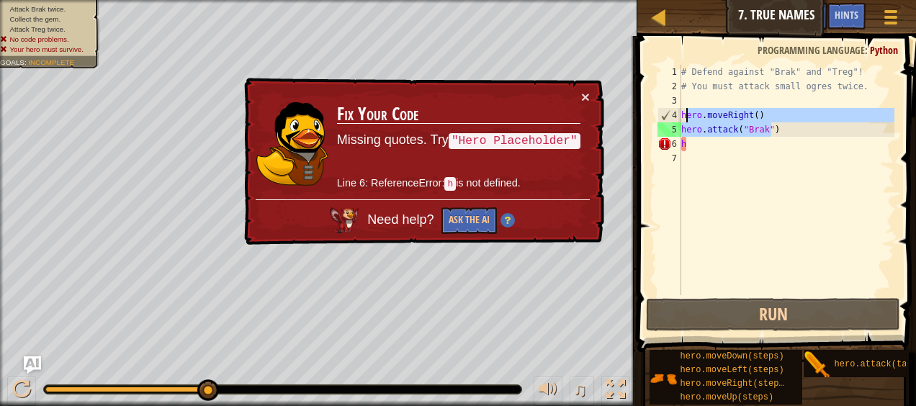
drag, startPoint x: 789, startPoint y: 135, endPoint x: 681, endPoint y: 113, distance: 110.3
click at [681, 113] on div "# Defend against "Brak" and "Treg"! # You must attack small ogres twice. hero .…" at bounding box center [786, 194] width 216 height 259
type textarea "hero.moveRight() hero.attack("Brak")"
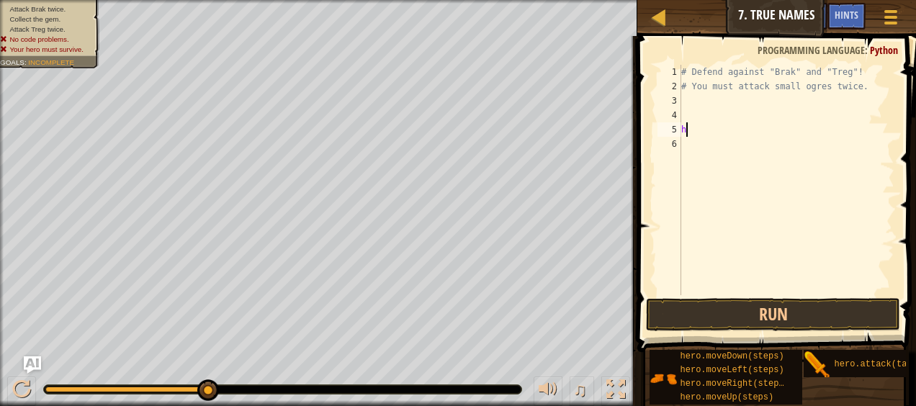
click at [692, 130] on div "# Defend against "Brak" and "Treg"! # You must attack small ogres twice. h" at bounding box center [786, 194] width 216 height 259
type textarea "h"
click at [684, 316] on button "Run" at bounding box center [772, 314] width 253 height 33
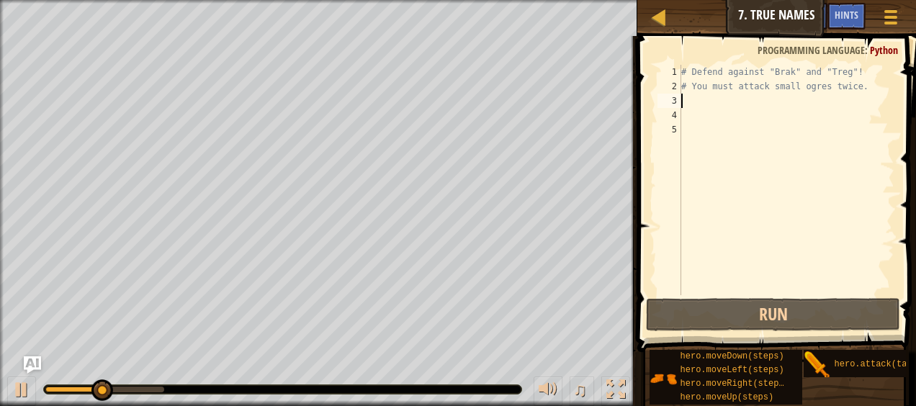
click at [687, 101] on div "# Defend against "Brak" and "Treg"! # You must attack small ogres twice." at bounding box center [786, 194] width 216 height 259
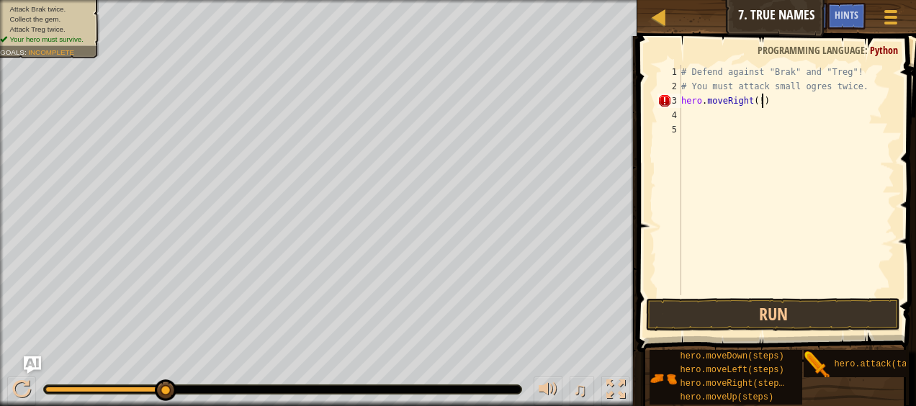
scroll to position [6, 6]
click at [663, 298] on button "Run" at bounding box center [772, 314] width 253 height 33
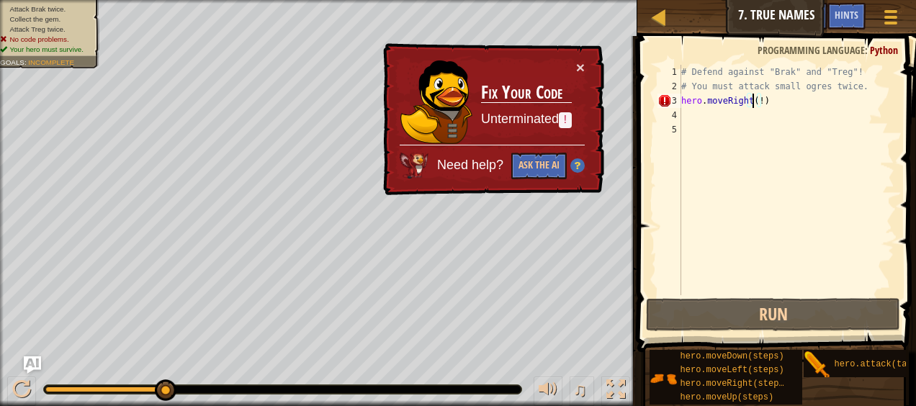
click at [729, 103] on div "# Defend against "Brak" and "Treg"! # You must attack small ogres twice. hero .…" at bounding box center [786, 194] width 216 height 259
click at [729, 101] on div "# Defend against "Brak" and "Treg"! # You must attack small ogres twice. hero .…" at bounding box center [786, 194] width 216 height 259
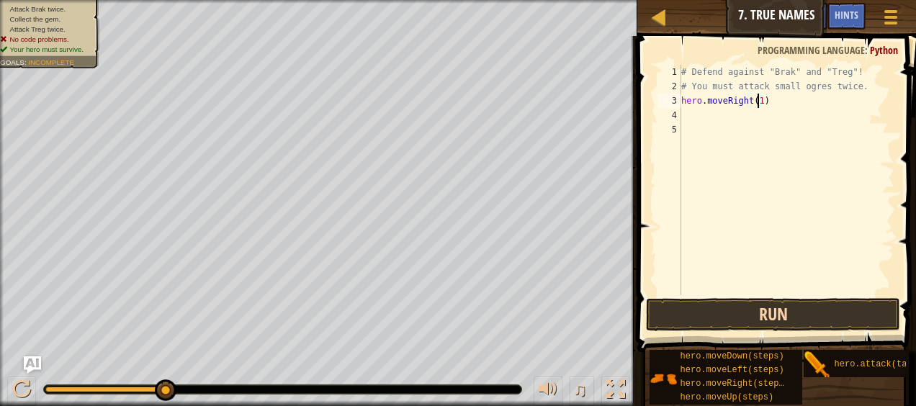
type textarea "hero.moveRight(1)"
click at [688, 314] on button "Run" at bounding box center [772, 314] width 253 height 33
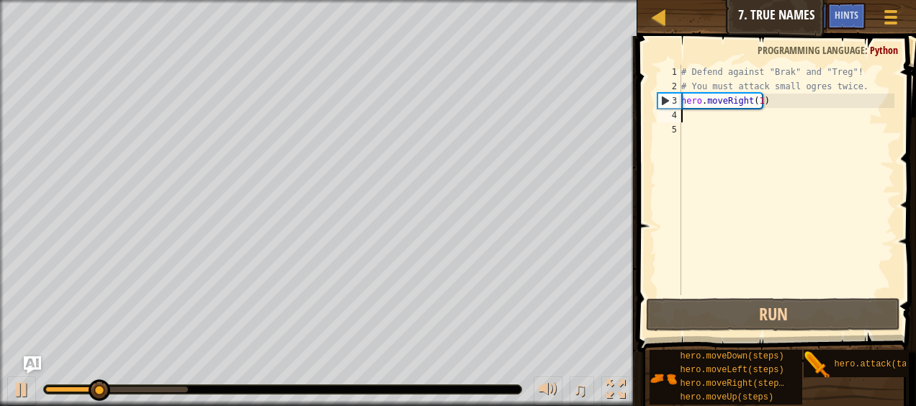
click at [694, 116] on div "# Defend against "Brak" and "Treg"! # You must attack small ogres twice. hero .…" at bounding box center [786, 194] width 216 height 259
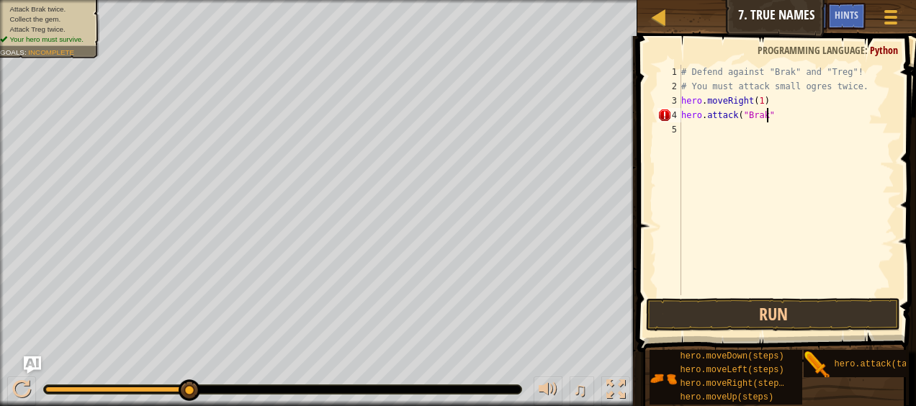
type textarea "hero.attack("Brak")"
click at [694, 130] on div "# Defend against "Brak" and "Treg"! # You must attack small ogres twice. hero .…" at bounding box center [786, 194] width 216 height 259
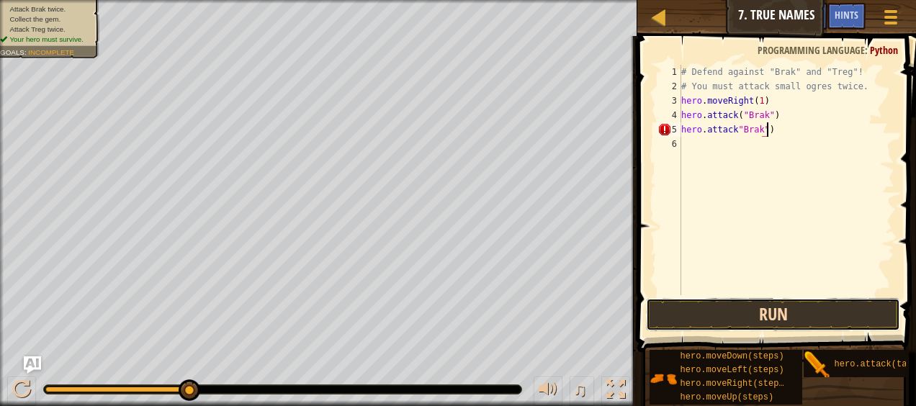
click at [661, 313] on button "Run" at bounding box center [772, 314] width 253 height 33
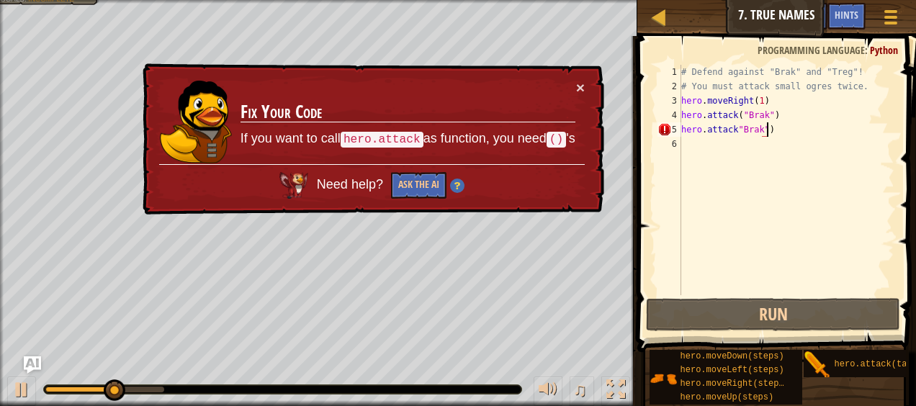
click at [729, 130] on div "# Defend against "Brak" and "Treg"! # You must attack small ogres twice. hero .…" at bounding box center [786, 194] width 216 height 259
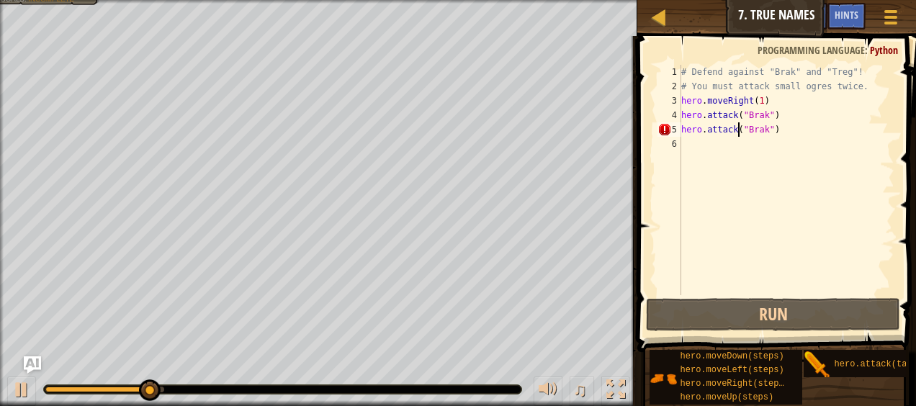
scroll to position [6, 4]
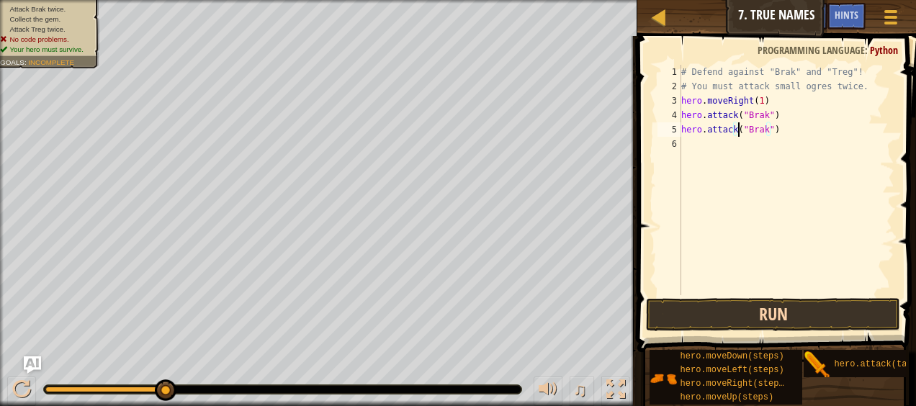
type textarea "hero.attack("Brak")"
click at [670, 311] on button "Run" at bounding box center [772, 314] width 253 height 33
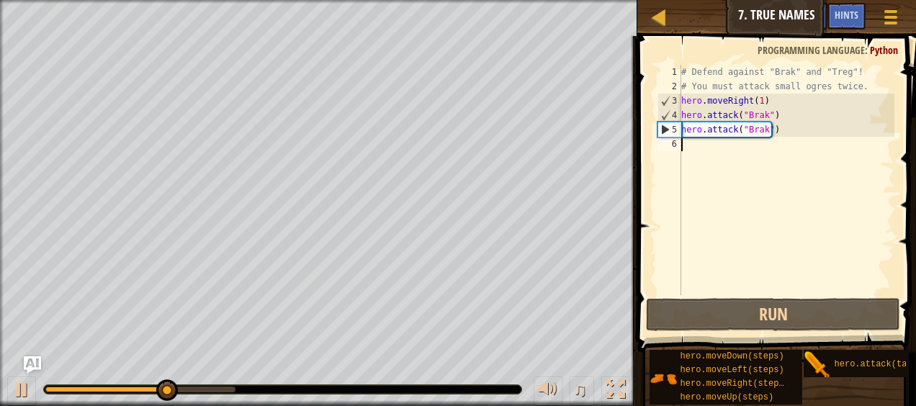
click at [704, 144] on div "# Defend against "Brak" and "Treg"! # You must attack small ogres twice. hero .…" at bounding box center [786, 194] width 216 height 259
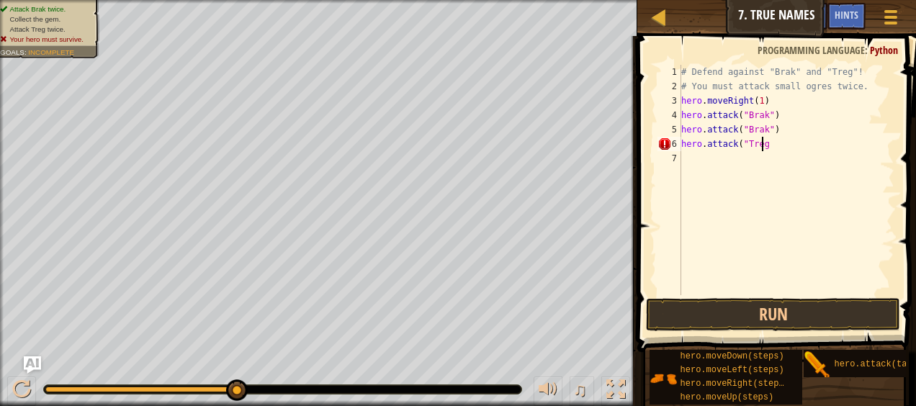
scroll to position [6, 6]
type textarea "hero.attack("Treg")"
click at [729, 160] on div "# Defend against "Brak" and "Treg"! # You must attack small ogres twice. hero .…" at bounding box center [786, 194] width 216 height 259
type textarea "hero.attack("Treg")"
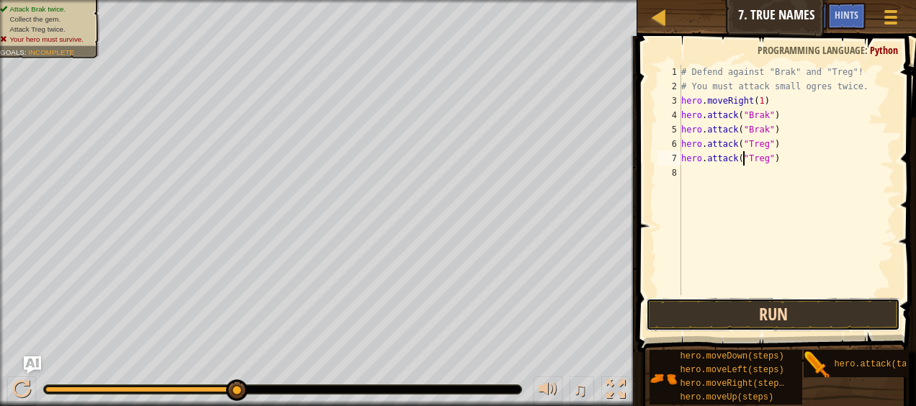
click at [677, 318] on button "Run" at bounding box center [772, 314] width 253 height 33
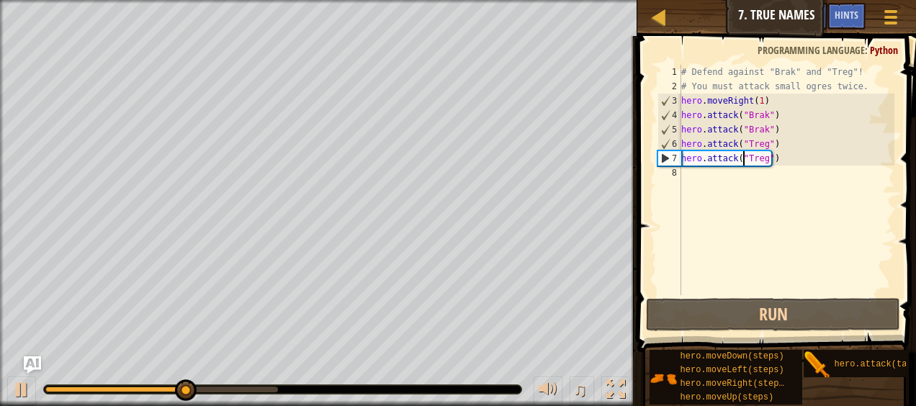
click at [711, 174] on div "# Defend against "Brak" and "Treg"! # You must attack small ogres twice. hero .…" at bounding box center [786, 194] width 216 height 259
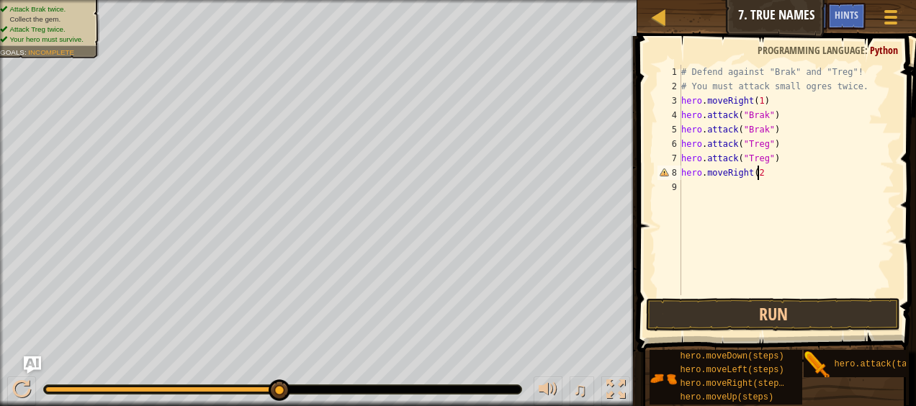
scroll to position [6, 6]
type textarea "hero.moveRight(2)"
click at [673, 313] on button "Run" at bounding box center [772, 314] width 253 height 33
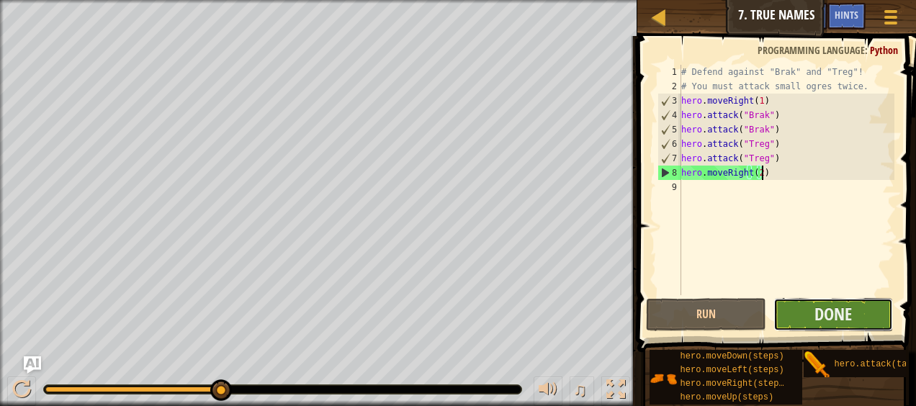
click at [729, 312] on button "Done" at bounding box center [833, 314] width 120 height 33
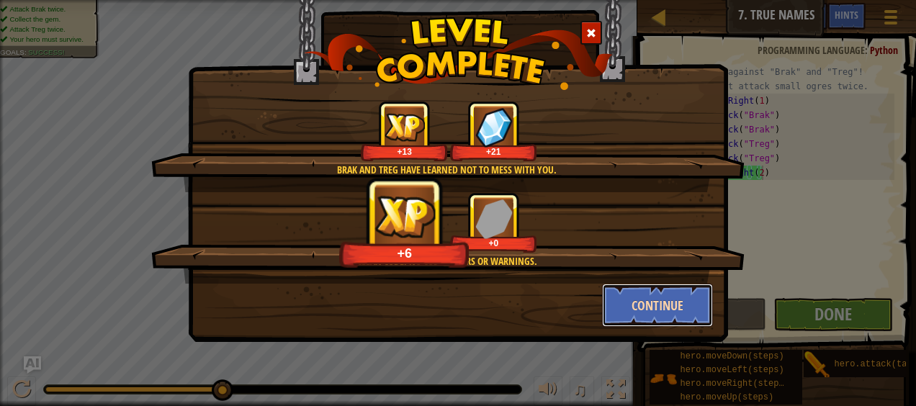
click at [700, 308] on button "Continue" at bounding box center [658, 305] width 112 height 43
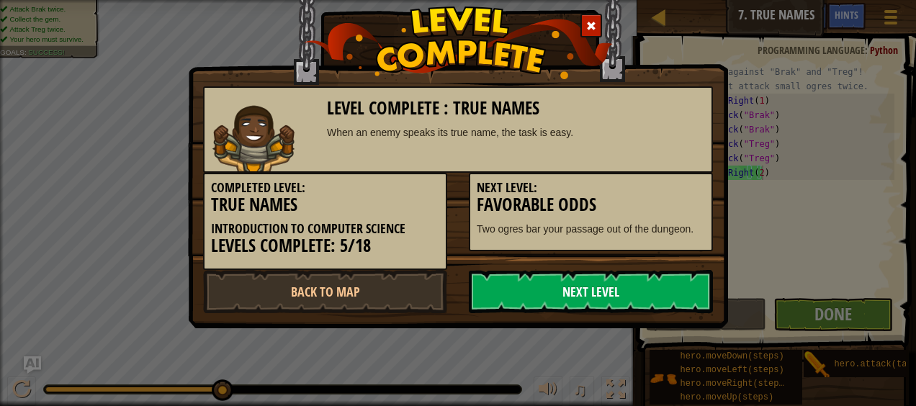
click at [629, 289] on link "Next Level" at bounding box center [591, 291] width 244 height 43
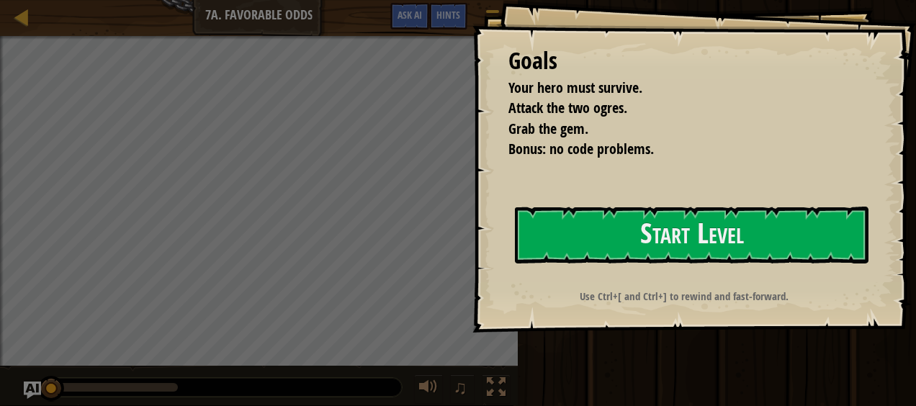
click at [521, 102] on span "Attack the two ogres." at bounding box center [567, 107] width 119 height 19
click at [616, 238] on button "Start Level" at bounding box center [692, 235] width 354 height 57
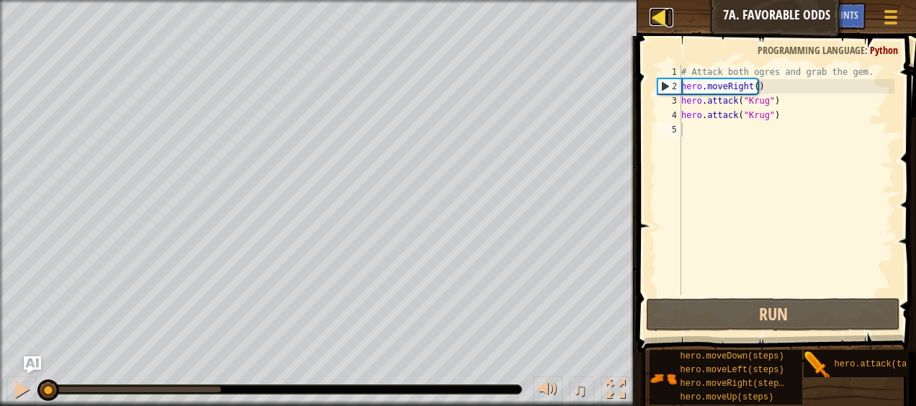
click at [657, 11] on div at bounding box center [659, 17] width 18 height 18
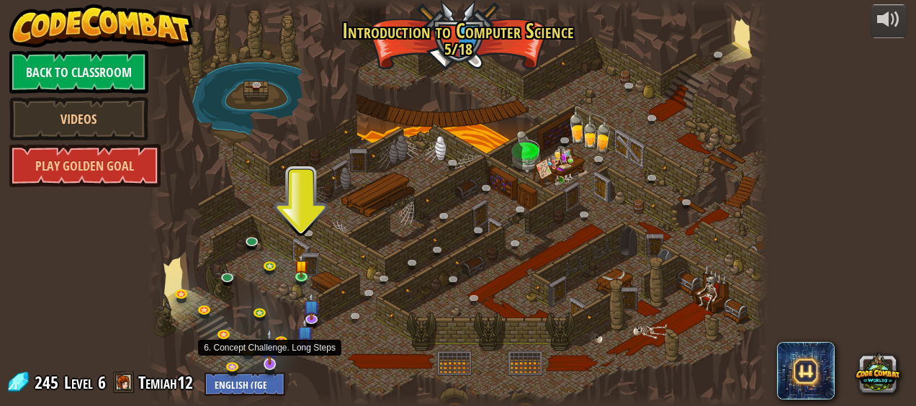
click at [268, 362] on img at bounding box center [269, 346] width 17 height 37
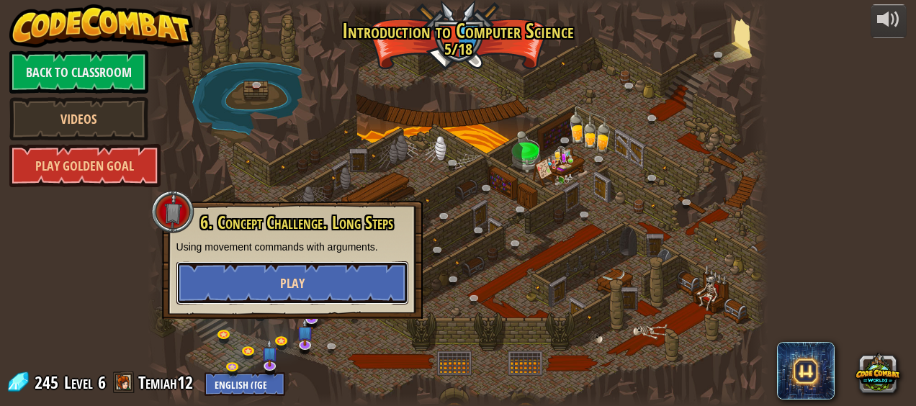
click at [247, 281] on button "Play" at bounding box center [292, 282] width 232 height 43
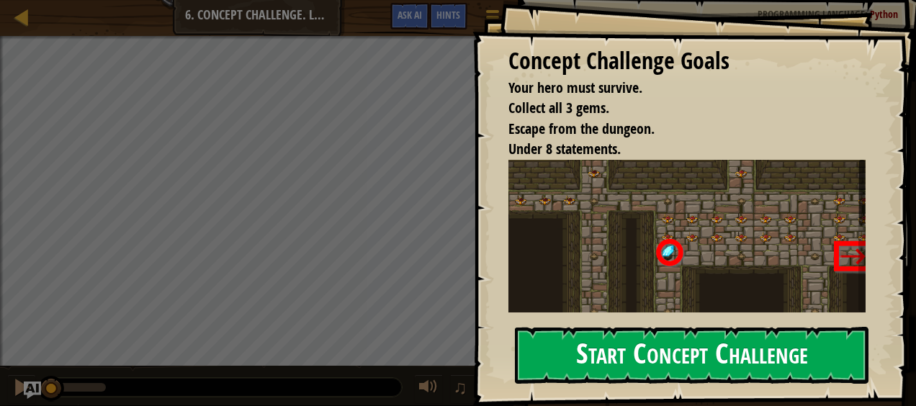
click at [566, 349] on button "Start Concept Challenge" at bounding box center [692, 355] width 354 height 57
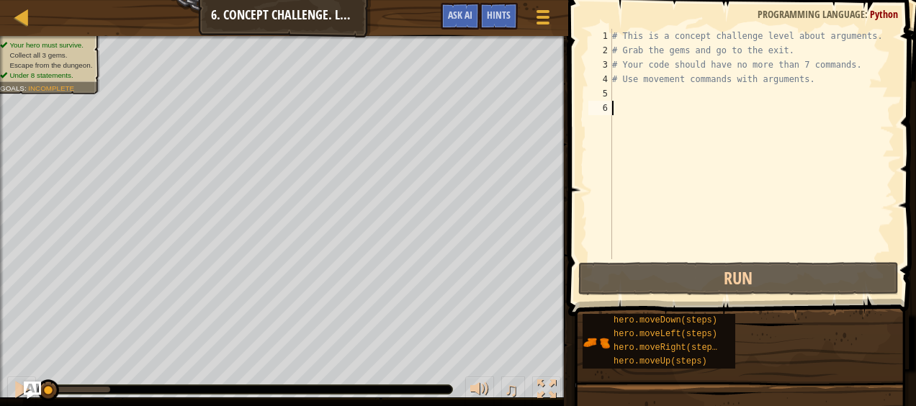
click at [637, 99] on div "# This is a concept challenge level about arguments. # Grab the gems and go to …" at bounding box center [751, 158] width 285 height 259
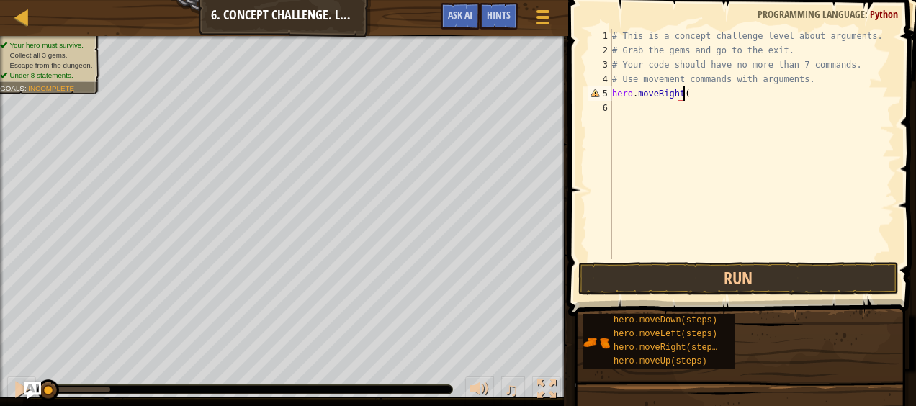
scroll to position [6, 5]
type textarea "hero.moveRight(1)"
click at [632, 108] on div "# This is a concept challenge level about arguments. # Grab the gems and go to …" at bounding box center [751, 158] width 285 height 259
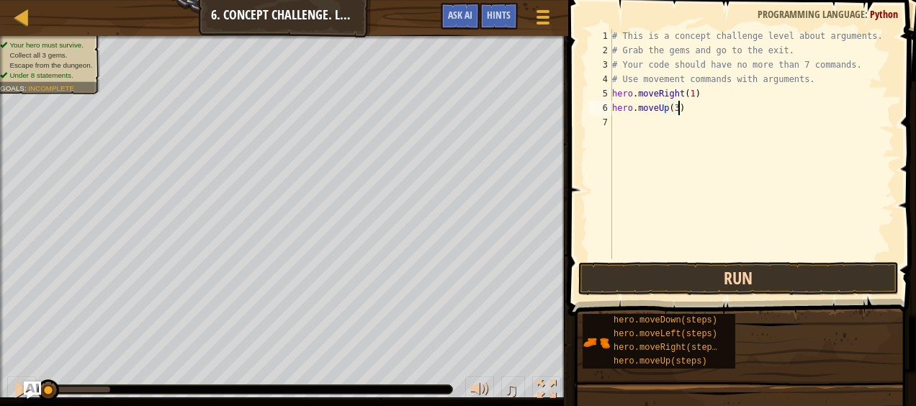
type textarea "hero.moveUp(3)"
click at [593, 285] on button "Run" at bounding box center [738, 278] width 320 height 33
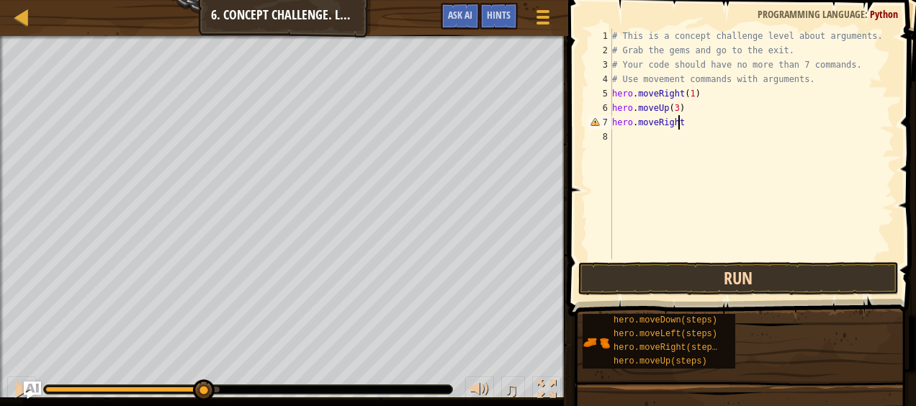
scroll to position [6, 5]
type textarea "hero.moveRight(2)"
click at [635, 145] on div "# This is a concept challenge level about arguments. # Grab the gems and go to …" at bounding box center [751, 158] width 285 height 259
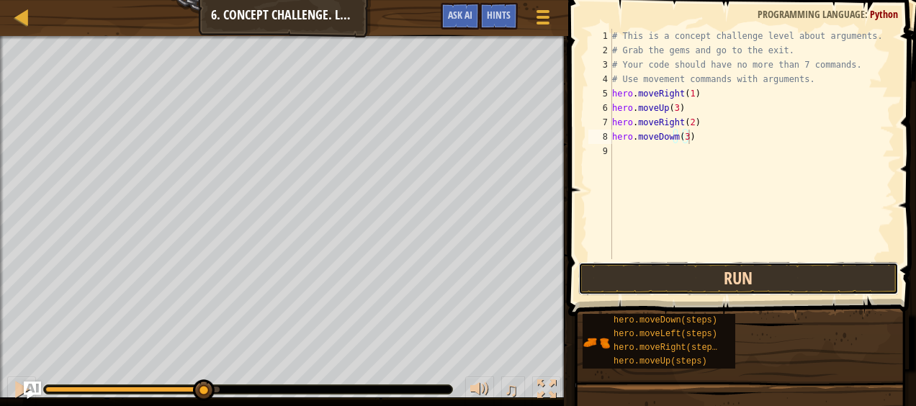
click at [634, 281] on button "Run" at bounding box center [738, 278] width 320 height 33
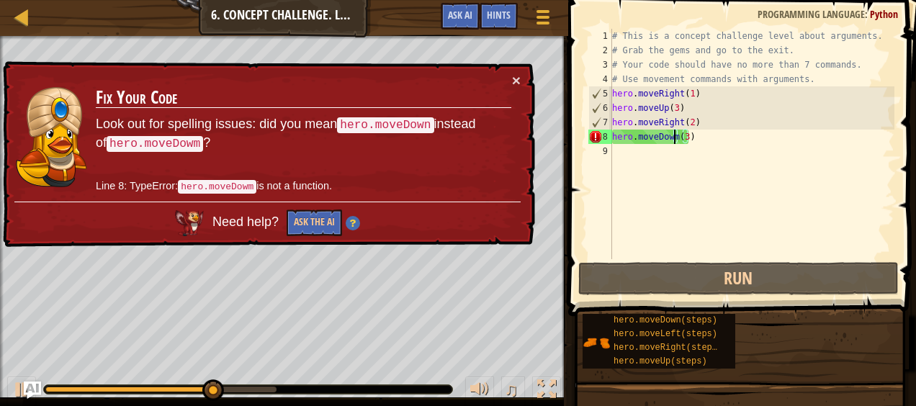
click at [675, 139] on div "# This is a concept challenge level about arguments. # Grab the gems and go to …" at bounding box center [751, 158] width 285 height 259
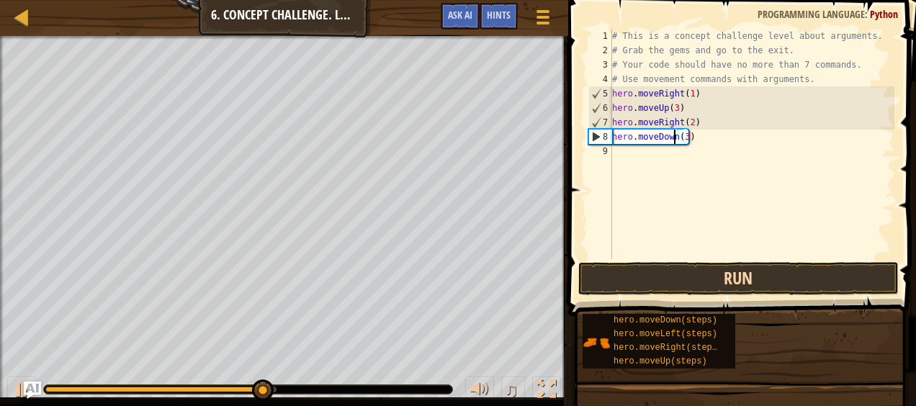
type textarea "hero.moveDown(3)"
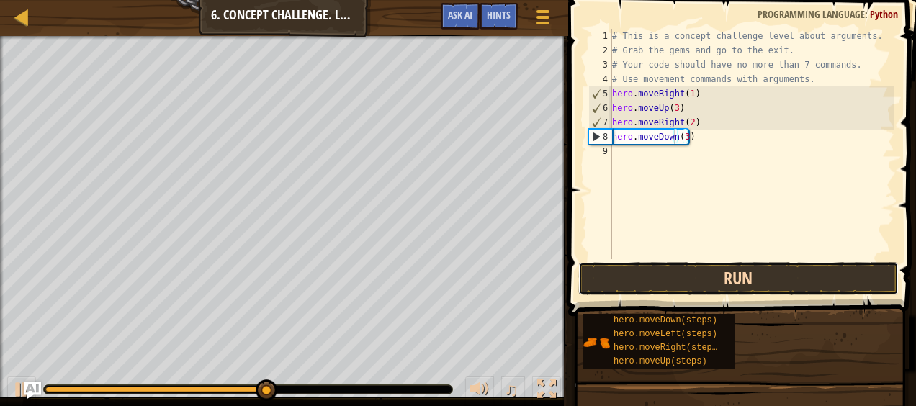
click at [663, 274] on button "Run" at bounding box center [738, 278] width 320 height 33
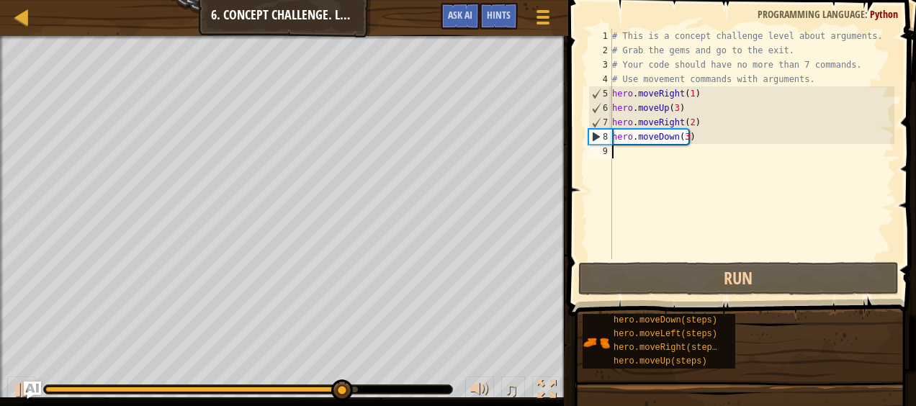
click at [620, 157] on div "# This is a concept challenge level about arguments. # Grab the gems and go to …" at bounding box center [751, 158] width 285 height 259
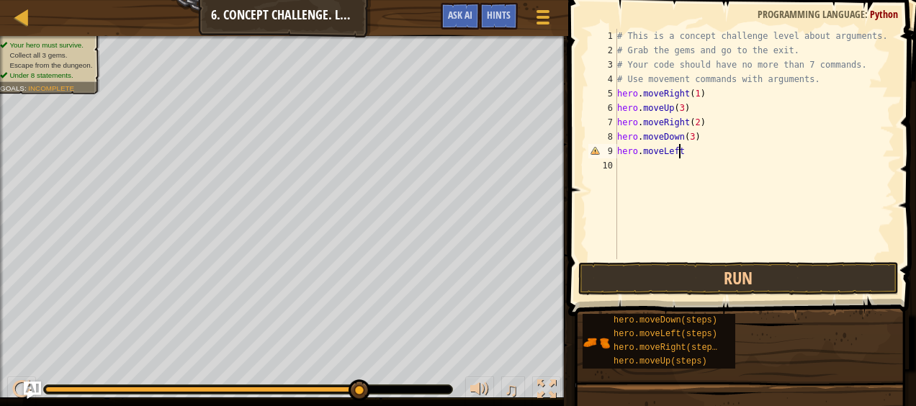
scroll to position [6, 4]
type textarea "hero.moveLeft(1)"
click at [623, 170] on div "# This is a concept challenge level about arguments. # Grab the gems and go to …" at bounding box center [754, 158] width 281 height 259
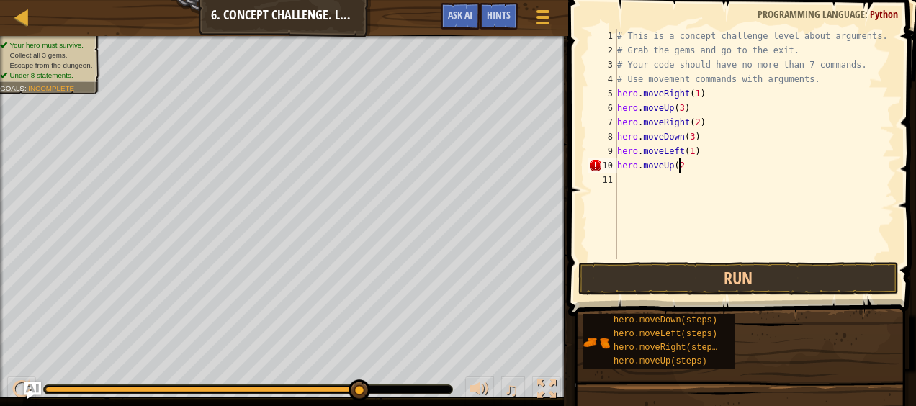
type textarea "hero.moveUp(2)"
click at [621, 184] on div "# This is a concept challenge level about arguments. # Grab the gems and go to …" at bounding box center [754, 158] width 281 height 259
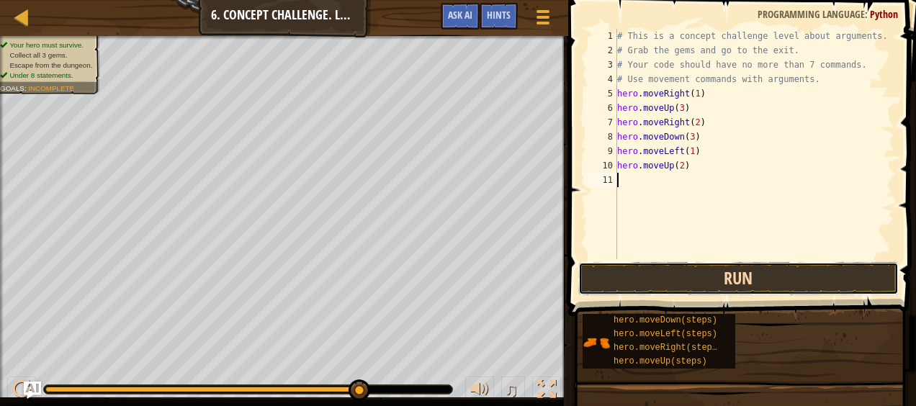
click at [660, 274] on button "Run" at bounding box center [738, 278] width 320 height 33
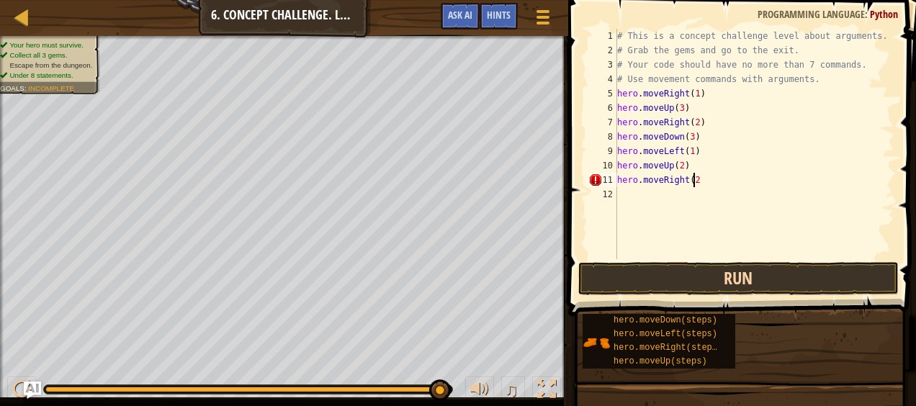
scroll to position [6, 6]
type textarea "hero.moveRight(2)"
click at [623, 199] on div "# This is a concept challenge level about arguments. # Grab the gems and go to …" at bounding box center [754, 158] width 281 height 259
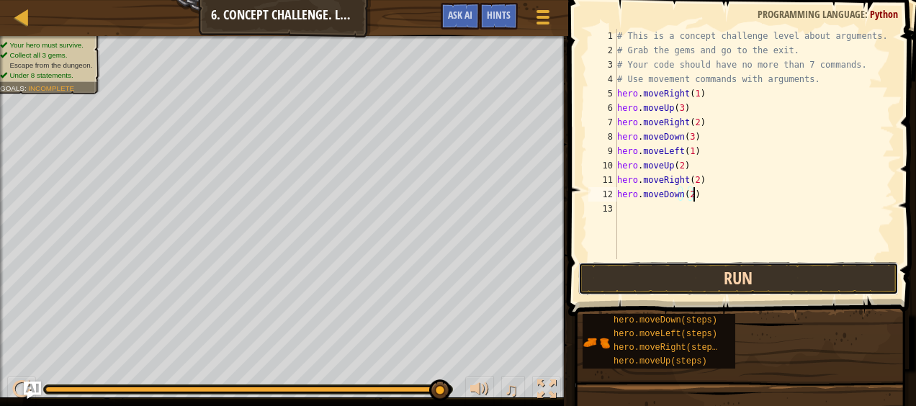
click at [621, 281] on button "Run" at bounding box center [738, 278] width 320 height 33
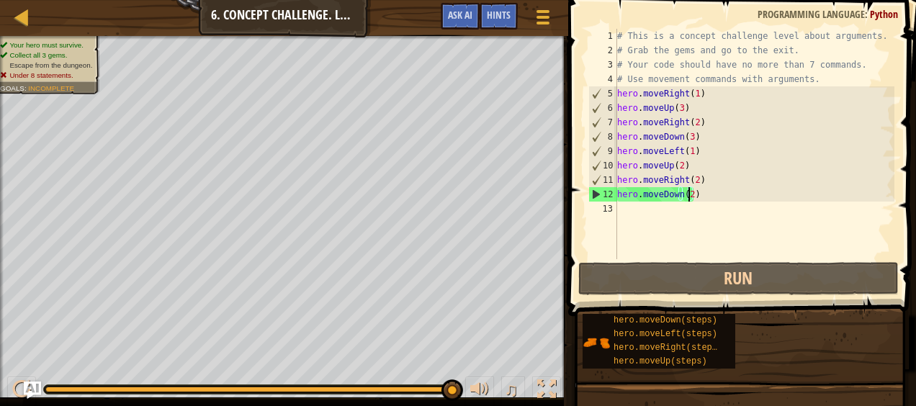
click at [689, 196] on div "# This is a concept challenge level about arguments. # Grab the gems and go to …" at bounding box center [754, 158] width 281 height 259
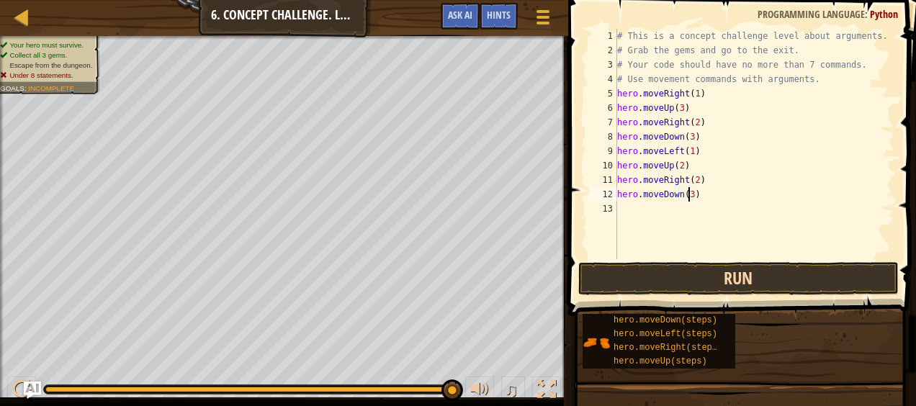
type textarea "hero.moveDown(3)"
click at [611, 284] on button "Run" at bounding box center [738, 278] width 320 height 33
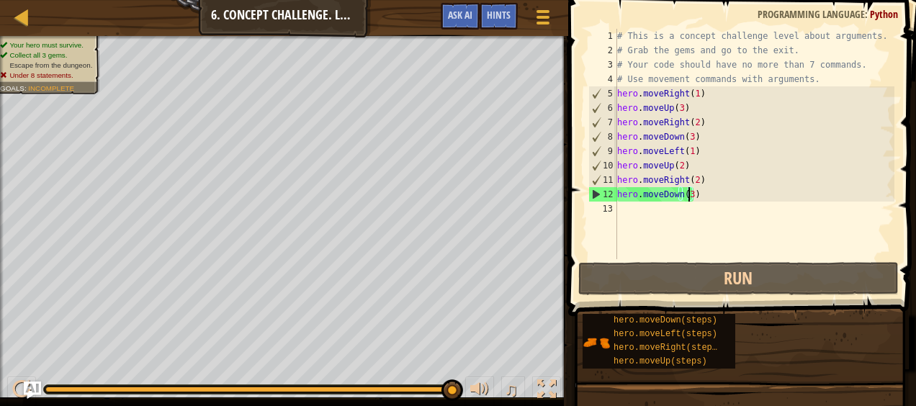
click at [688, 201] on div "# This is a concept challenge level about arguments. # Grab the gems and go to …" at bounding box center [754, 158] width 281 height 259
